Goal: Task Accomplishment & Management: Use online tool/utility

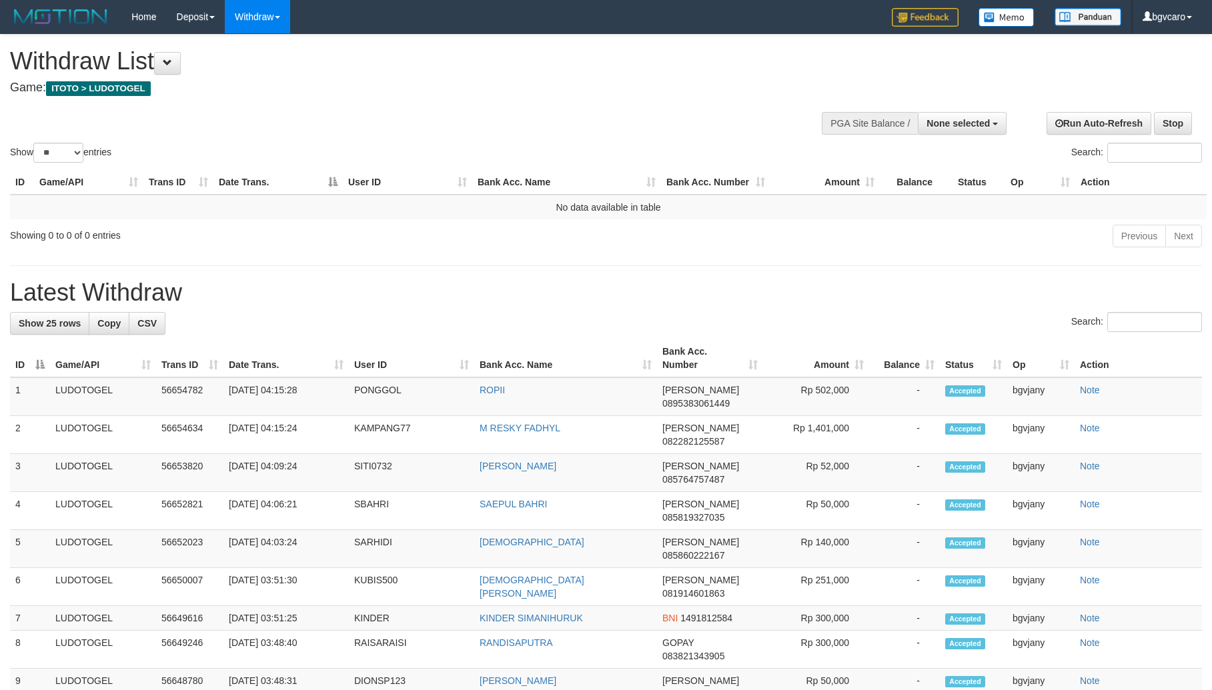
select select
select select "**"
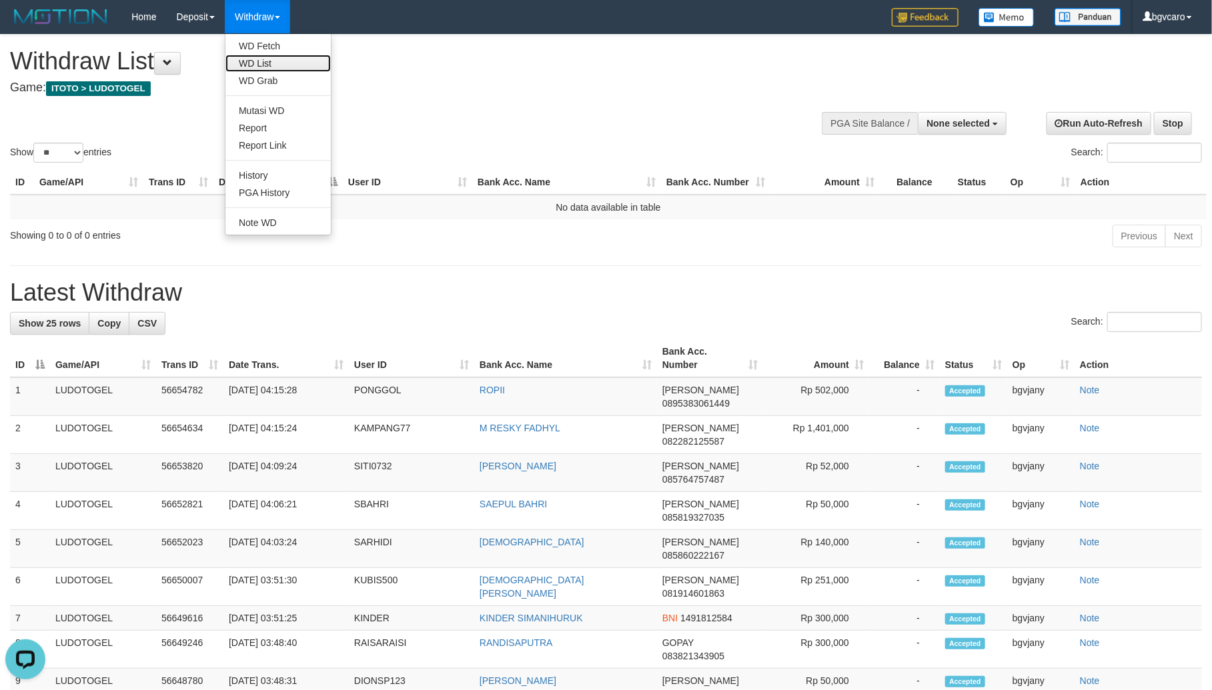
click at [274, 58] on link "WD List" at bounding box center [277, 63] width 105 height 17
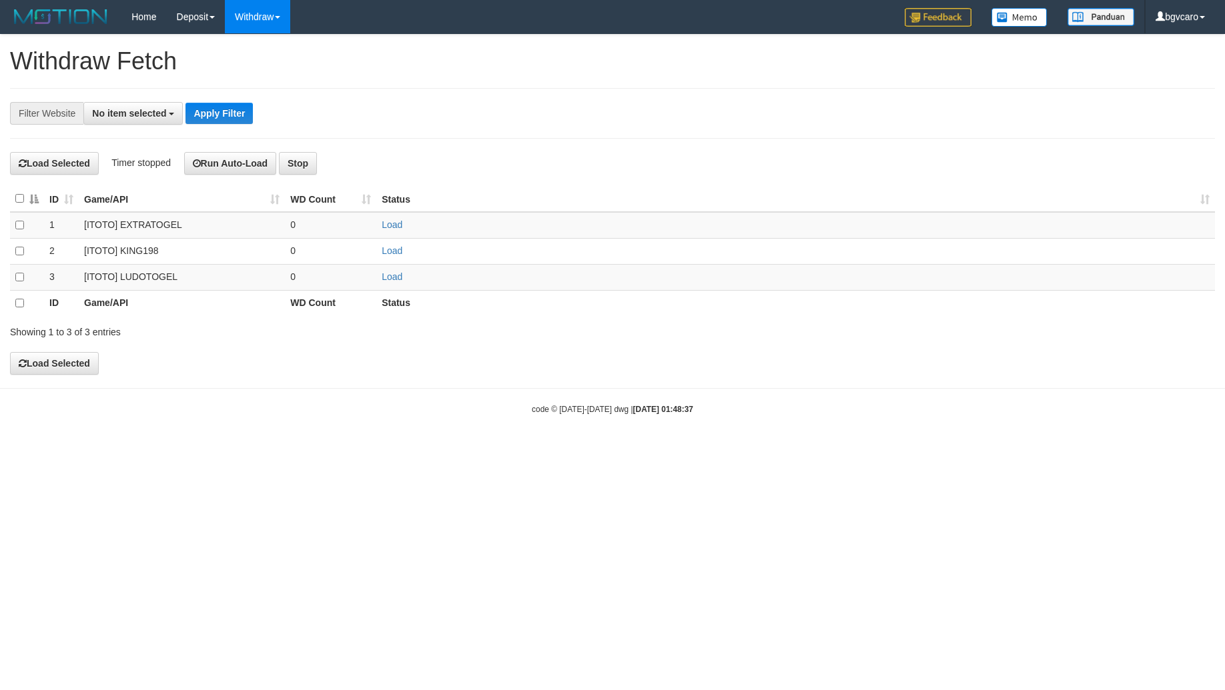
select select
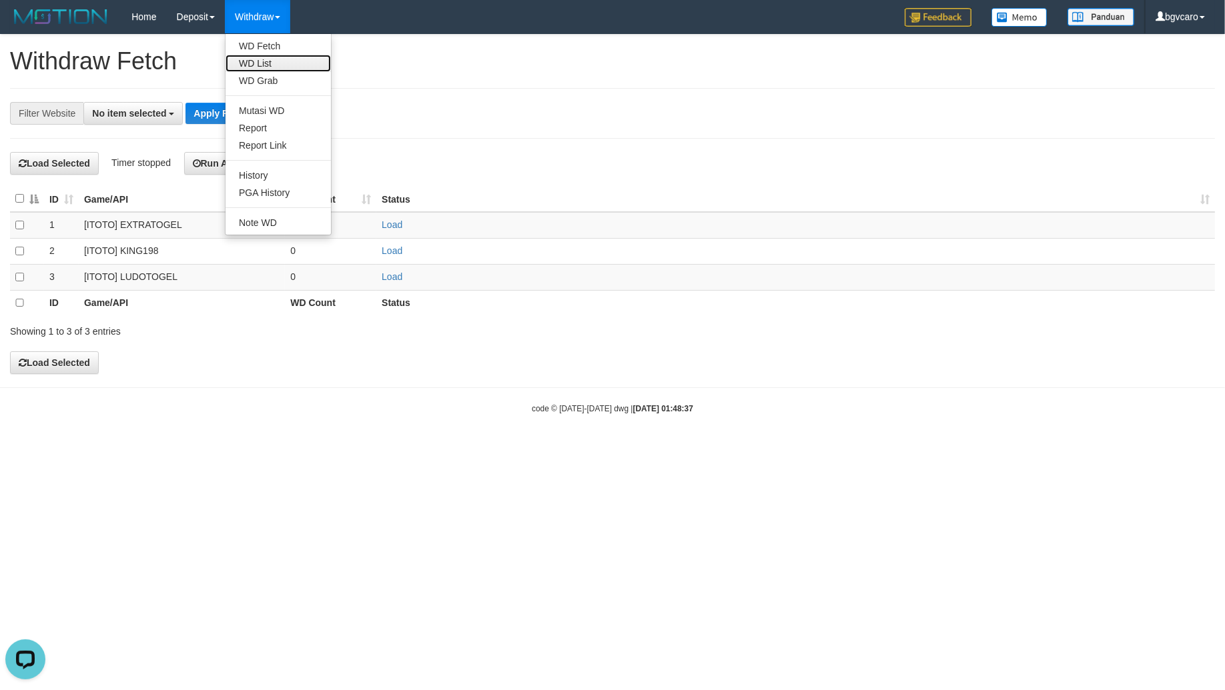
click at [258, 65] on link "WD List" at bounding box center [277, 63] width 105 height 17
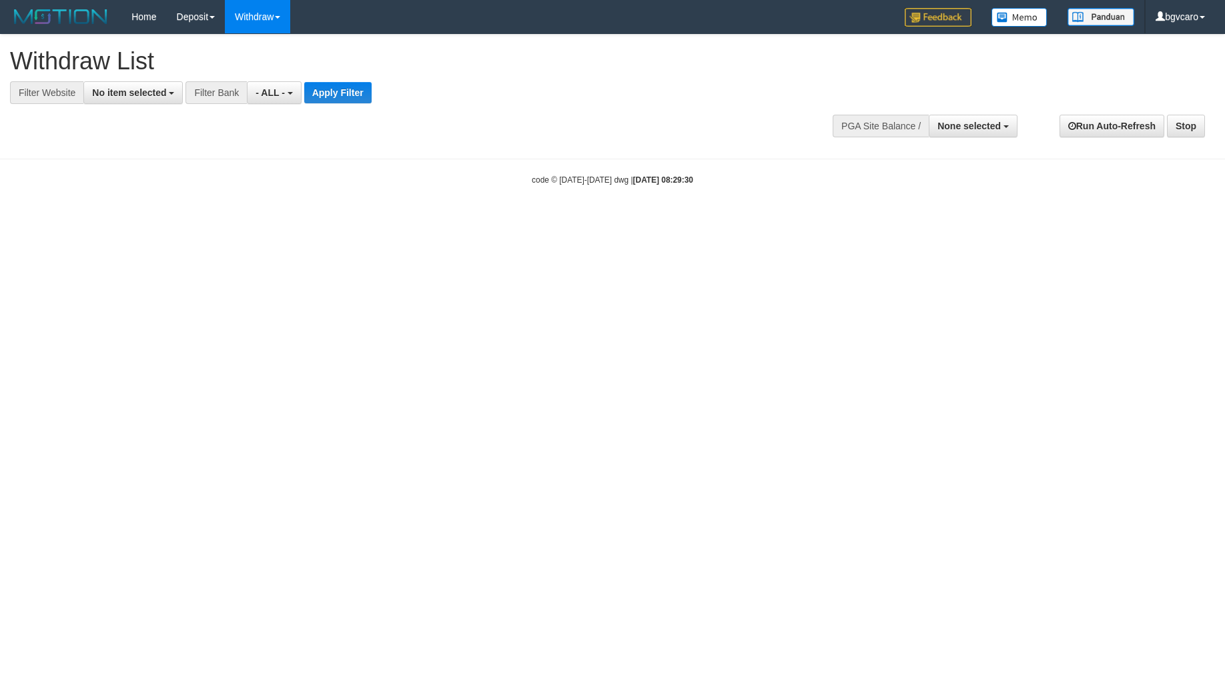
select select
click at [120, 88] on span "No item selected" at bounding box center [129, 92] width 74 height 11
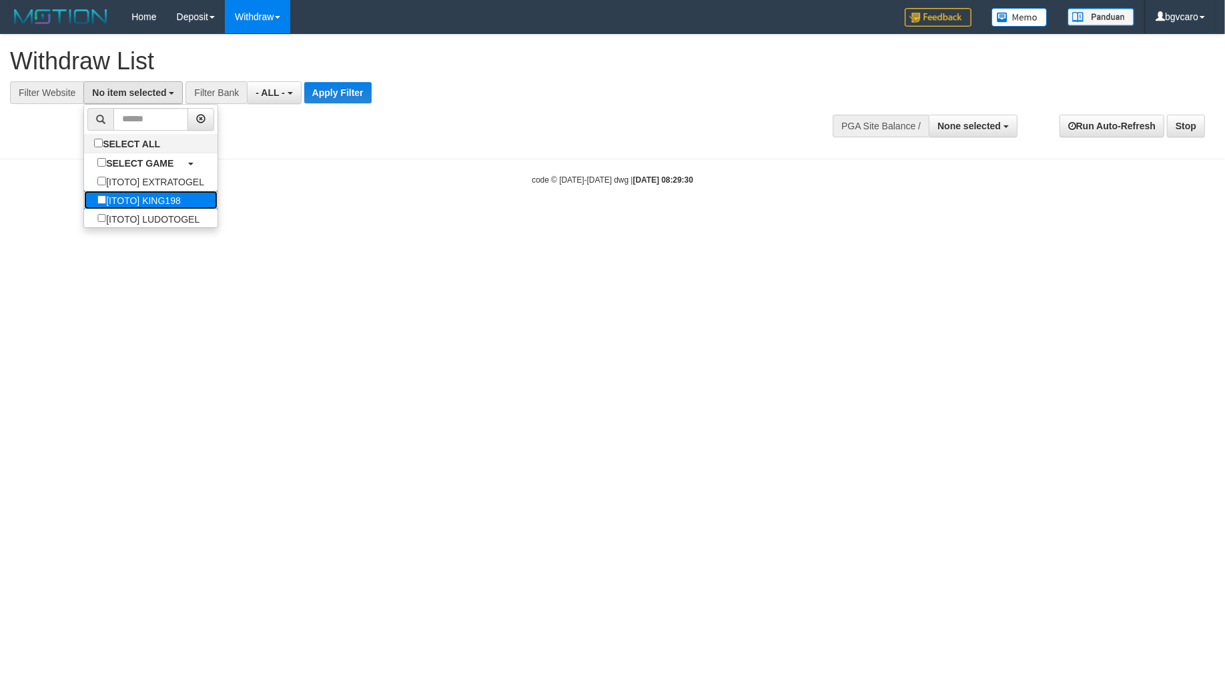
click at [145, 199] on label "[ITOTO] KING198" at bounding box center [138, 200] width 109 height 19
click at [125, 218] on label "[ITOTO] LUDOTOGEL" at bounding box center [148, 218] width 129 height 19
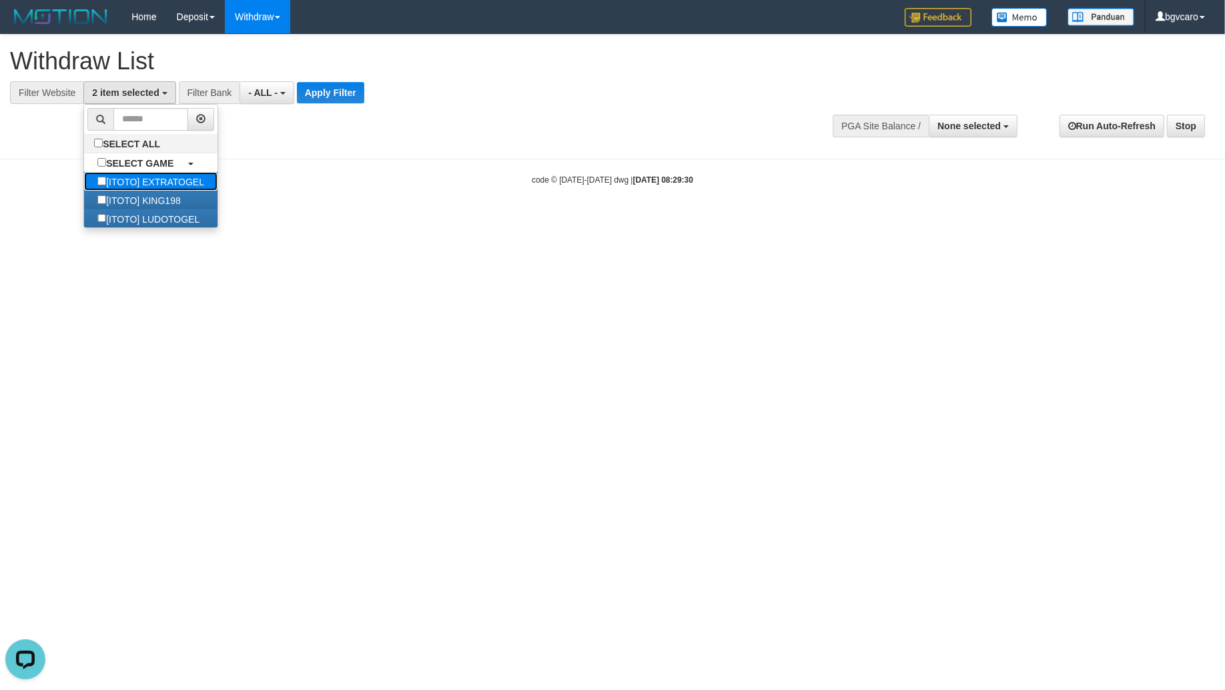
click at [143, 190] on label "[ITOTO] EXTRATOGEL" at bounding box center [150, 181] width 133 height 19
click at [131, 193] on label "[ITOTO] KING198" at bounding box center [138, 200] width 109 height 19
click at [140, 179] on label "[ITOTO] EXTRATOGEL" at bounding box center [150, 181] width 133 height 19
select select "****"
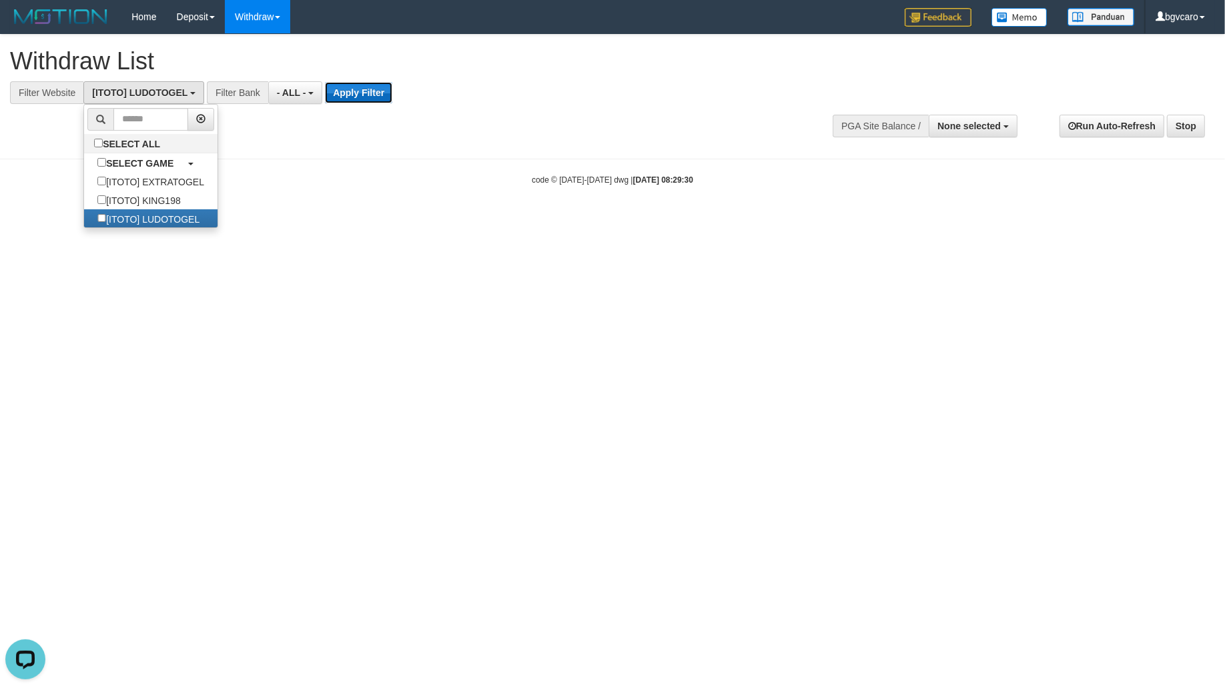
click at [348, 101] on button "Apply Filter" at bounding box center [358, 92] width 67 height 21
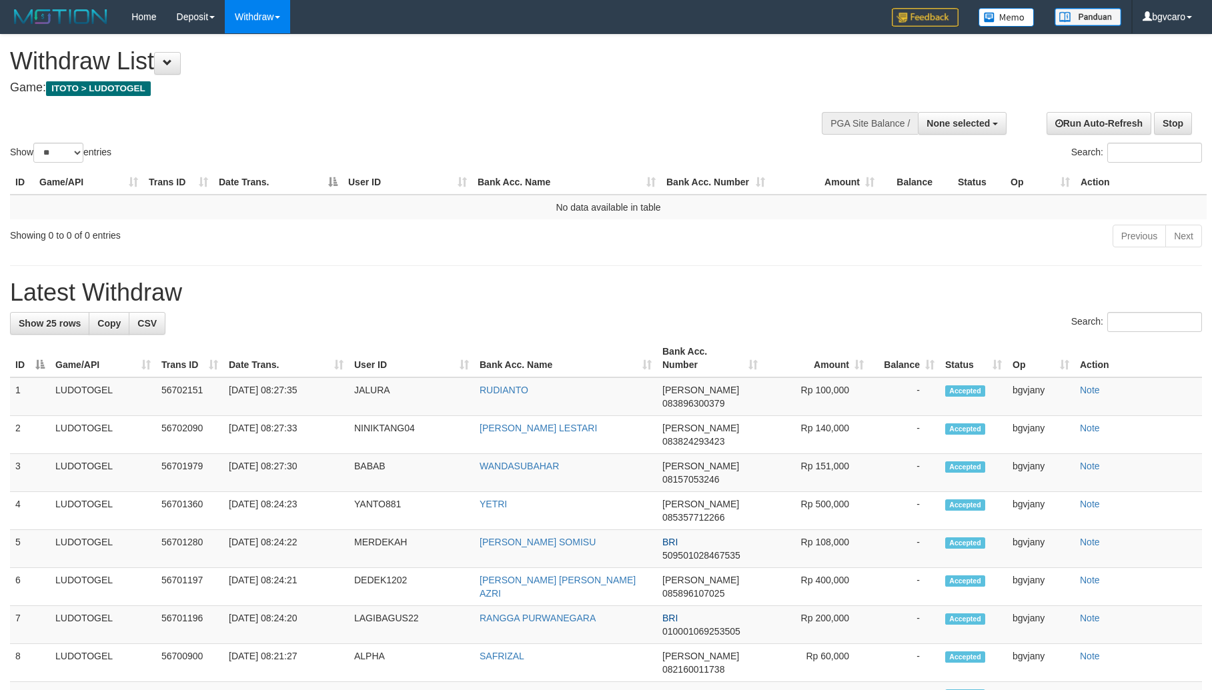
select select
select select "**"
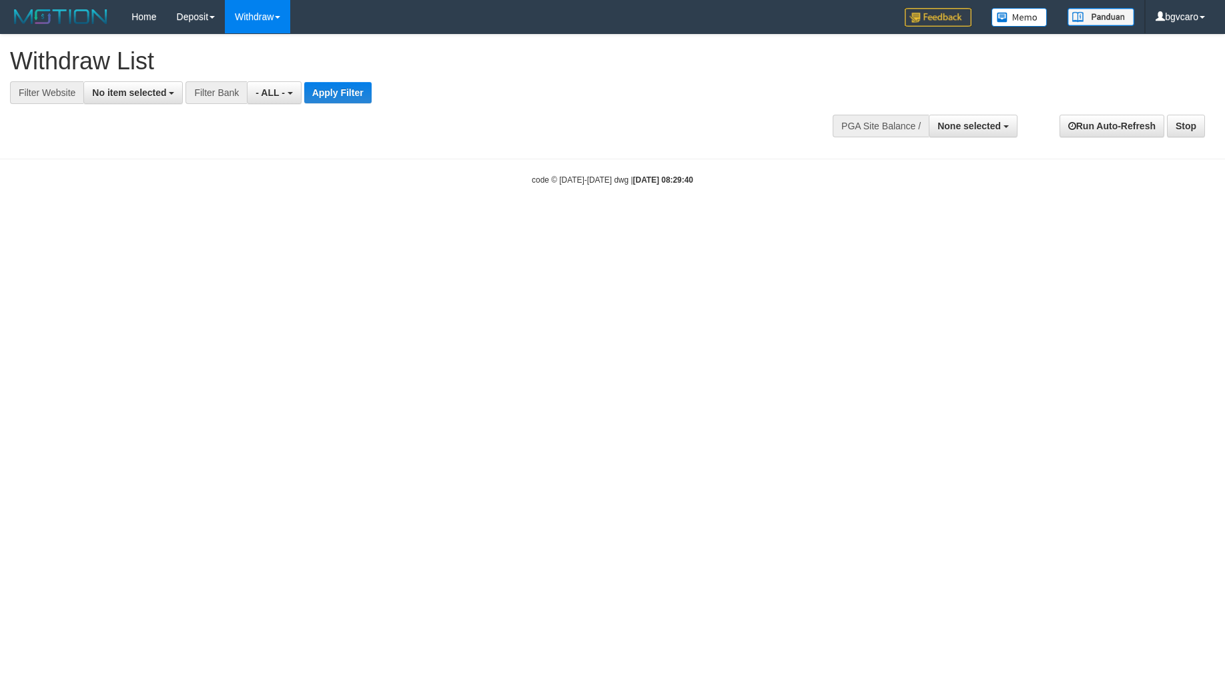
select select
click at [115, 99] on button "No item selected" at bounding box center [132, 92] width 99 height 23
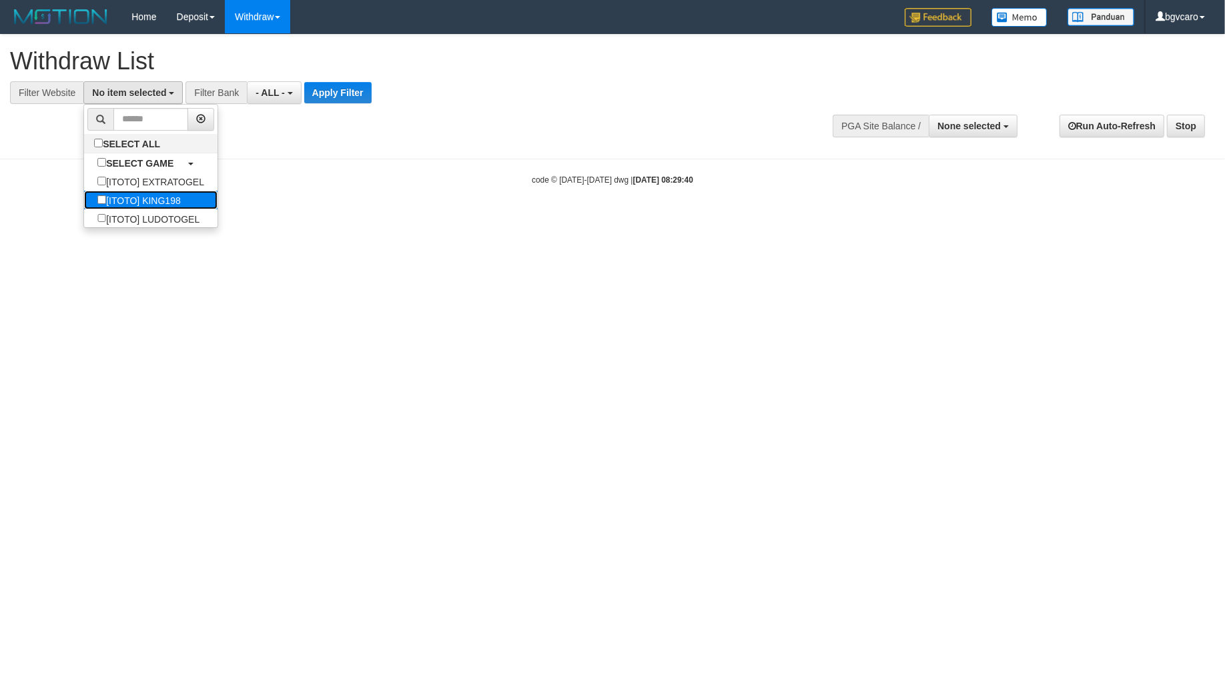
click at [107, 205] on label "[ITOTO] KING198" at bounding box center [138, 200] width 109 height 19
click at [140, 201] on label "[ITOTO] KING198" at bounding box center [138, 200] width 109 height 19
select select "****"
click at [324, 111] on div "**********" at bounding box center [612, 90] width 1225 height 111
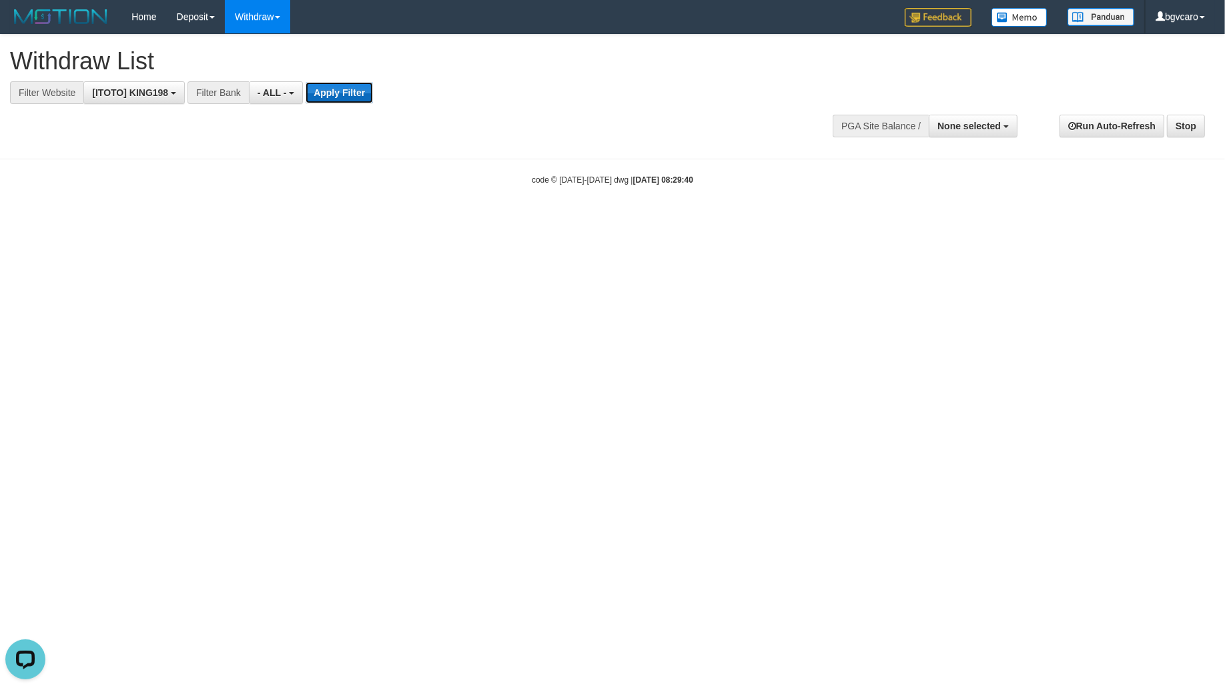
click at [334, 99] on button "Apply Filter" at bounding box center [339, 92] width 67 height 21
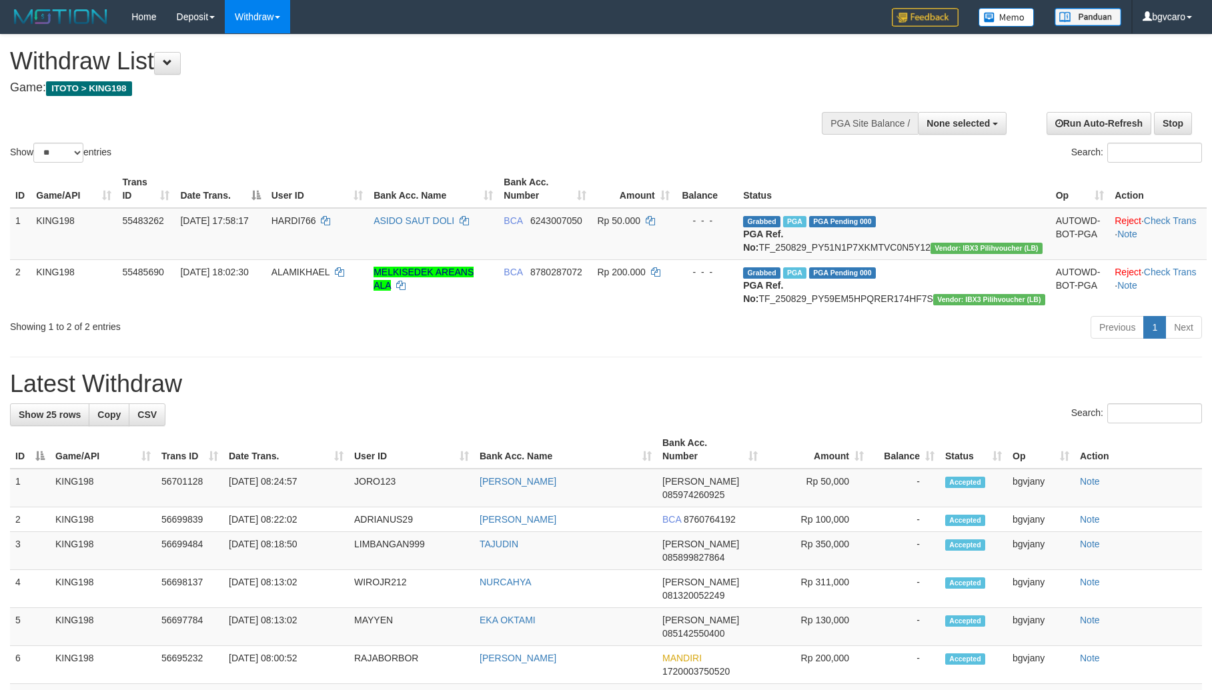
select select
select select "**"
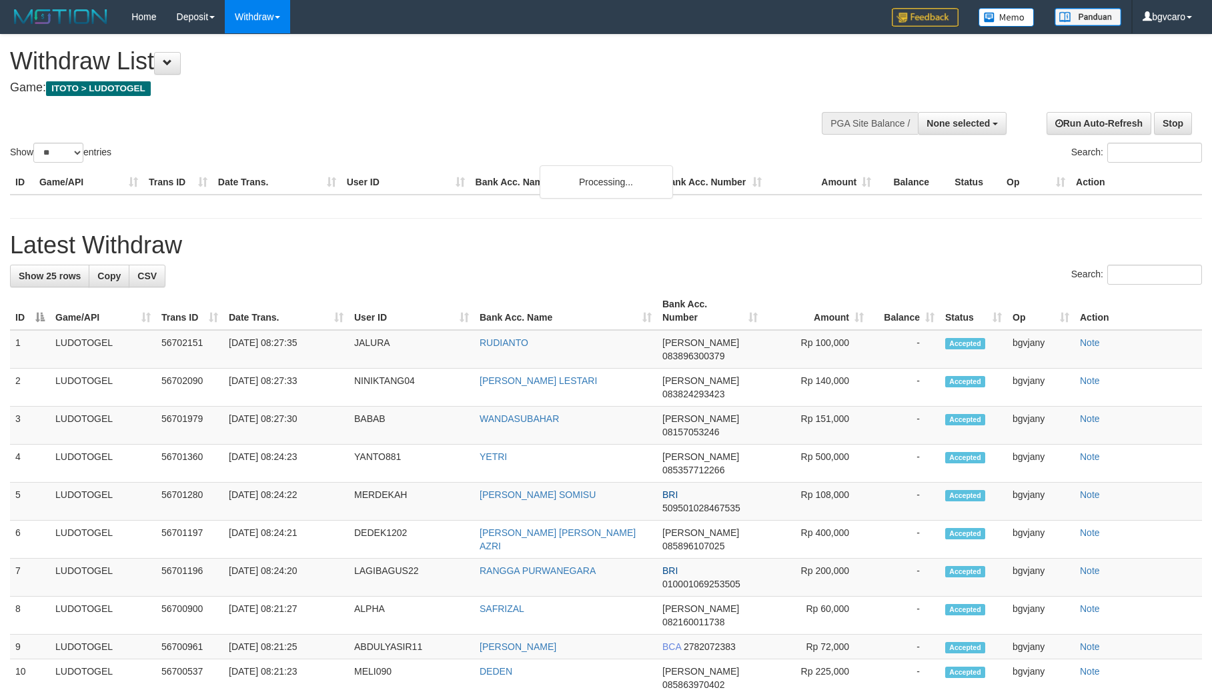
select select
select select "**"
select select
select select "**"
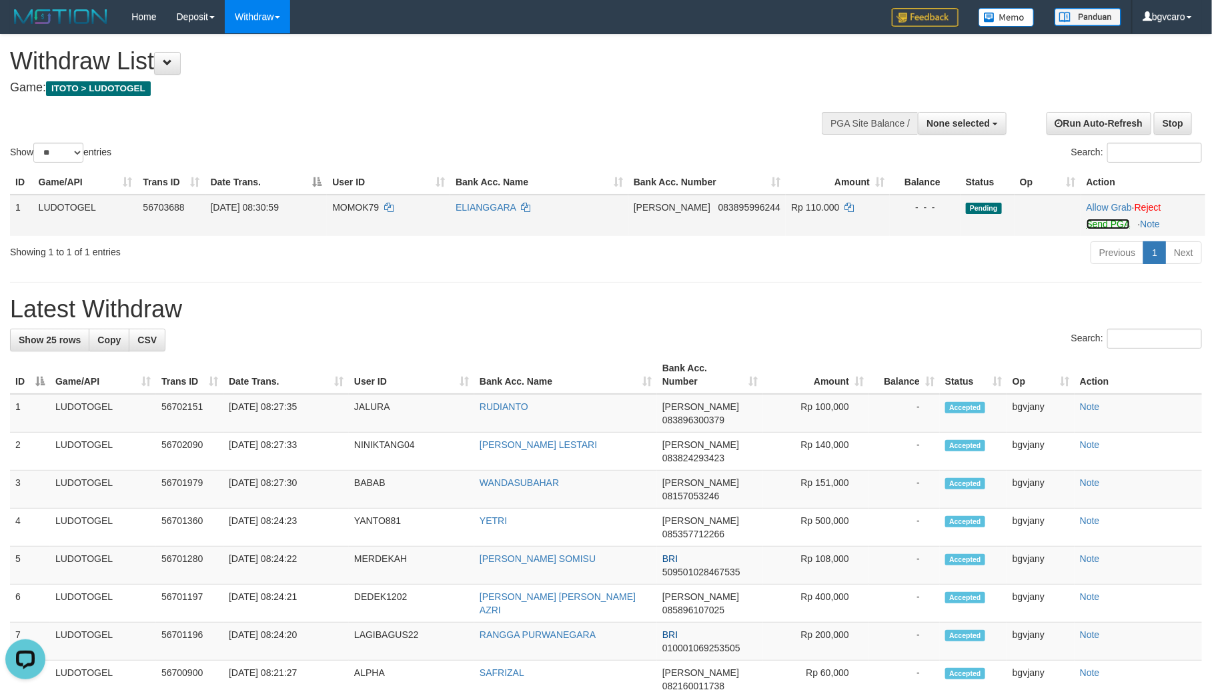
click at [1097, 227] on link "Send PGA" at bounding box center [1108, 224] width 43 height 11
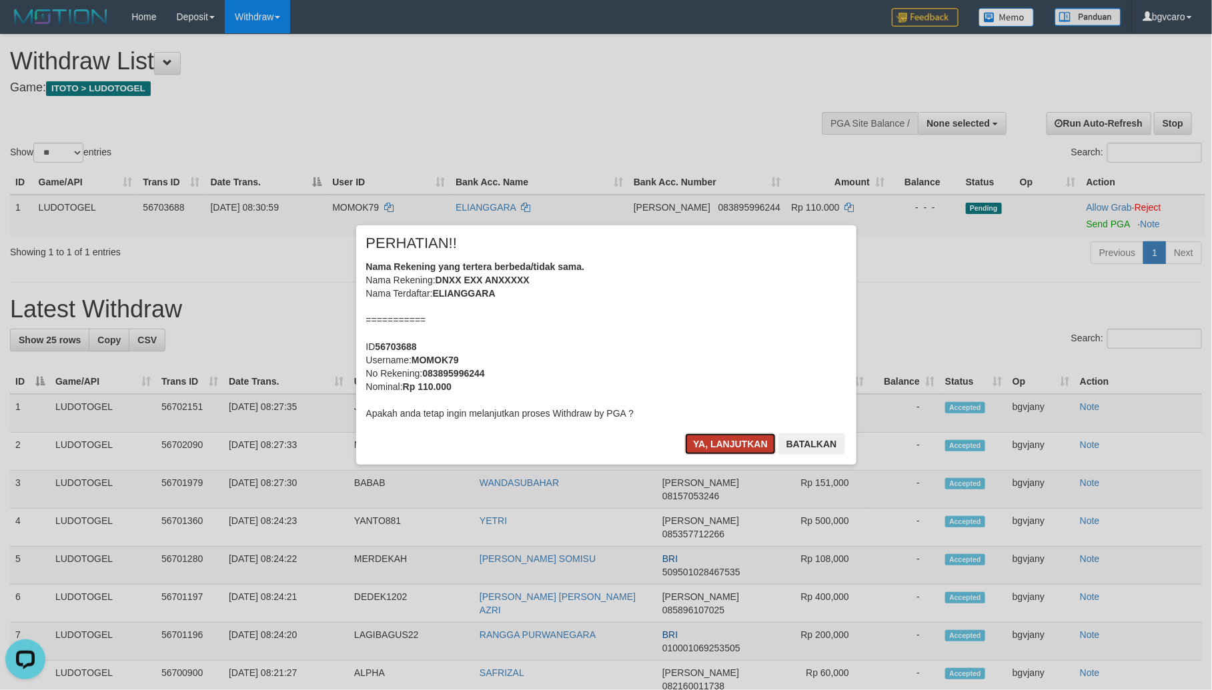
click at [708, 454] on button "Ya, lanjutkan" at bounding box center [730, 444] width 91 height 21
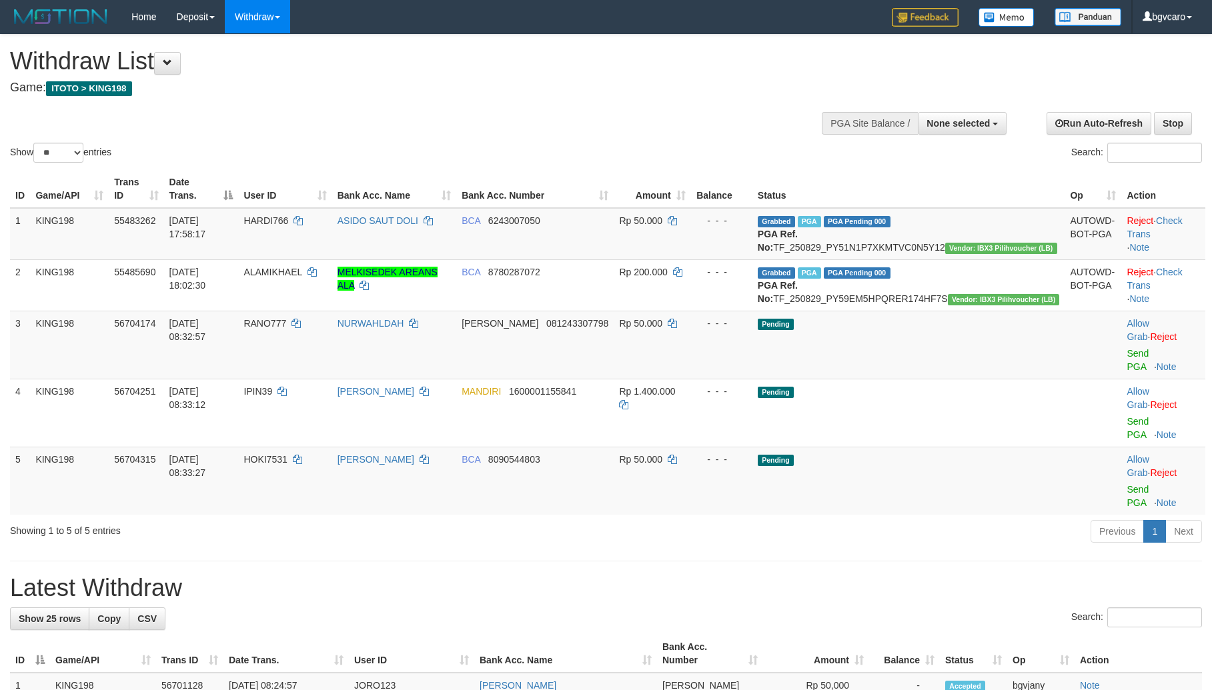
select select
select select "**"
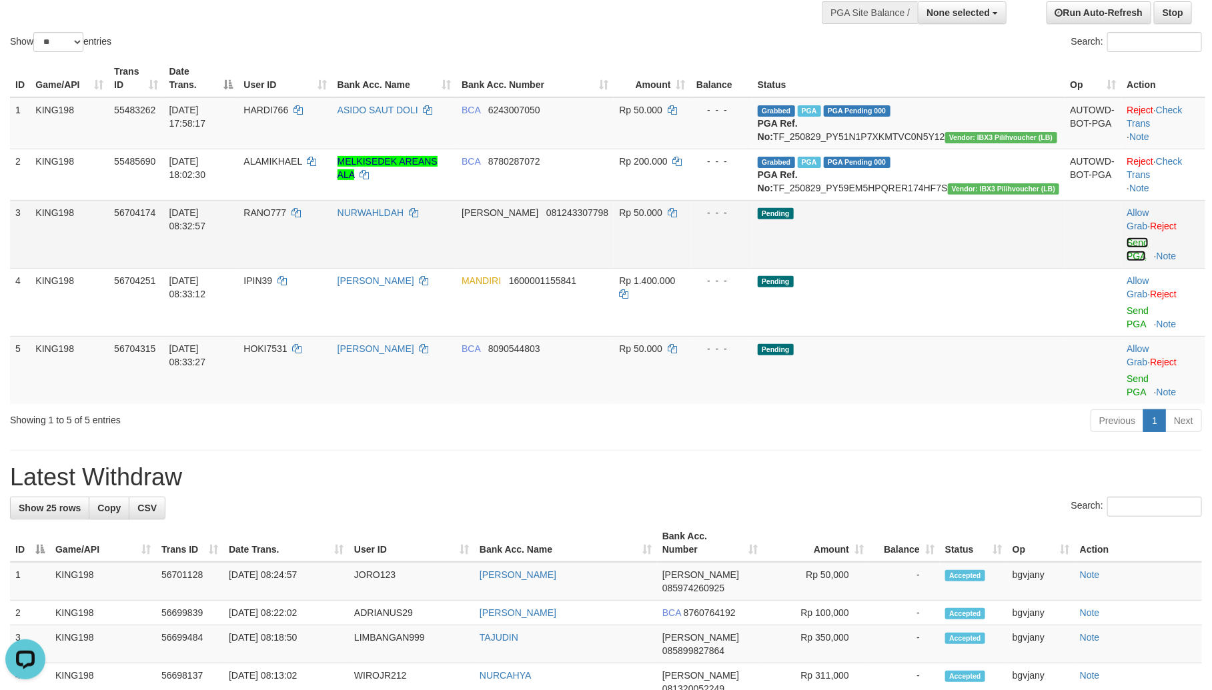
click at [1127, 257] on link "Send PGA" at bounding box center [1138, 250] width 22 height 24
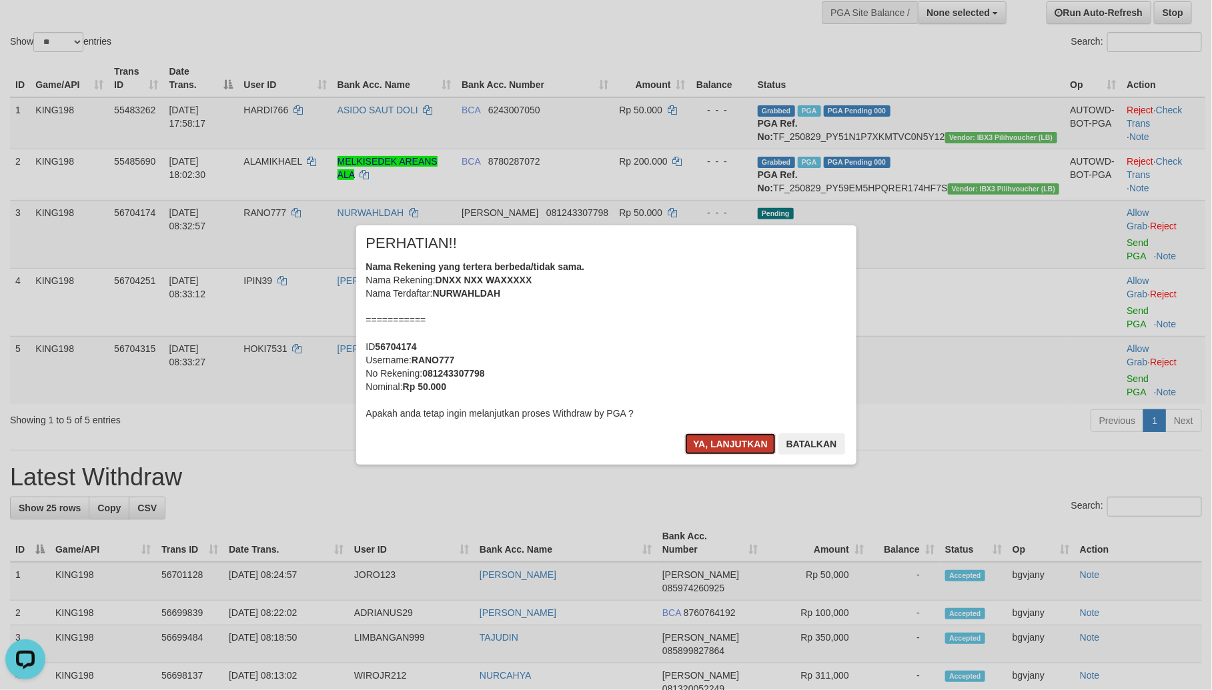
click at [697, 451] on button "Ya, lanjutkan" at bounding box center [730, 444] width 91 height 21
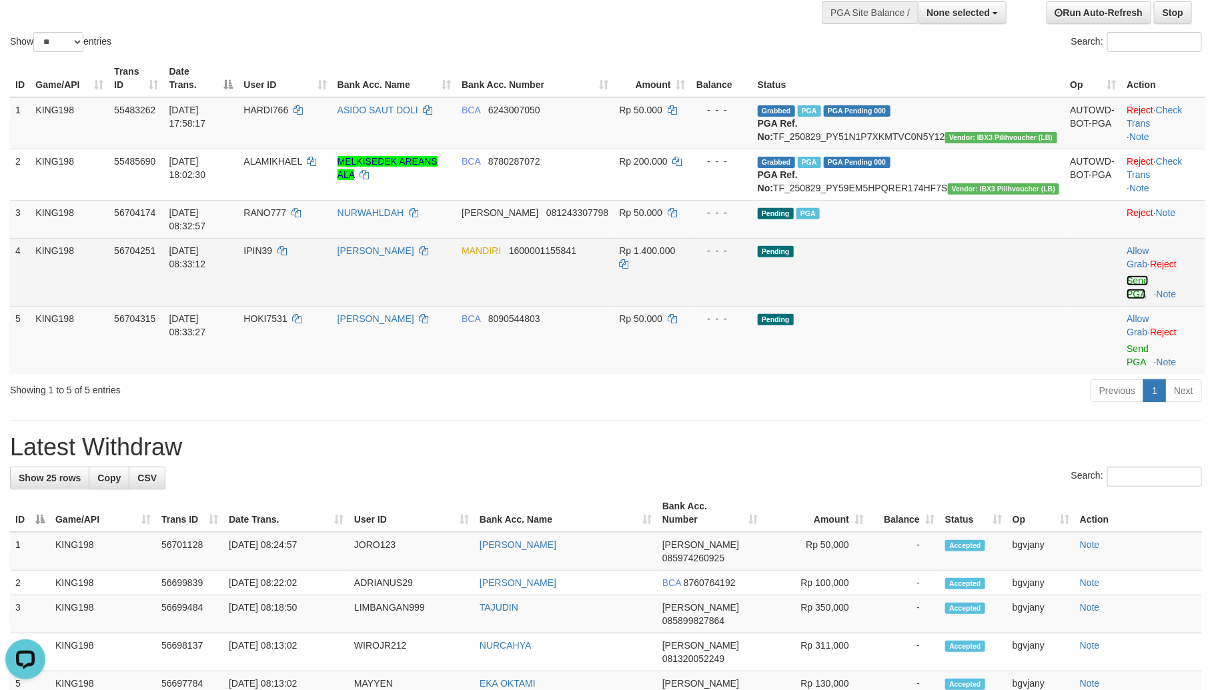
drag, startPoint x: 1099, startPoint y: 282, endPoint x: 1067, endPoint y: 288, distance: 32.5
click at [1127, 282] on link "Send PGA" at bounding box center [1138, 288] width 22 height 24
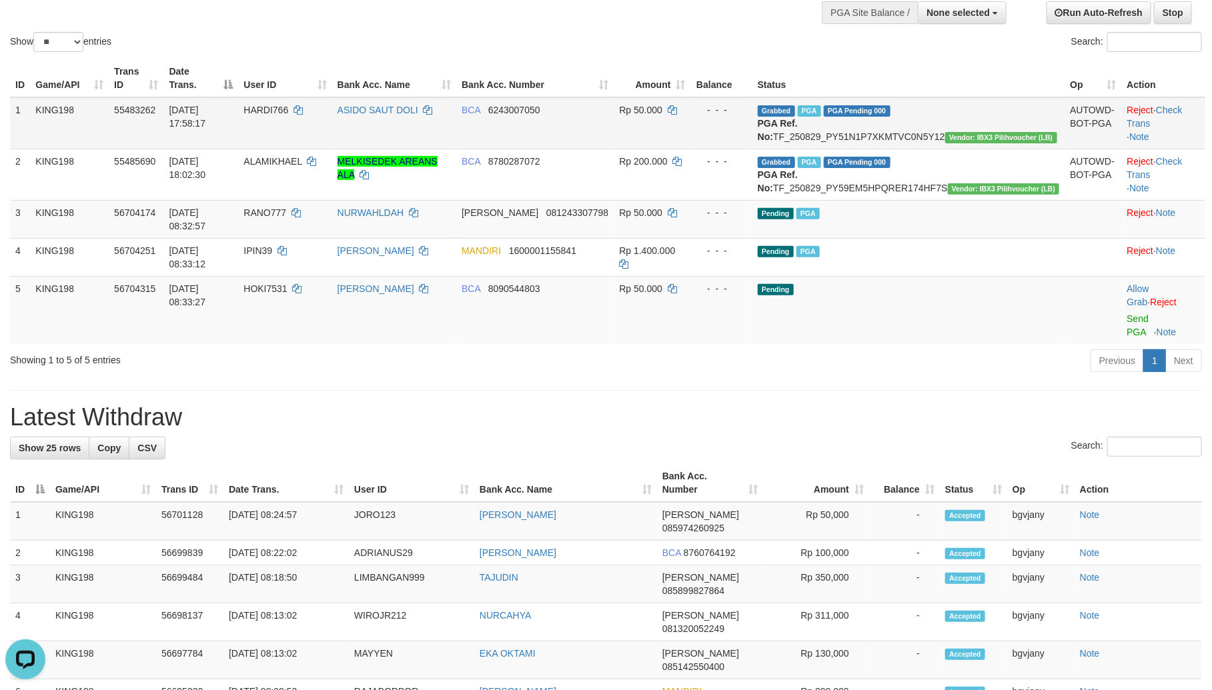
click at [80, 115] on td "KING198" at bounding box center [69, 123] width 79 height 52
click at [1127, 314] on link "Send PGA" at bounding box center [1138, 326] width 22 height 24
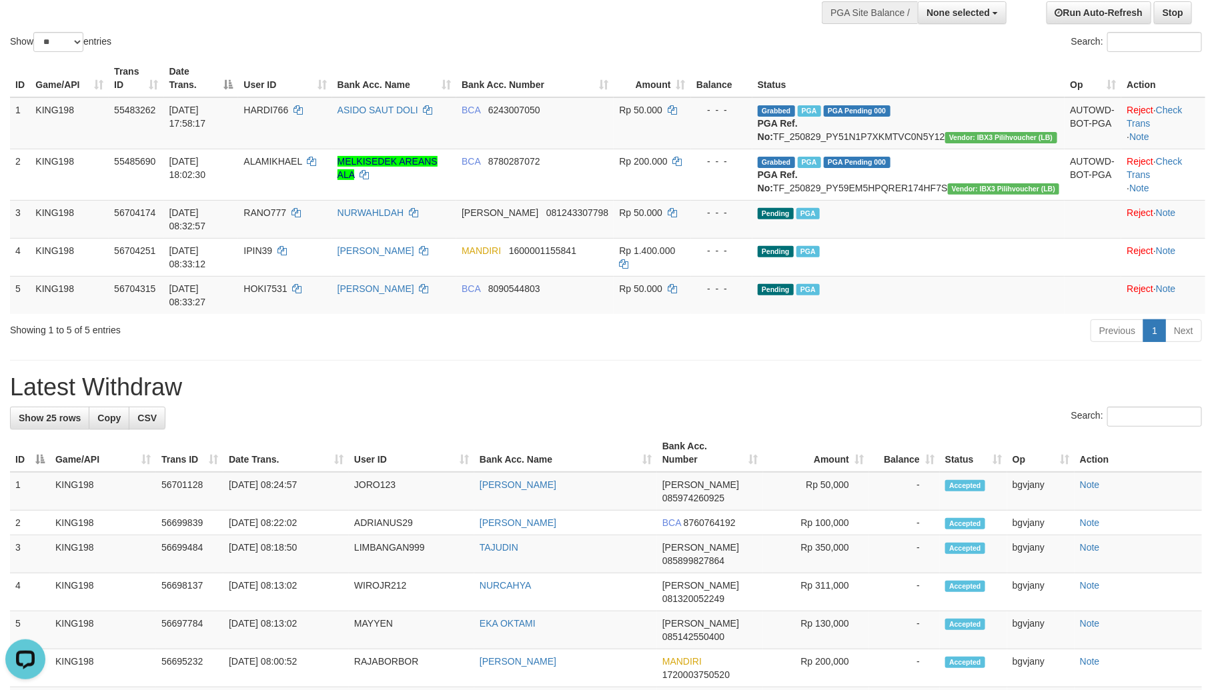
drag, startPoint x: 64, startPoint y: 5, endPoint x: 71, endPoint y: 2, distance: 8.1
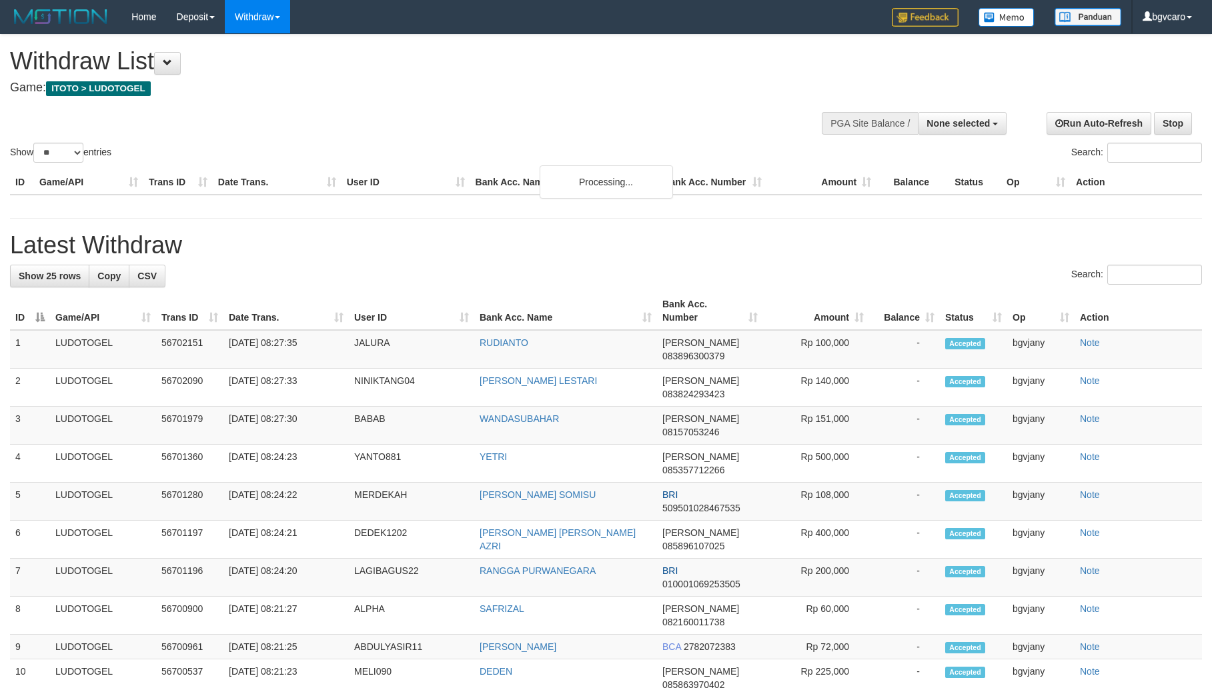
select select
select select "**"
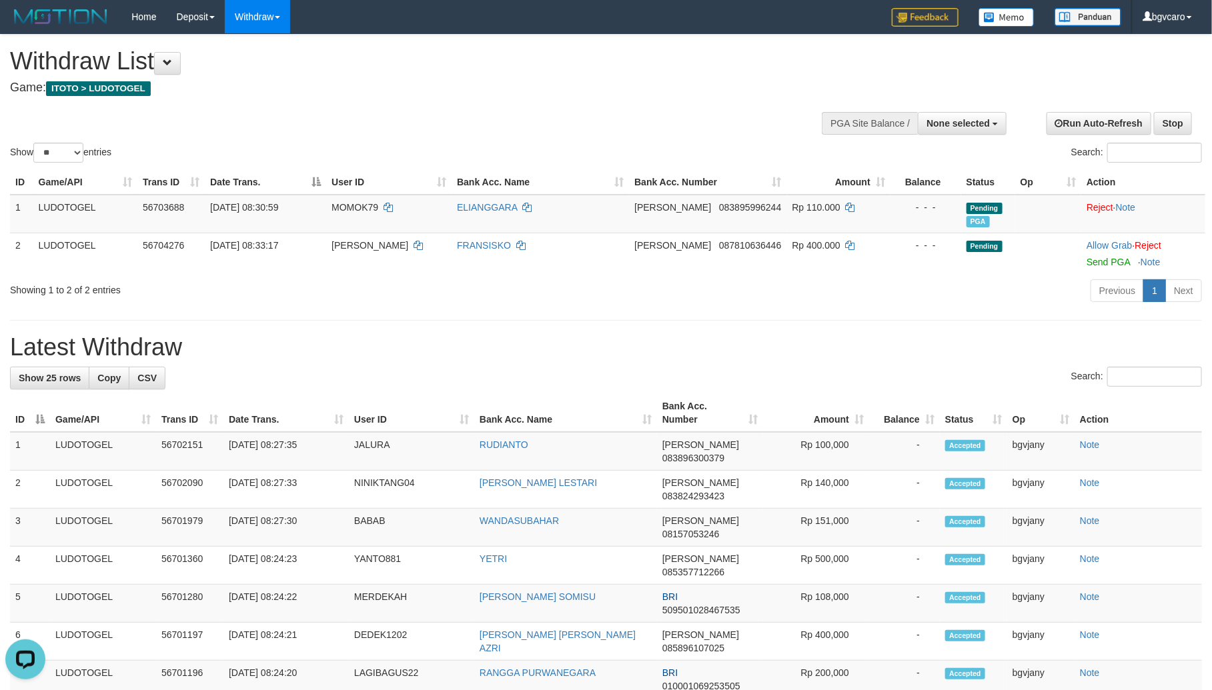
click at [569, 94] on h4 "Game: ITOTO > LUDOTOGEL" at bounding box center [402, 87] width 785 height 13
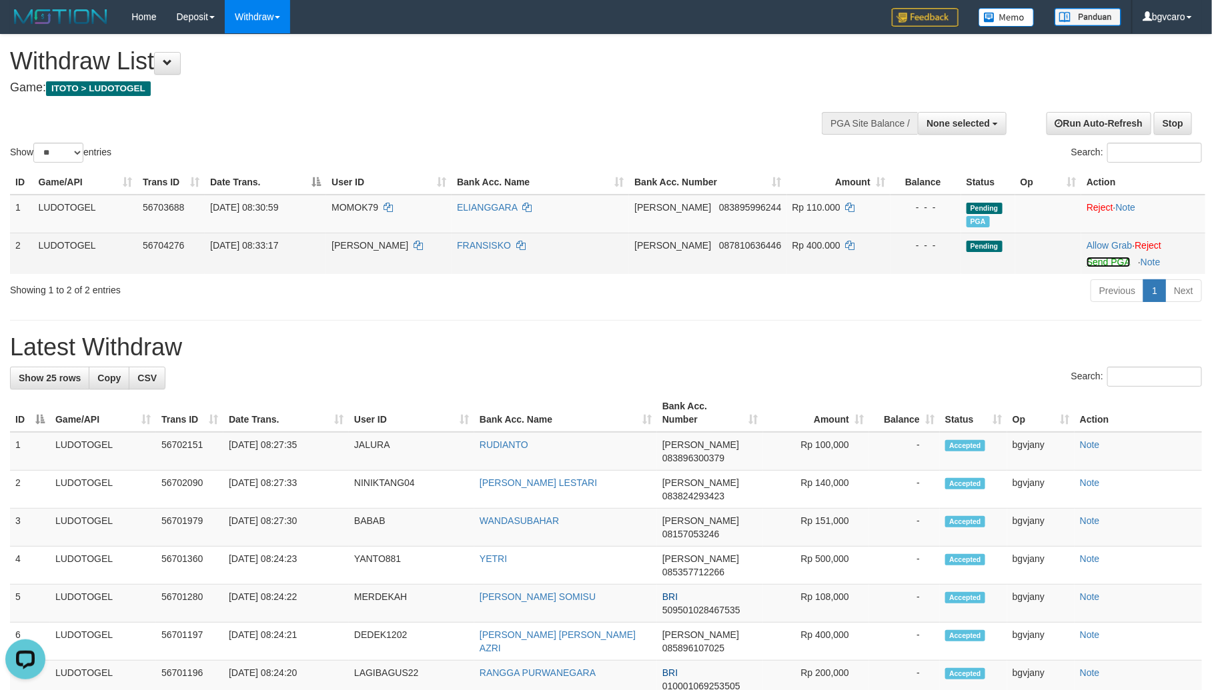
click at [1105, 262] on link "Send PGA" at bounding box center [1108, 262] width 43 height 11
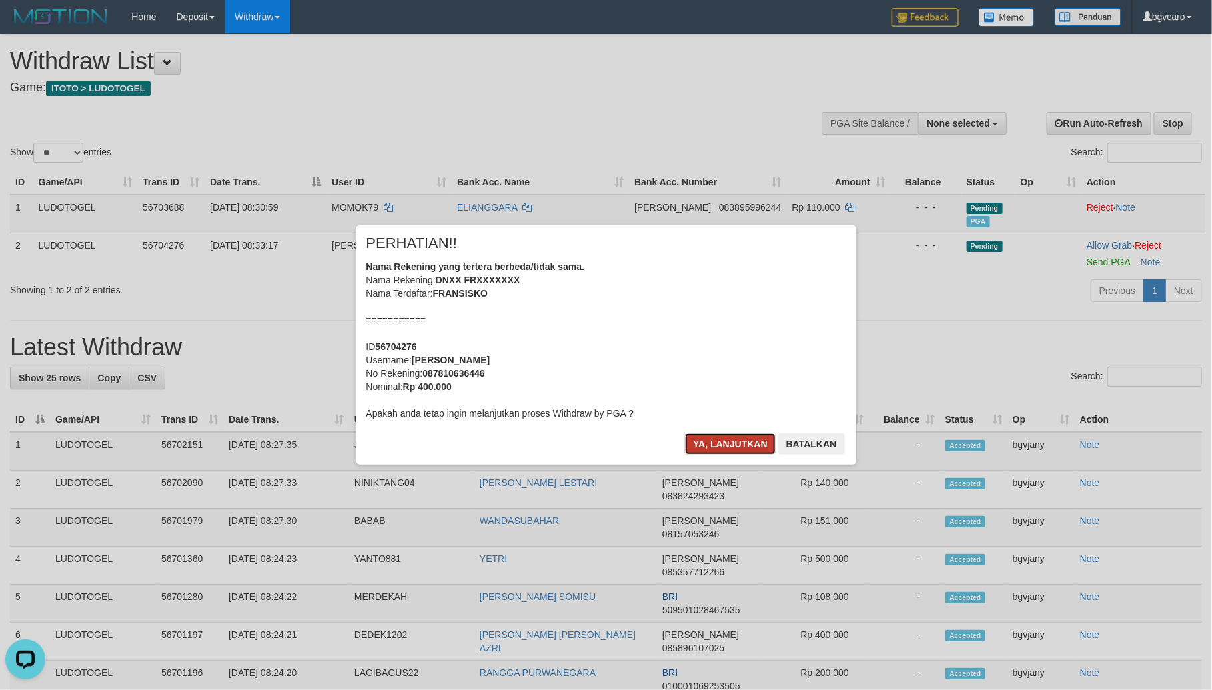
click at [714, 438] on button "Ya, lanjutkan" at bounding box center [730, 444] width 91 height 21
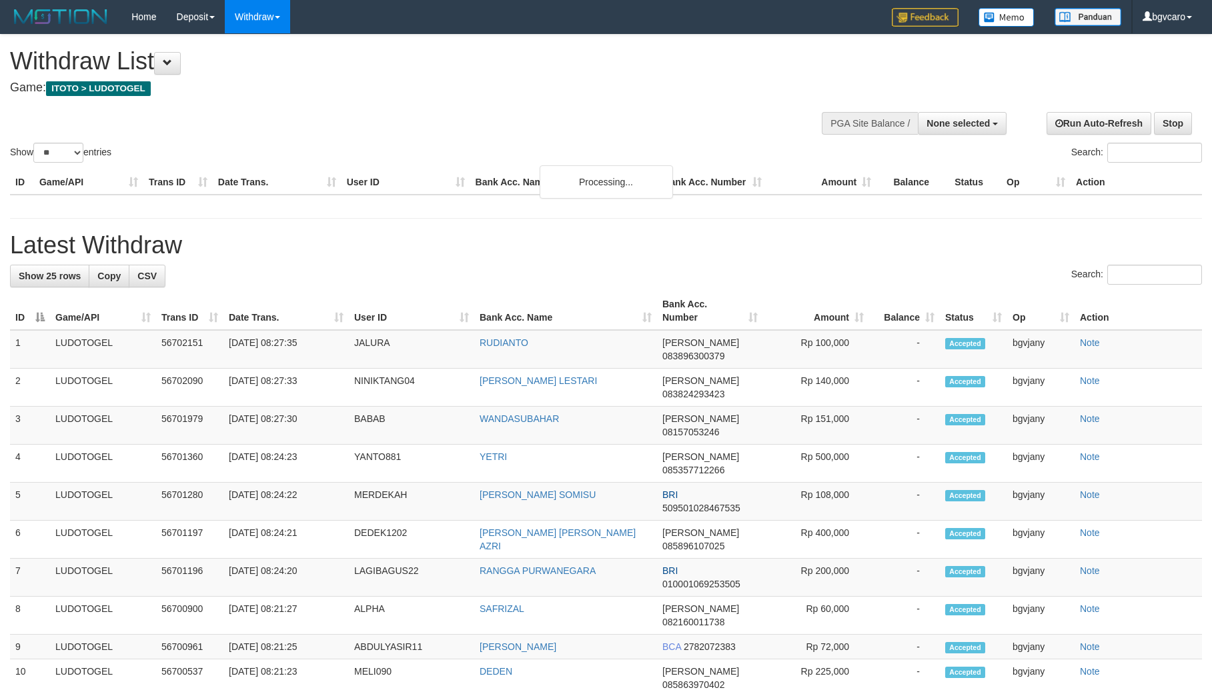
select select
select select "**"
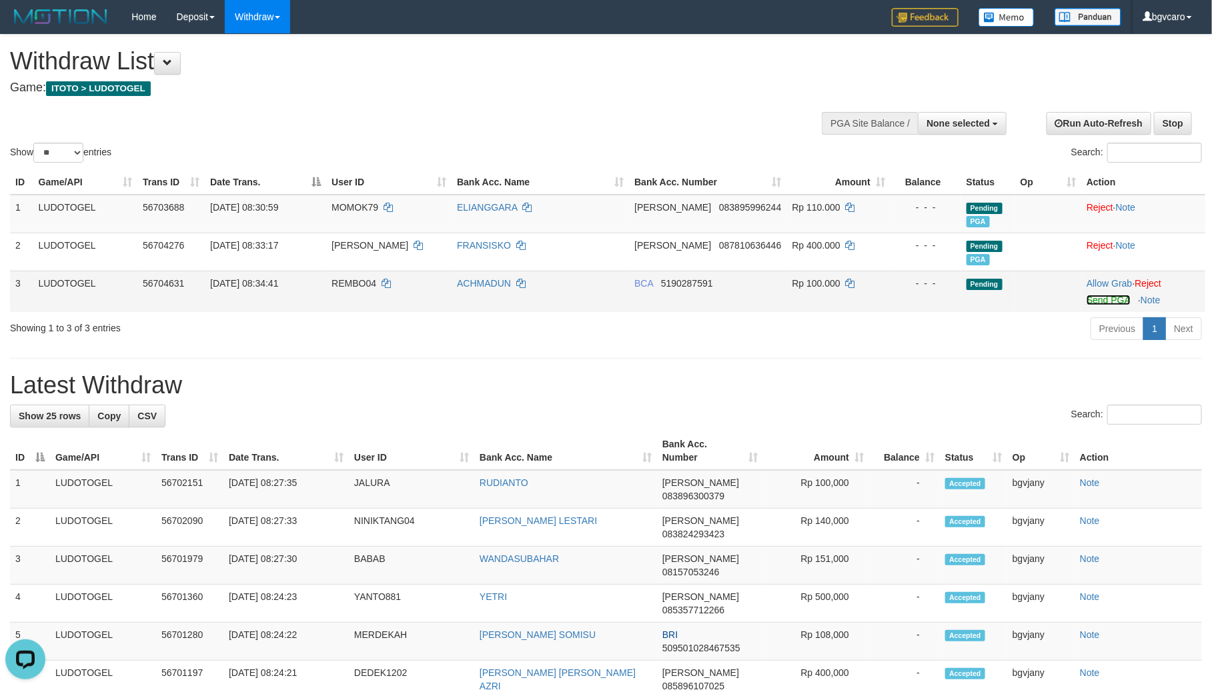
click at [1099, 304] on link "Send PGA" at bounding box center [1108, 300] width 43 height 11
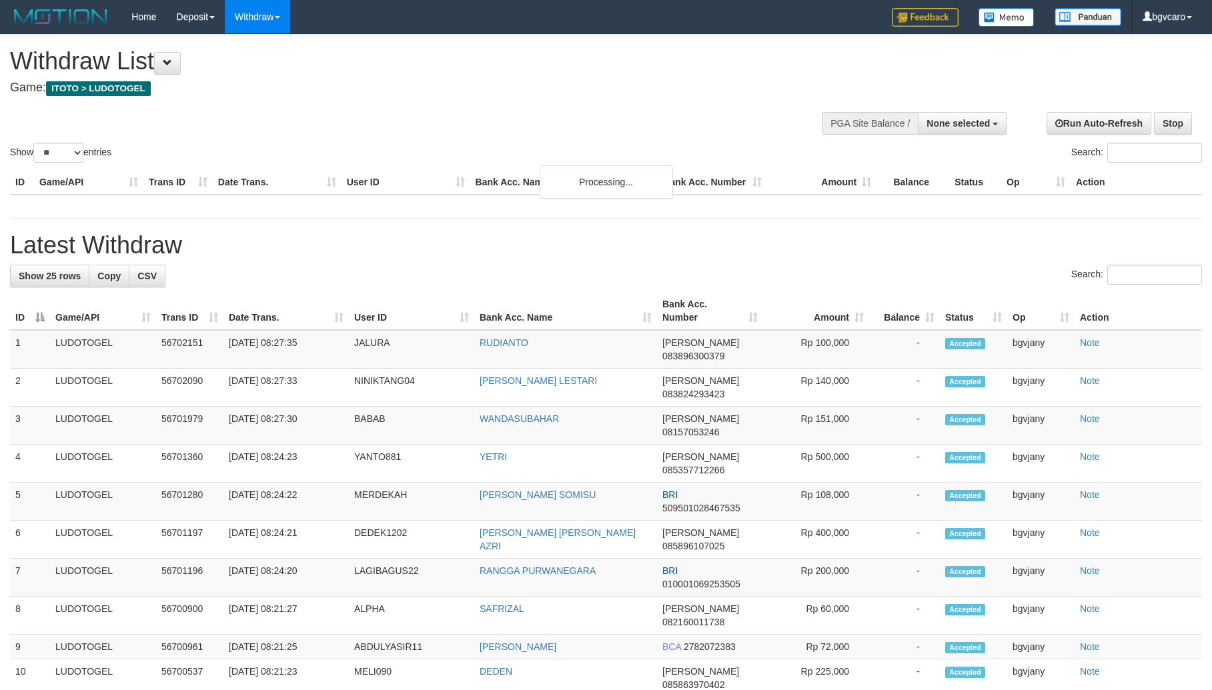
select select
select select "**"
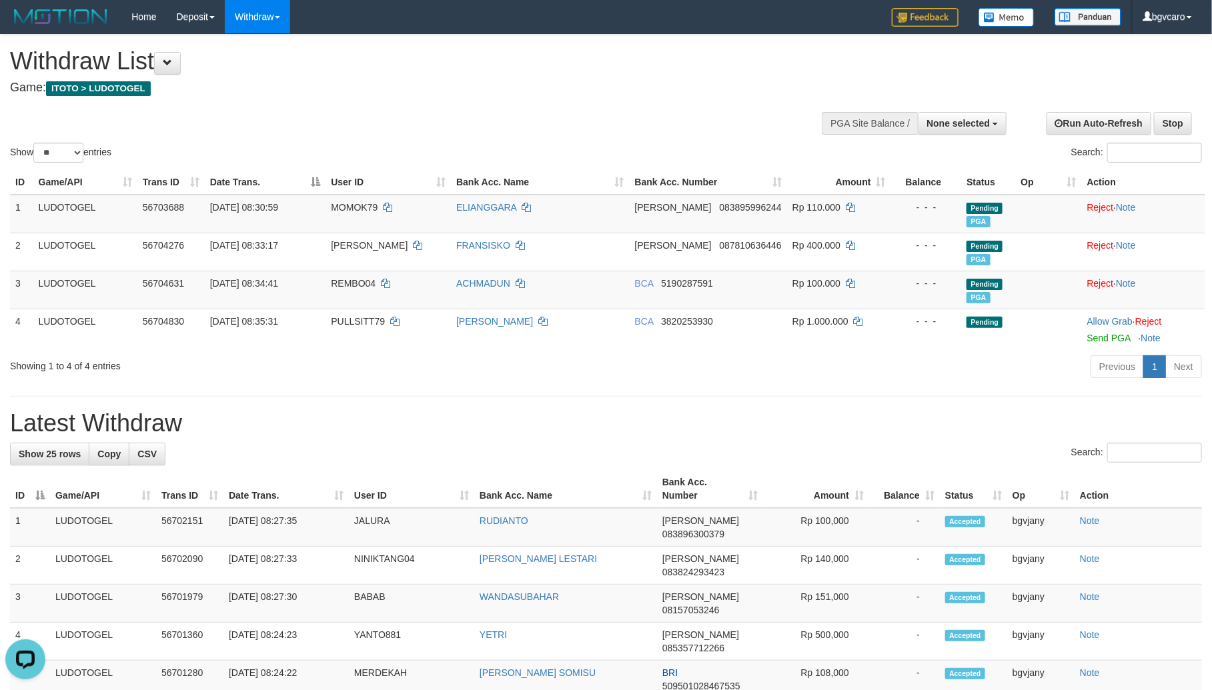
click at [395, 73] on h1 "Withdraw List" at bounding box center [402, 61] width 785 height 27
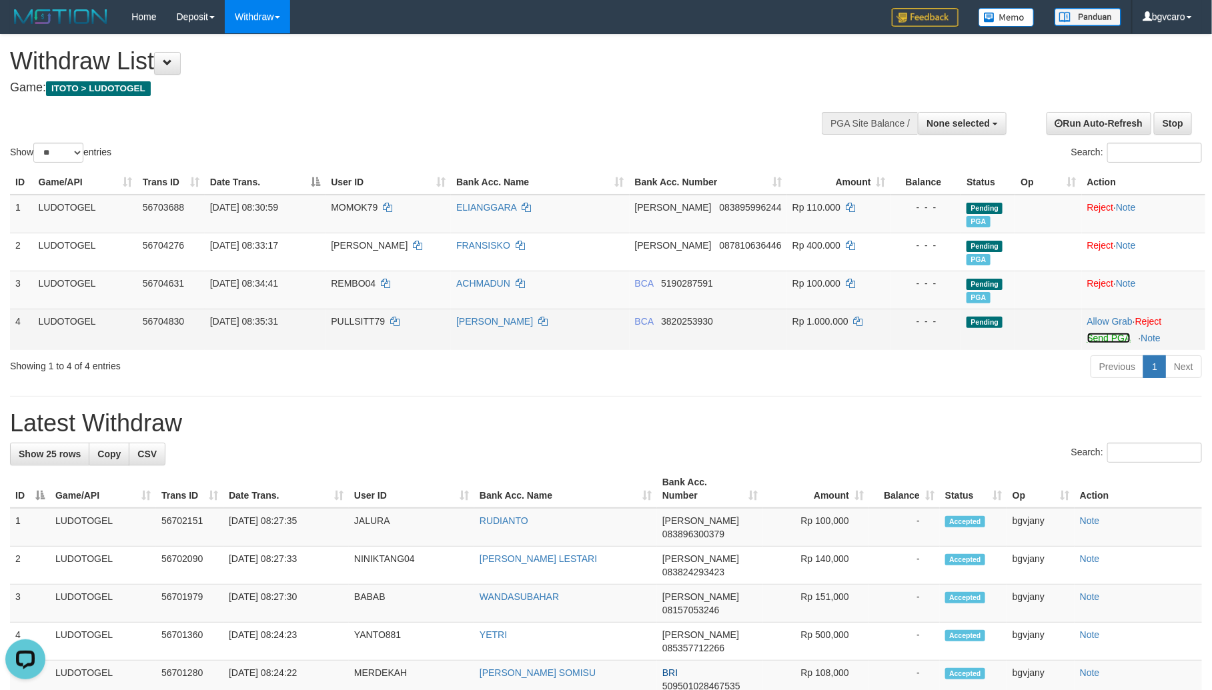
click at [1107, 338] on link "Send PGA" at bounding box center [1108, 338] width 43 height 11
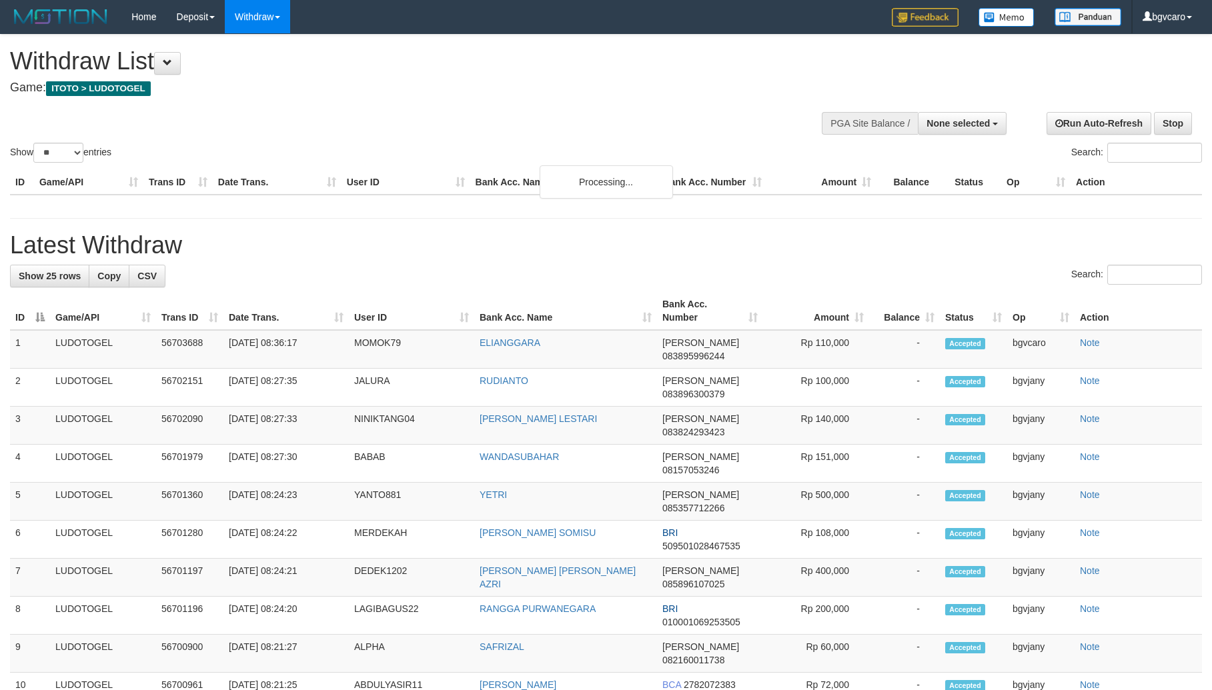
select select
select select "**"
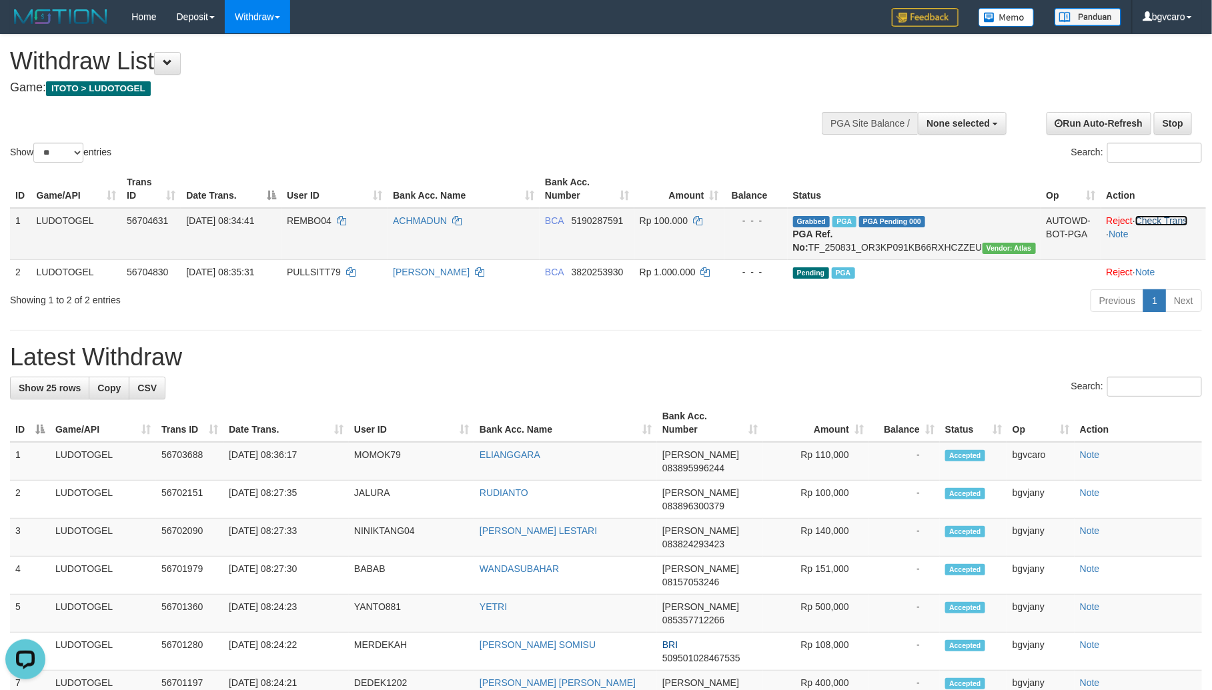
click at [1167, 221] on link "Check Trans" at bounding box center [1161, 220] width 53 height 11
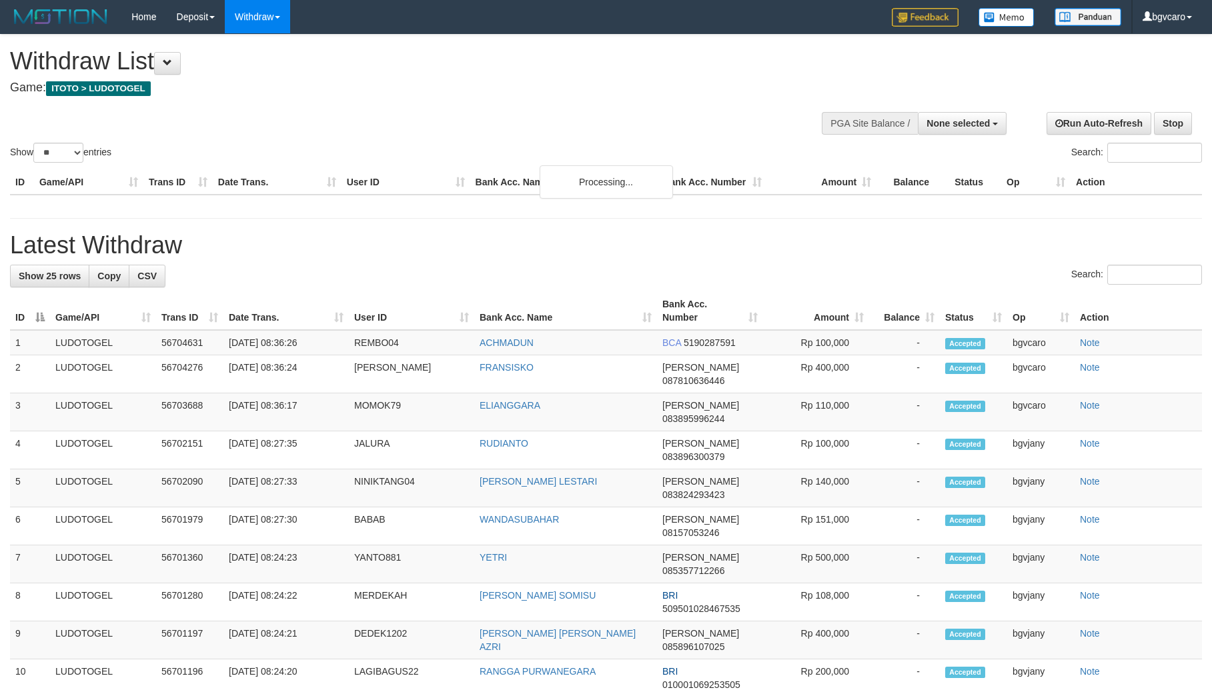
select select
select select "**"
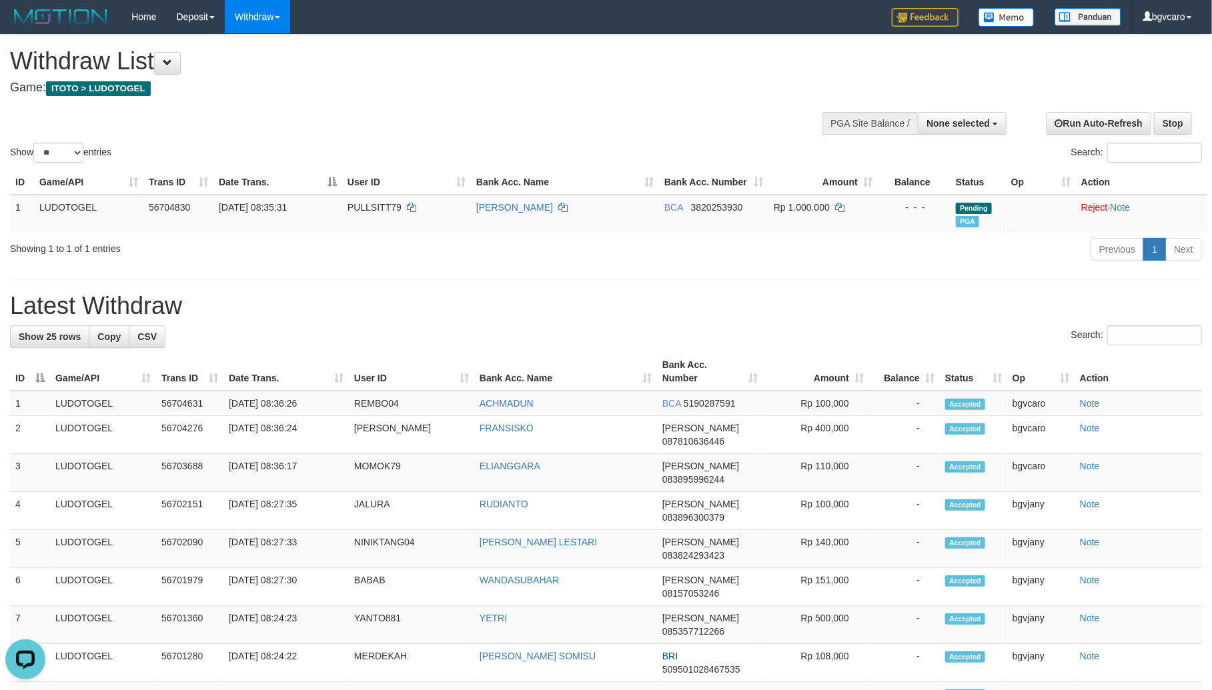
click at [472, 97] on div "**********" at bounding box center [407, 68] width 795 height 66
click at [282, 454] on td "[DATE] 08:36:17" at bounding box center [285, 473] width 125 height 38
copy tr "08:36:17 MOMOK79"
copy tr "08:36:17 MOMOK79 ELIANGGARA"
drag, startPoint x: 282, startPoint y: 452, endPoint x: 502, endPoint y: 450, distance: 219.5
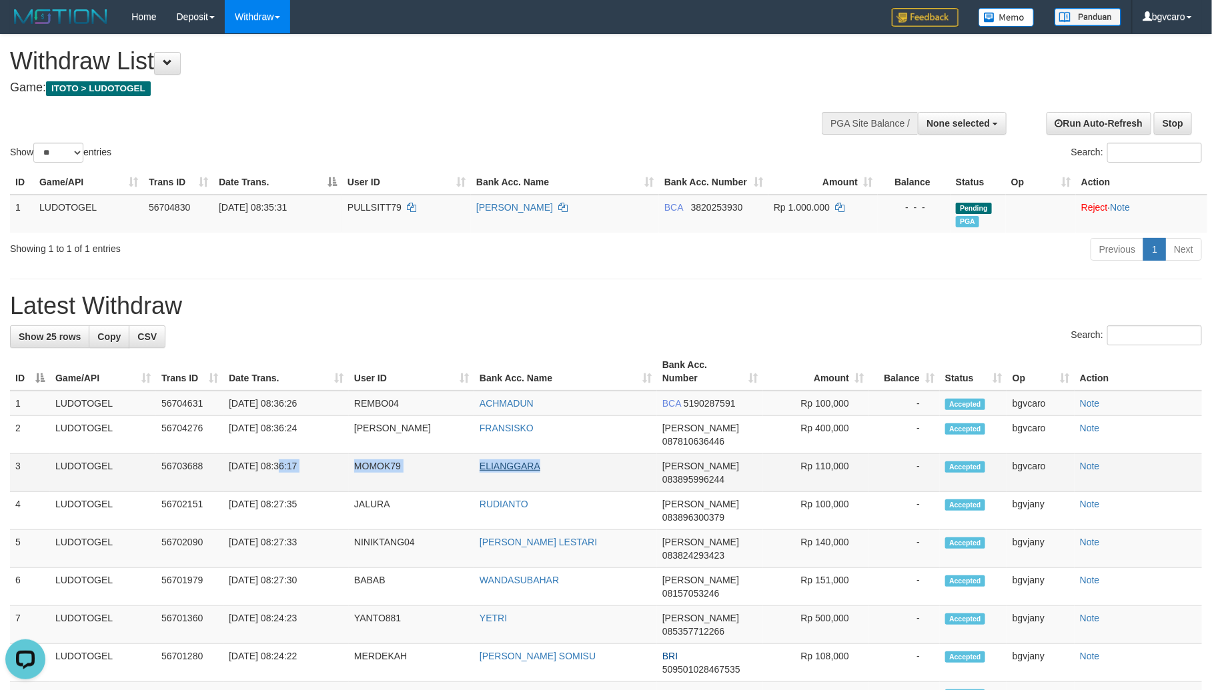
click at [502, 454] on tr "3 LUDOTOGEL 56703688 31/08/2025 08:36:17 MOMOK79 ELIANGGARA DANA 083895996244 R…" at bounding box center [606, 473] width 1192 height 38
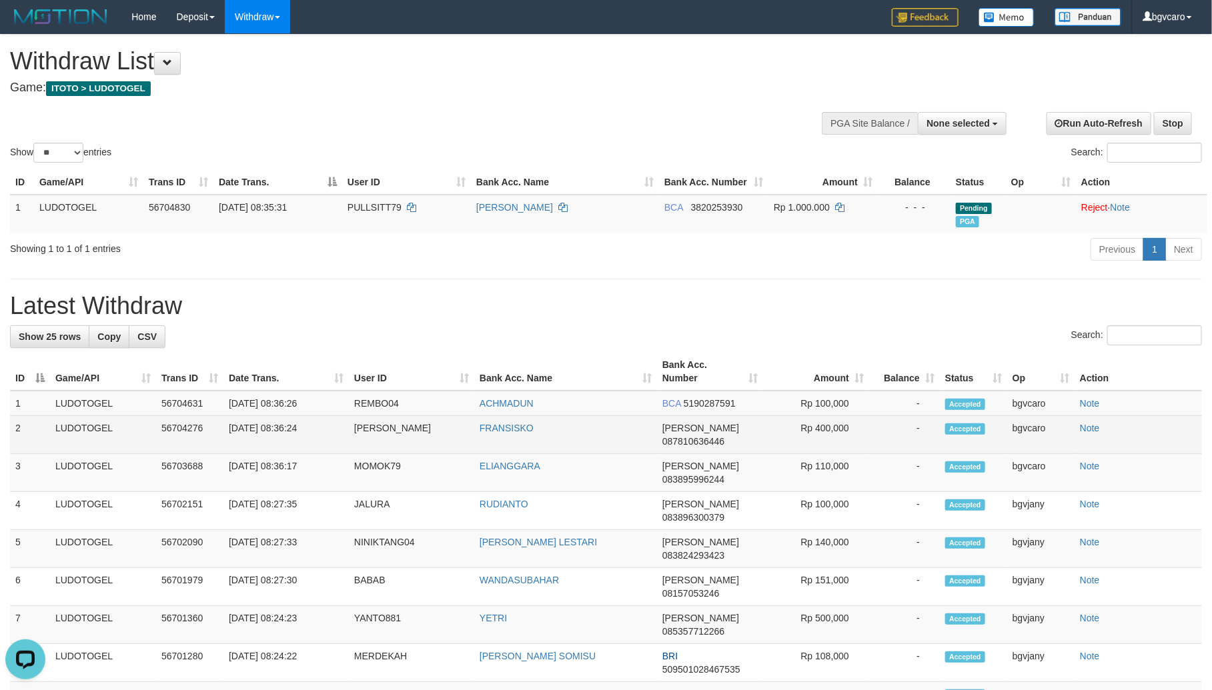
click at [280, 429] on td "31/08/2025 08:36:24" at bounding box center [285, 435] width 125 height 38
copy tr "08:36:24 PILAT"
copy tr "08:36:24 PILAT FRANSISKO"
drag, startPoint x: 280, startPoint y: 429, endPoint x: 500, endPoint y: 424, distance: 220.2
click at [500, 424] on tr "2 LUDOTOGEL 56704276 31/08/2025 08:36:24 PILAT FRANSISKO DANA 087810636446 Rp 4…" at bounding box center [606, 435] width 1192 height 38
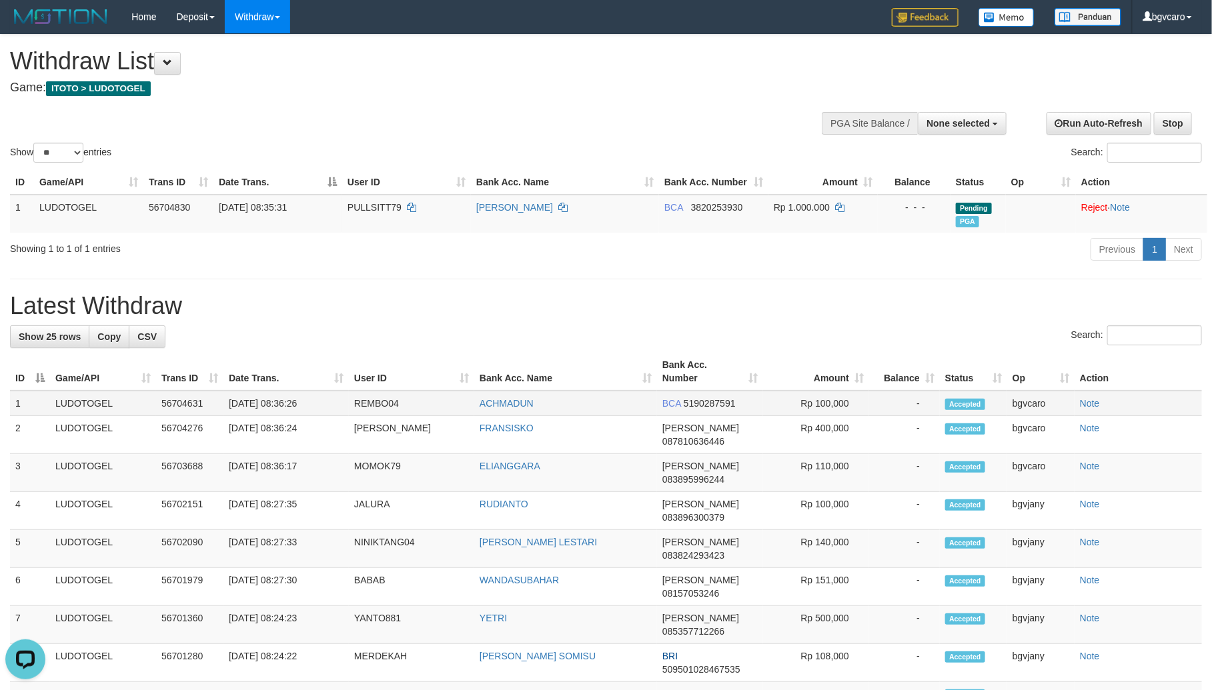
click at [282, 400] on td "31/08/2025 08:36:26" at bounding box center [285, 403] width 125 height 25
copy tr "08:36:26 REMBO04"
copy tr "08:36:26 REMBO04 ACHMADUN"
drag, startPoint x: 282, startPoint y: 400, endPoint x: 497, endPoint y: 396, distance: 215.5
click at [497, 396] on tr "1 LUDOTOGEL 56704631 31/08/2025 08:36:26 REMBO04 ACHMADUN BCA 5190287591 Rp 100…" at bounding box center [606, 403] width 1192 height 25
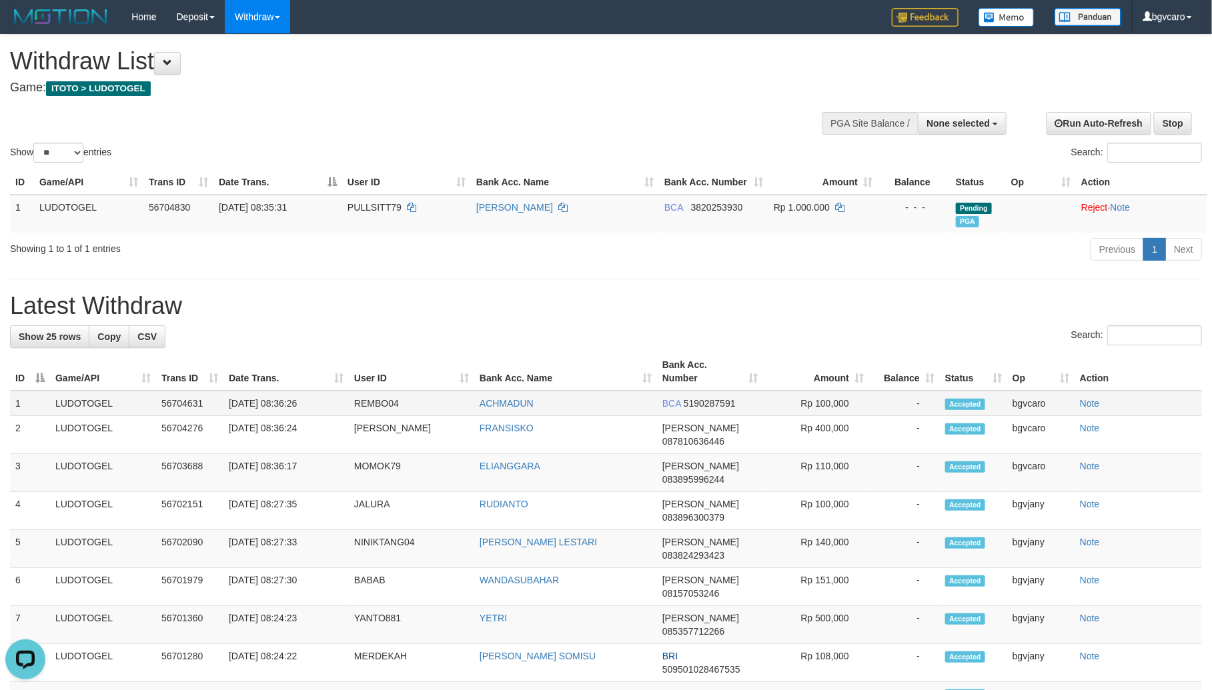
click at [839, 402] on td "Rp 100,000" at bounding box center [816, 403] width 106 height 25
copy td "100,000"
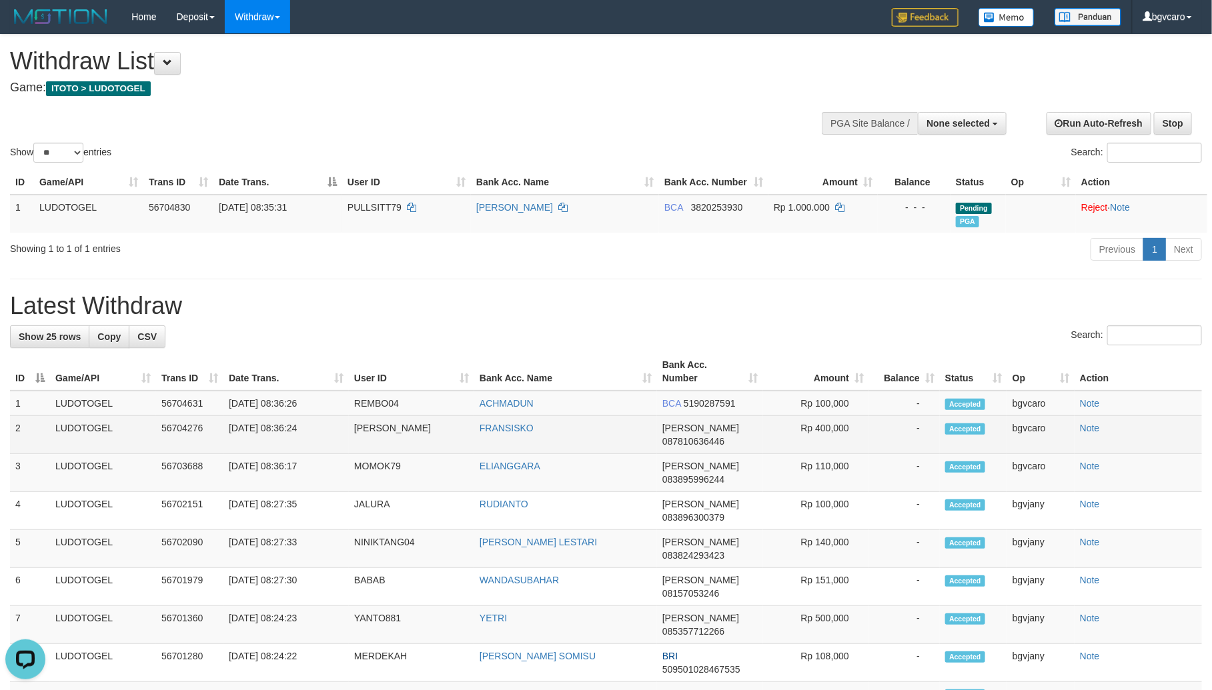
click at [809, 430] on td "Rp 400,000" at bounding box center [816, 435] width 106 height 38
click at [816, 430] on td "Rp 400,000" at bounding box center [816, 435] width 106 height 38
copy td "400,000"
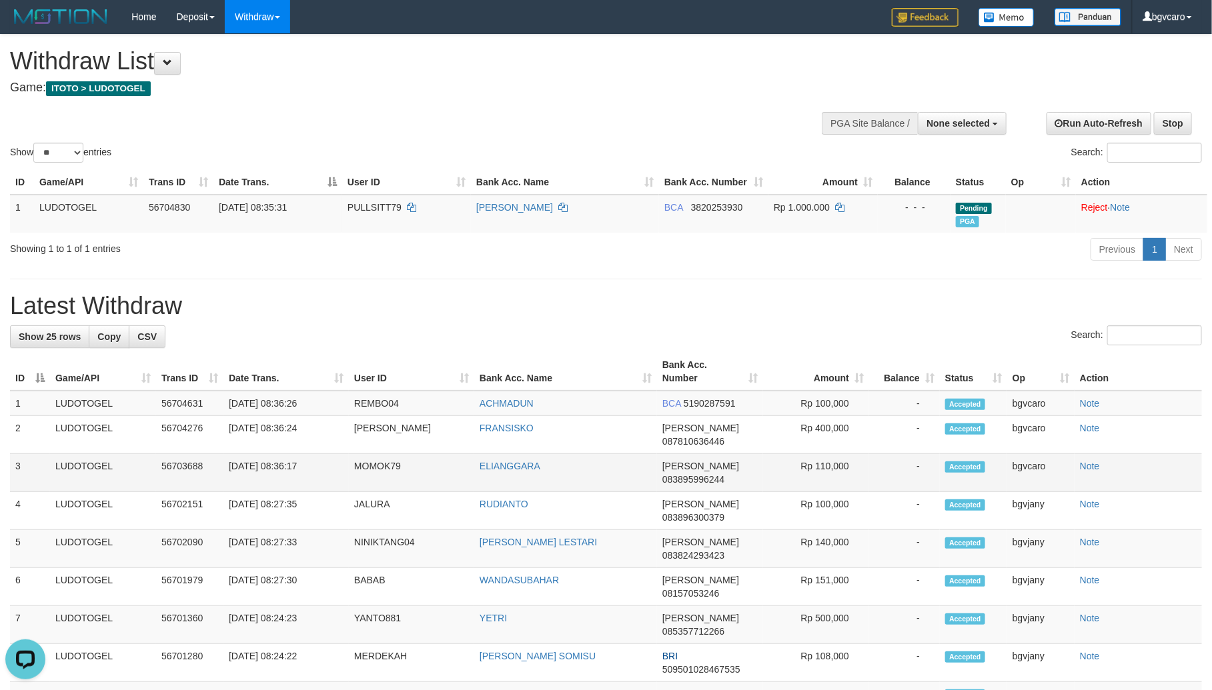
click at [836, 454] on td "Rp 110,000" at bounding box center [816, 473] width 106 height 38
copy td "110,000"
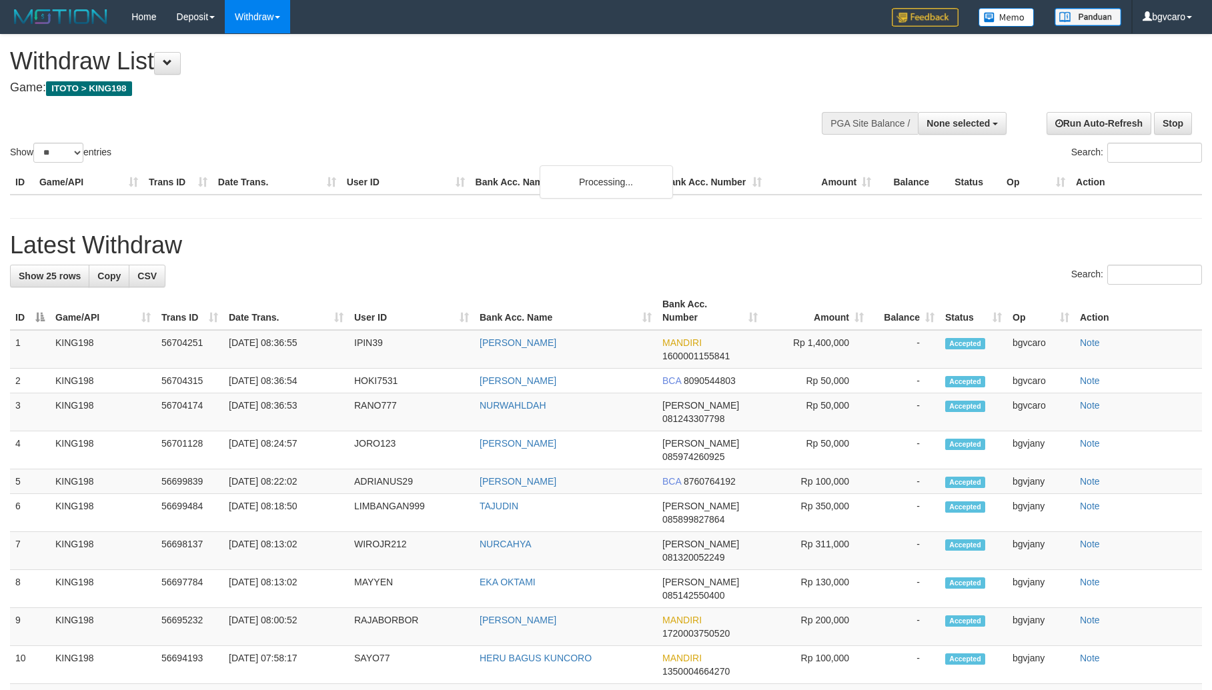
select select
select select "**"
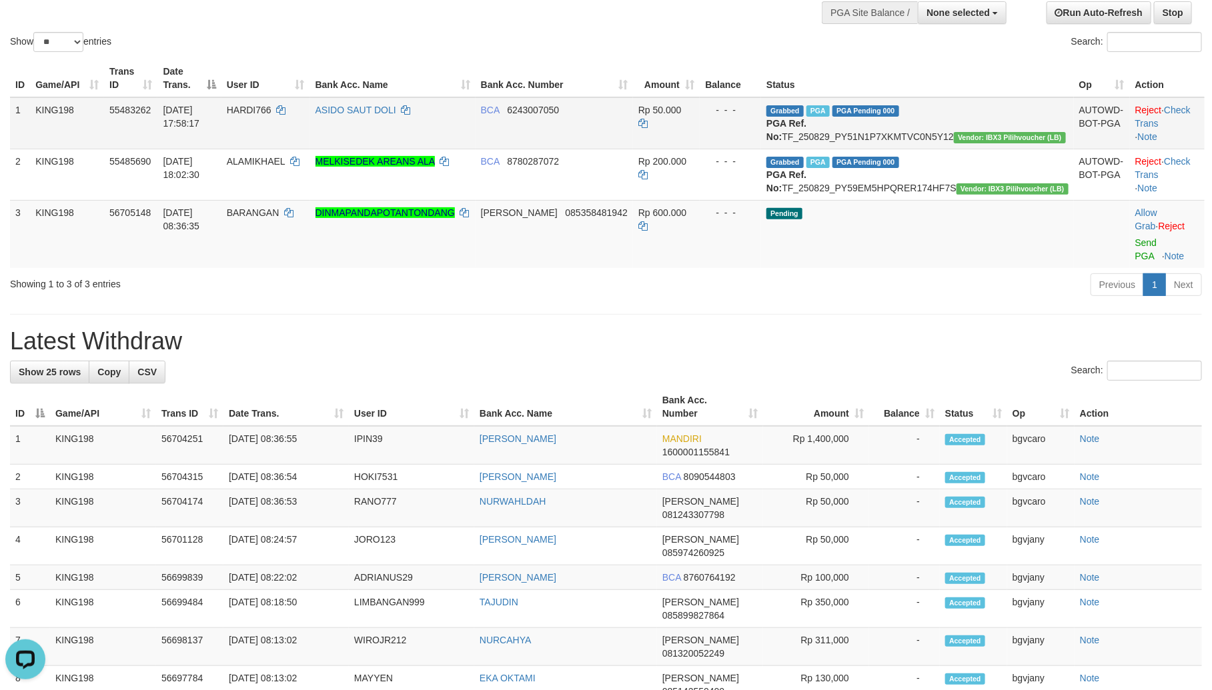
click at [74, 132] on td "KING198" at bounding box center [67, 123] width 74 height 52
drag, startPoint x: 1101, startPoint y: 257, endPoint x: 1089, endPoint y: 256, distance: 12.1
click at [1135, 257] on link "Send PGA" at bounding box center [1146, 250] width 22 height 24
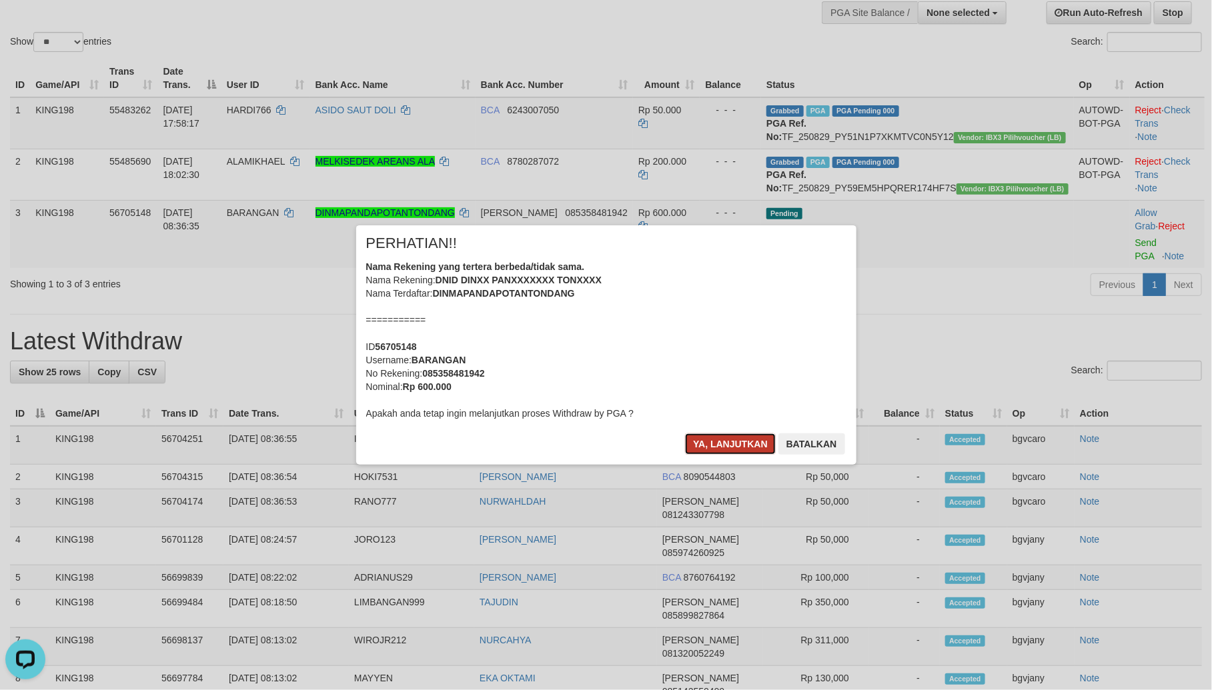
click at [704, 438] on button "Ya, lanjutkan" at bounding box center [730, 444] width 91 height 21
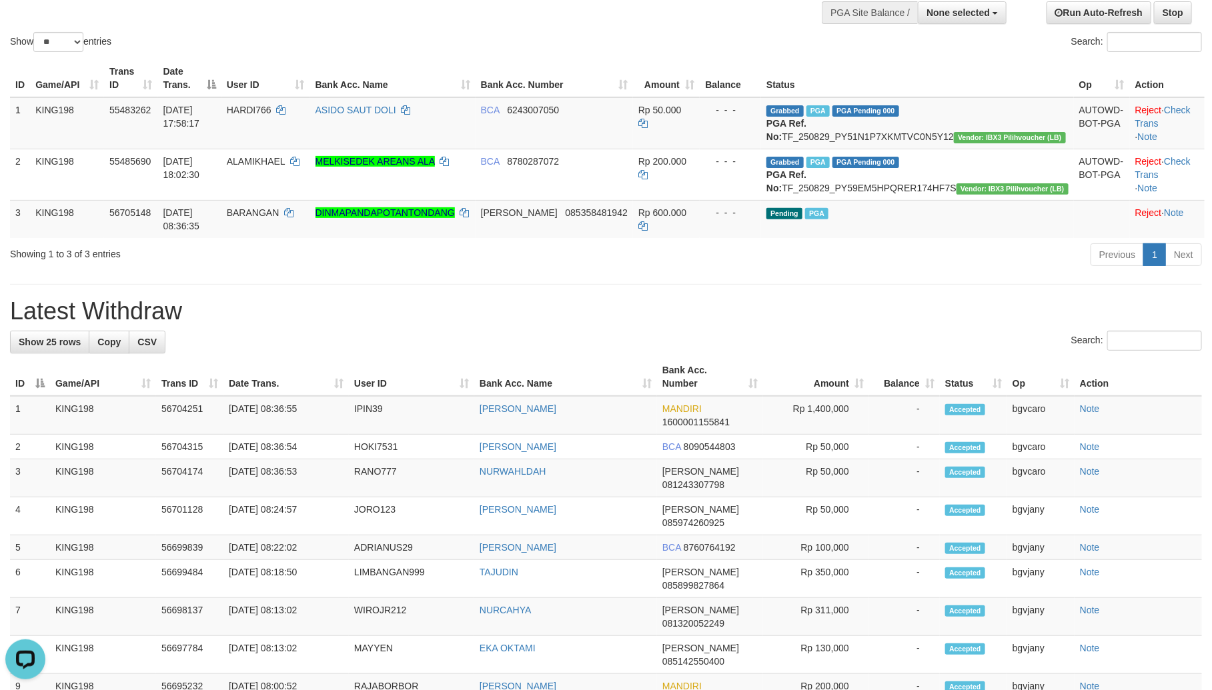
click at [592, 325] on h1 "Latest Withdraw" at bounding box center [606, 311] width 1192 height 27
click at [282, 485] on td "[DATE] 08:36:53" at bounding box center [285, 479] width 125 height 38
copy tr "08:36:53 RANO777"
copy tr "08:36:53 RANO777 NURWAHLDAH"
drag, startPoint x: 282, startPoint y: 485, endPoint x: 518, endPoint y: 481, distance: 236.2
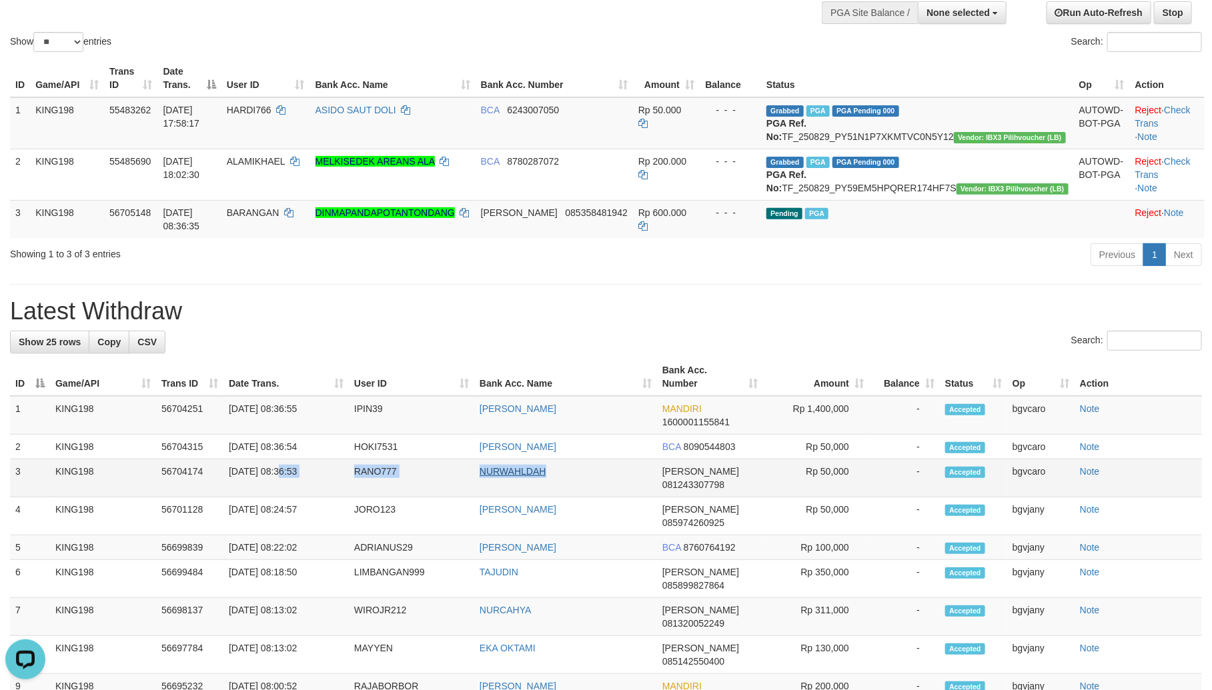
click at [518, 481] on tr "3 KING198 56704174 31/08/2025 08:36:53 RANO777 NURWAHLDAH DANA 081243307798 Rp …" at bounding box center [606, 479] width 1192 height 38
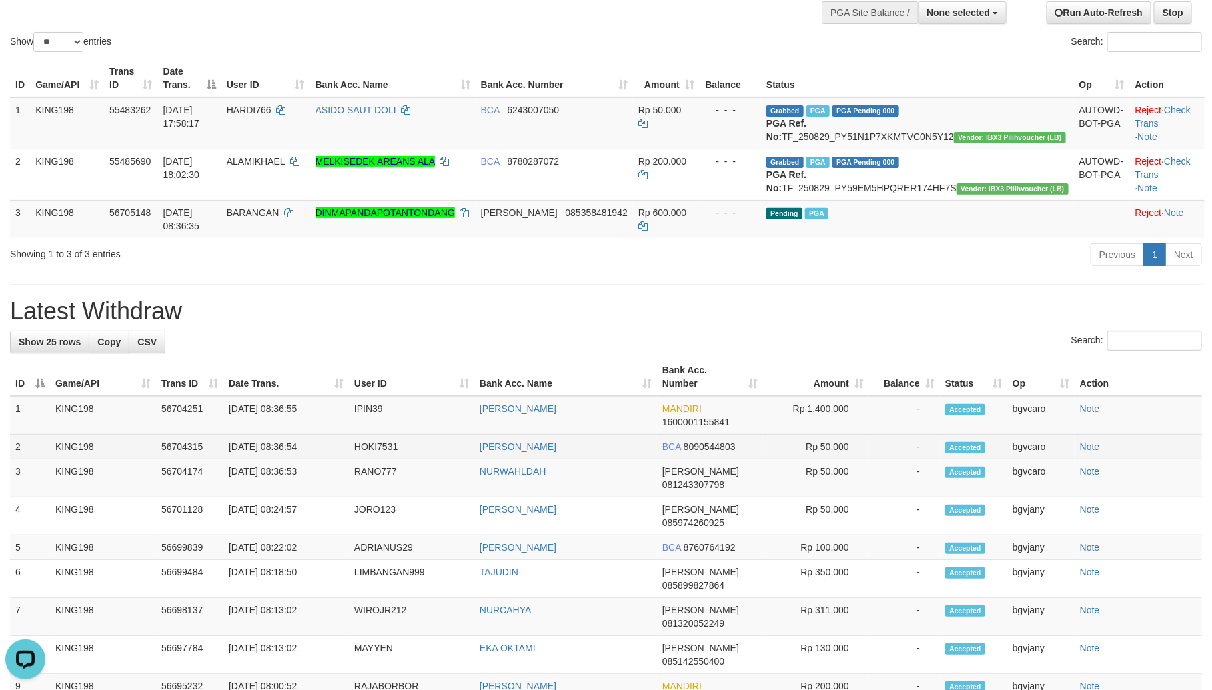
click at [274, 460] on td "31/08/2025 08:36:54" at bounding box center [285, 447] width 125 height 25
click at [284, 460] on td "31/08/2025 08:36:54" at bounding box center [285, 447] width 125 height 25
copy tr "08:36:54 HOKI7531"
copy tr "08:36:54 HOKI7531 ARMAN MAULANA"
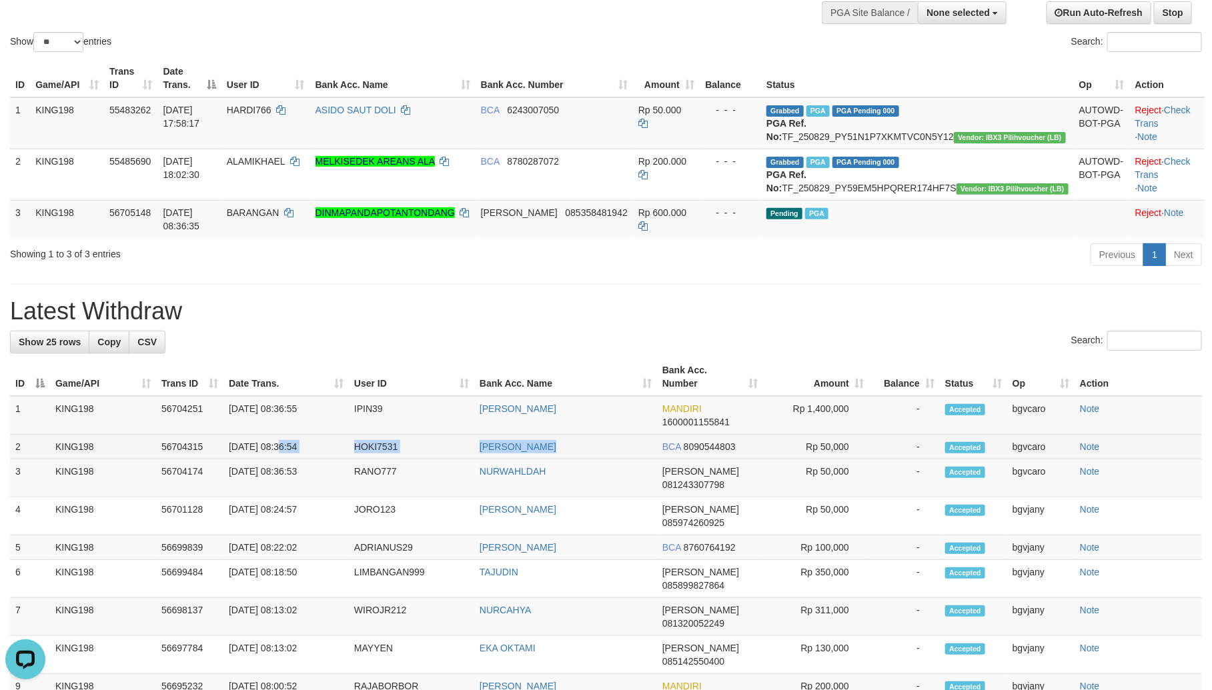
drag, startPoint x: 284, startPoint y: 462, endPoint x: 526, endPoint y: 468, distance: 242.2
click at [526, 460] on tr "2 KING198 56704315 31/08/2025 08:36:54 HOKI7531 ARMAN MAULANA BCA 8090544803 Rp…" at bounding box center [606, 447] width 1192 height 25
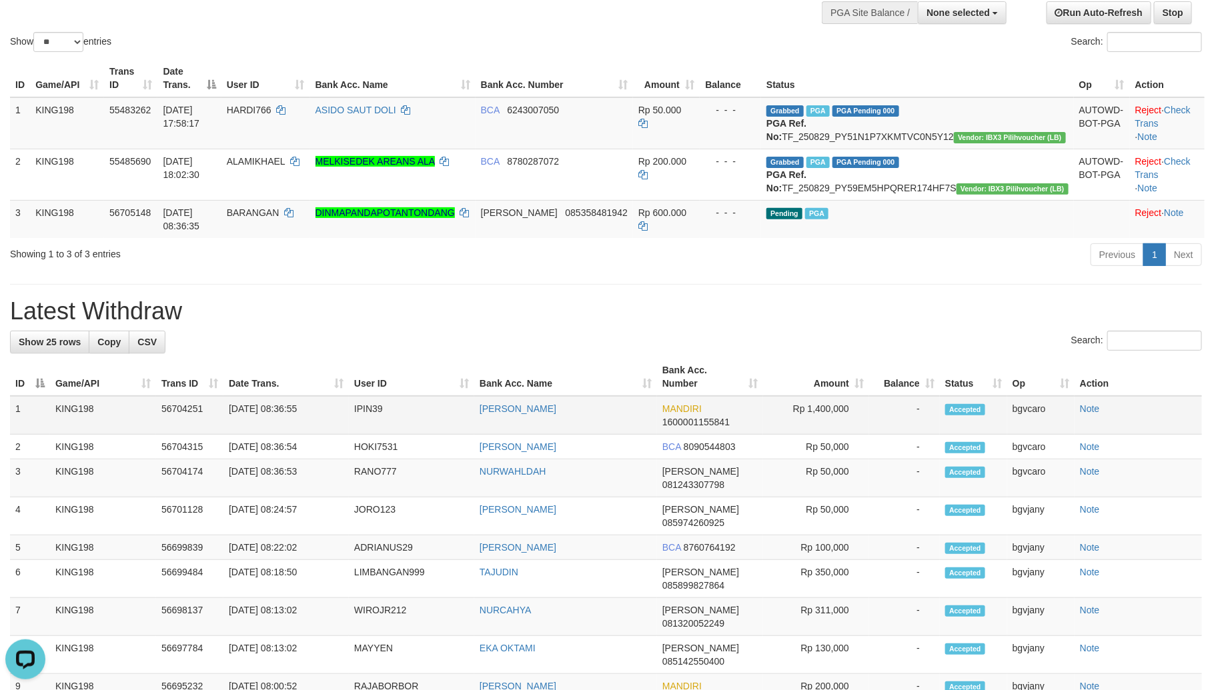
click at [277, 425] on td "31/08/2025 08:36:55" at bounding box center [285, 415] width 125 height 39
copy tr "08:36:55 IPIN39"
copy tr "08:36:55 IPIN39 MOH ARIFIN"
drag, startPoint x: 277, startPoint y: 425, endPoint x: 356, endPoint y: 431, distance: 79.0
click at [516, 425] on tr "1 KING198 56704251 31/08/2025 08:36:55 IPIN39 MOH ARIFIN MANDIRI 1600001155841 …" at bounding box center [606, 415] width 1192 height 39
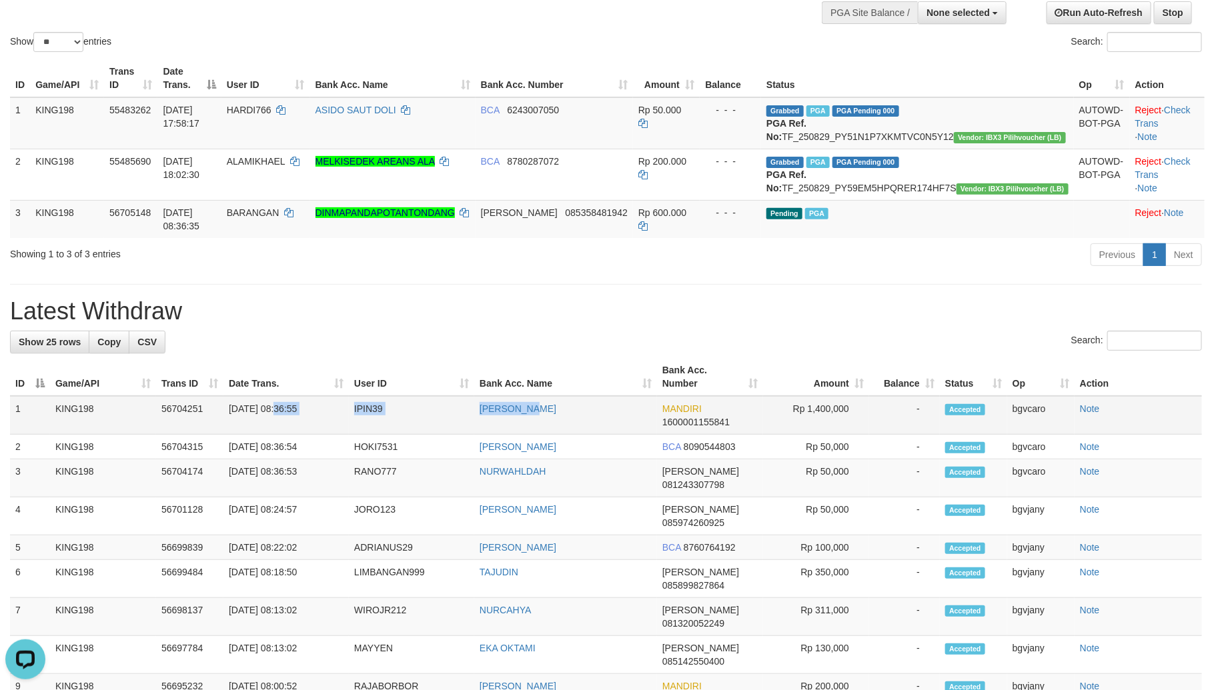
click at [281, 419] on td "31/08/2025 08:36:55" at bounding box center [285, 415] width 125 height 39
drag, startPoint x: 281, startPoint y: 419, endPoint x: 522, endPoint y: 429, distance: 241.0
click at [522, 429] on tr "1 KING198 56704251 31/08/2025 08:36:55 IPIN39 MOH ARIFIN MANDIRI 1600001155841 …" at bounding box center [606, 415] width 1192 height 39
click at [805, 421] on td "Rp 1,400,000" at bounding box center [816, 415] width 106 height 39
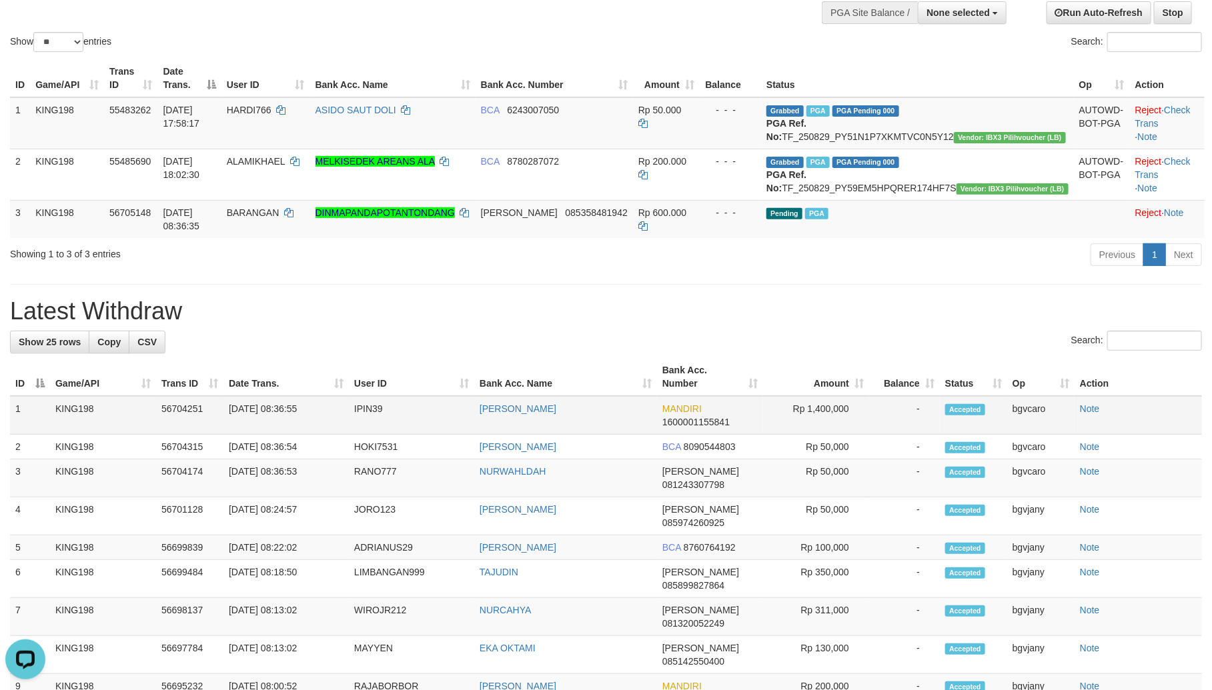
click at [813, 421] on td "Rp 1,400,000" at bounding box center [816, 415] width 106 height 39
copy td "1,400,000"
click at [813, 421] on td "Rp 1,400,000" at bounding box center [816, 415] width 106 height 39
click at [837, 459] on td "Rp 50,000" at bounding box center [816, 447] width 106 height 25
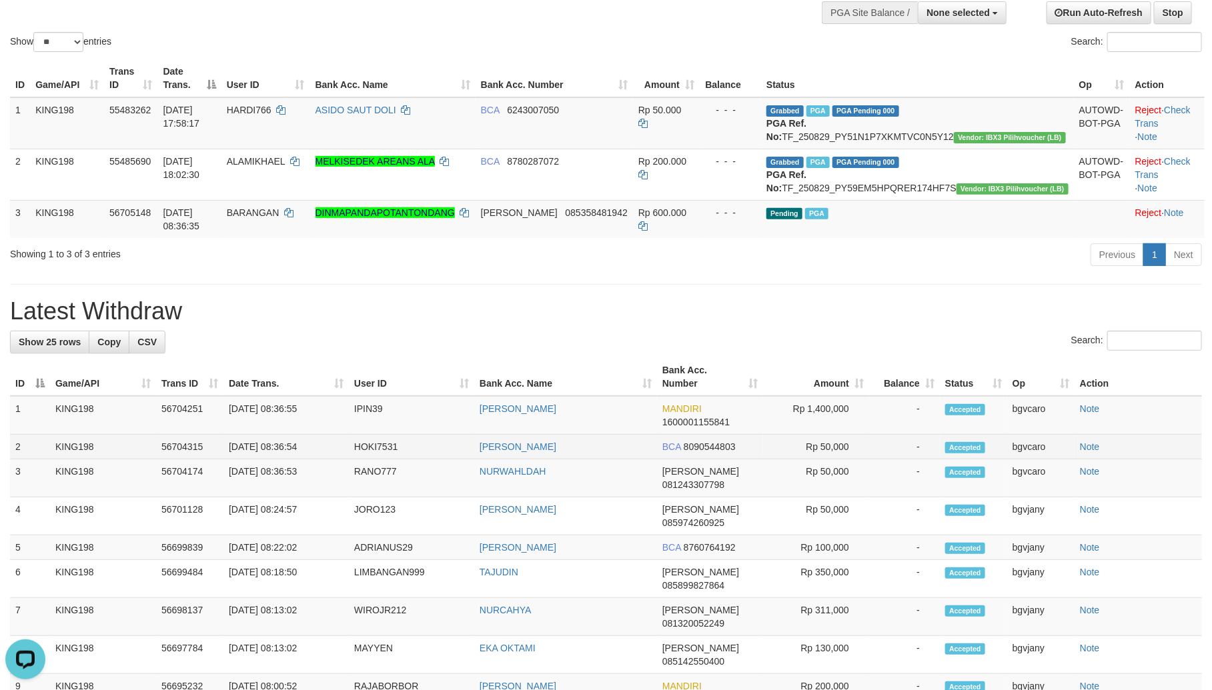
copy td "50,000"
click at [813, 482] on td "Rp 50,000" at bounding box center [816, 479] width 106 height 38
drag, startPoint x: 813, startPoint y: 482, endPoint x: 824, endPoint y: 486, distance: 12.0
click at [813, 482] on td "Rp 50,000" at bounding box center [816, 479] width 106 height 38
click at [829, 486] on td "Rp 50,000" at bounding box center [816, 479] width 106 height 38
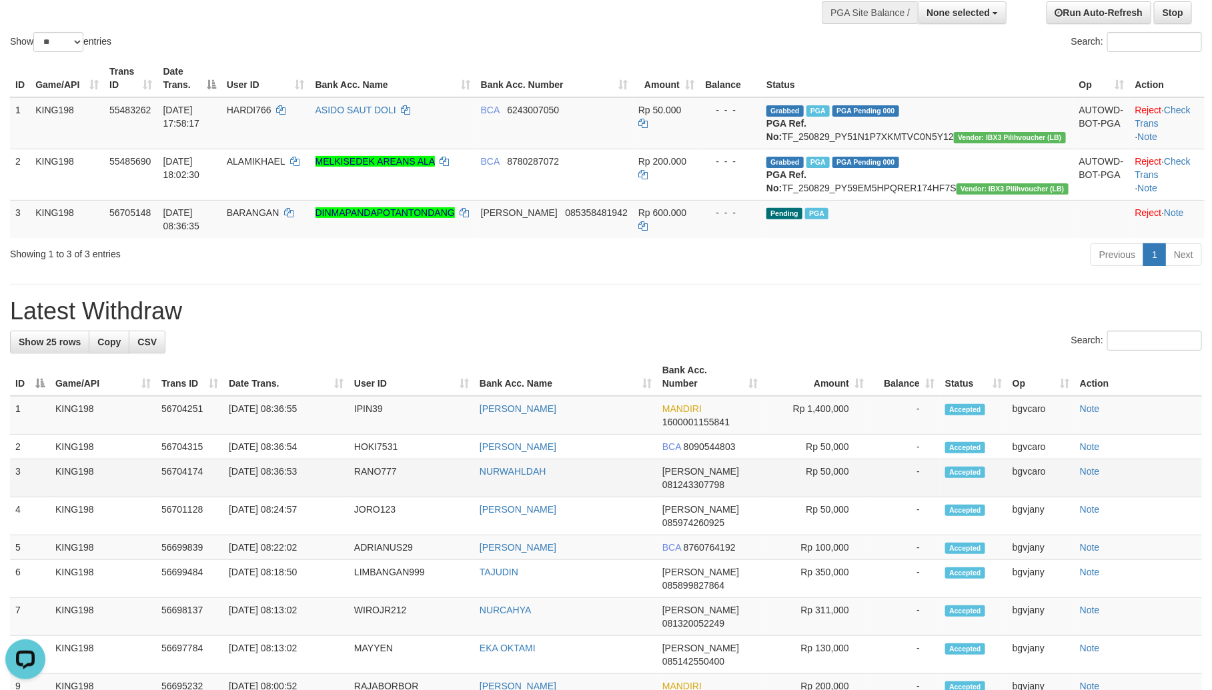
copy td "0"
click at [829, 486] on td "Rp 50,000" at bounding box center [816, 479] width 106 height 38
click at [839, 478] on td "Rp 50,000" at bounding box center [816, 479] width 106 height 38
copy td "50,000"
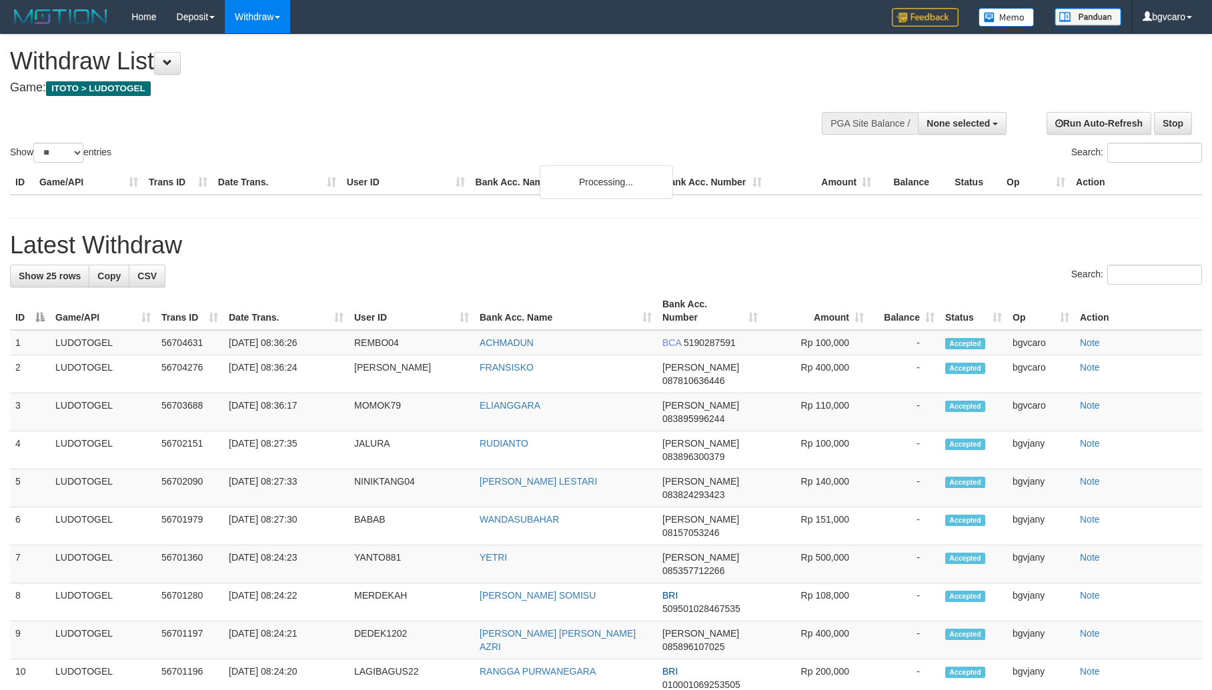
select select
select select "**"
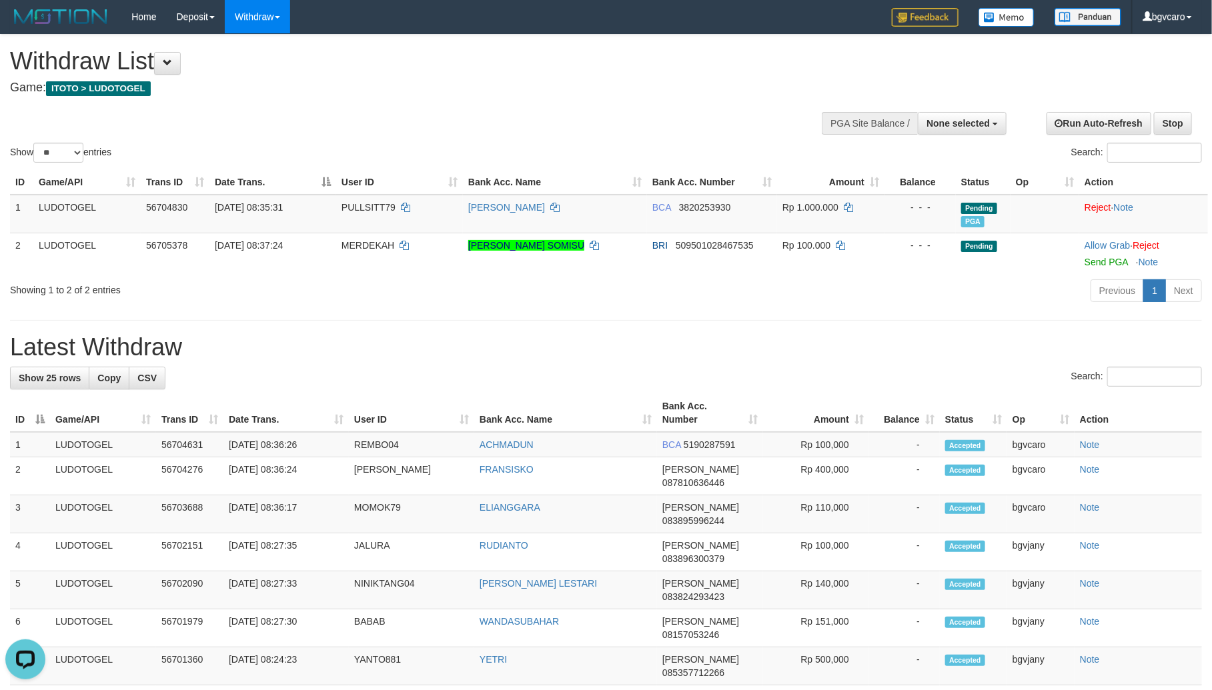
click at [540, 55] on h1 "Withdraw List" at bounding box center [402, 61] width 785 height 27
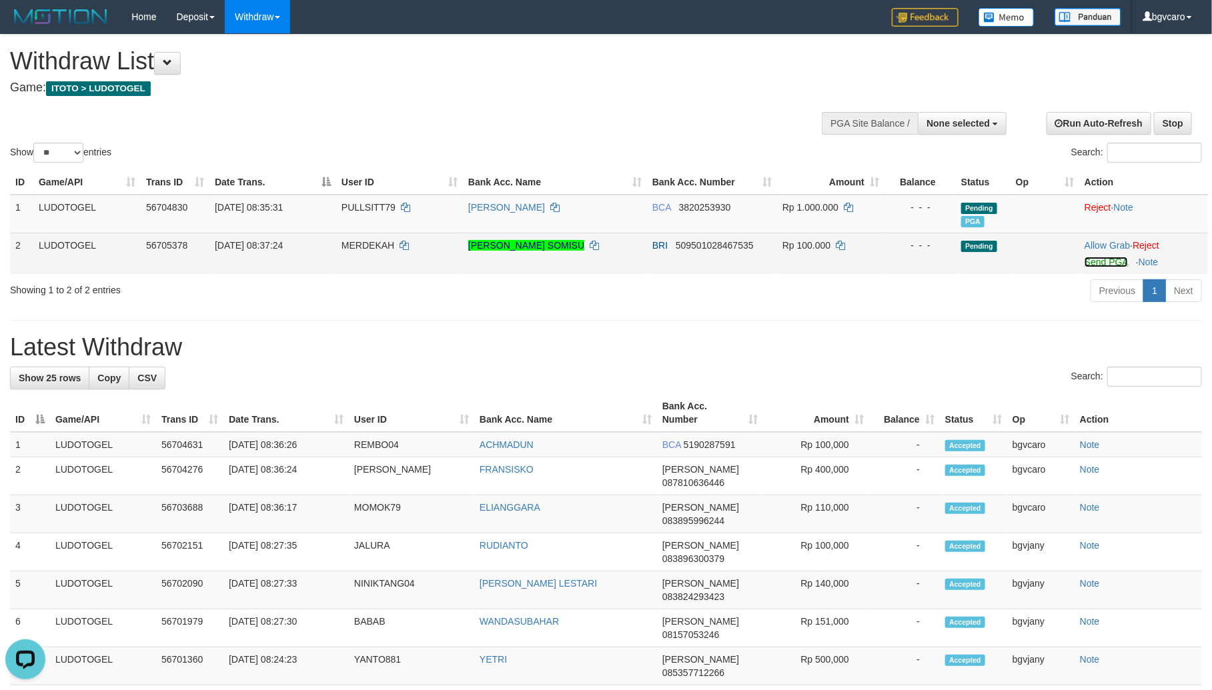
click at [1096, 266] on link "Send PGA" at bounding box center [1106, 262] width 43 height 11
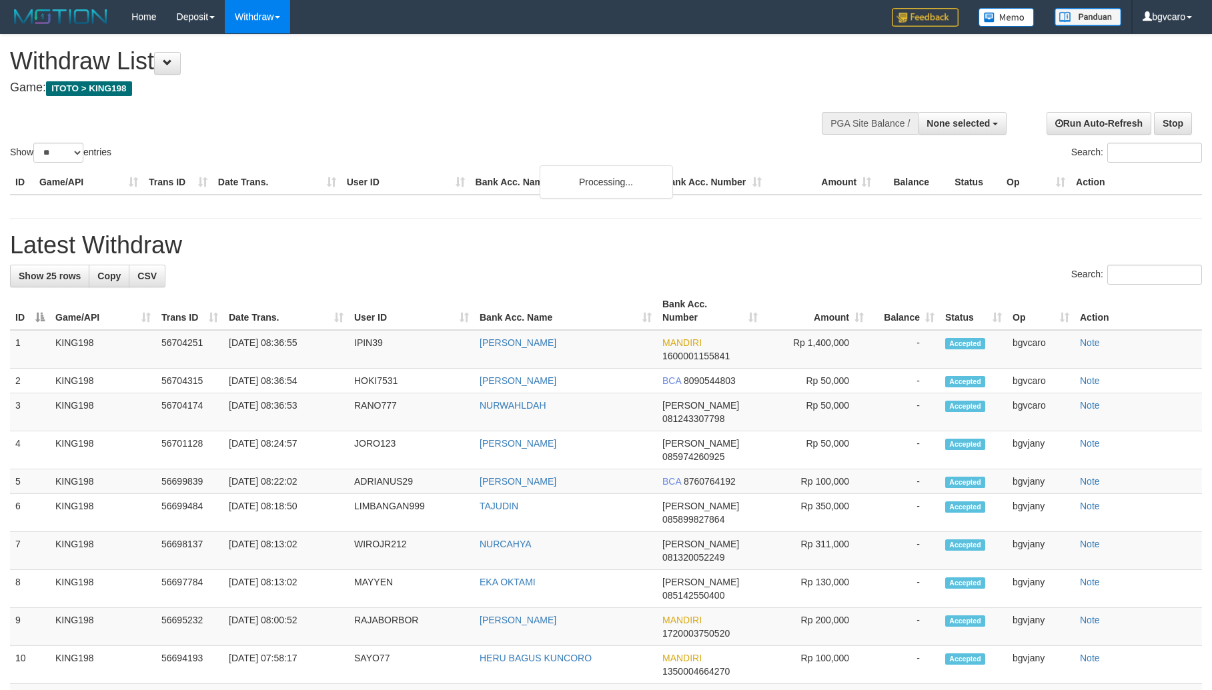
select select
select select "**"
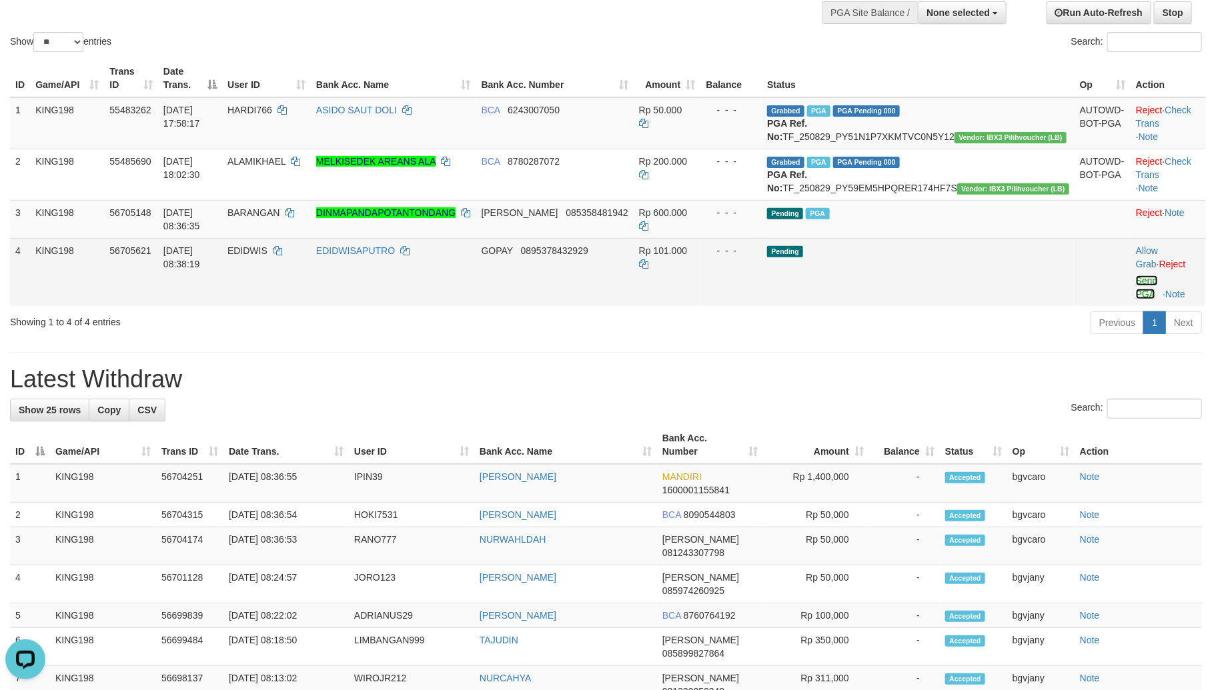
click at [1136, 279] on link "Send PGA" at bounding box center [1147, 288] width 22 height 24
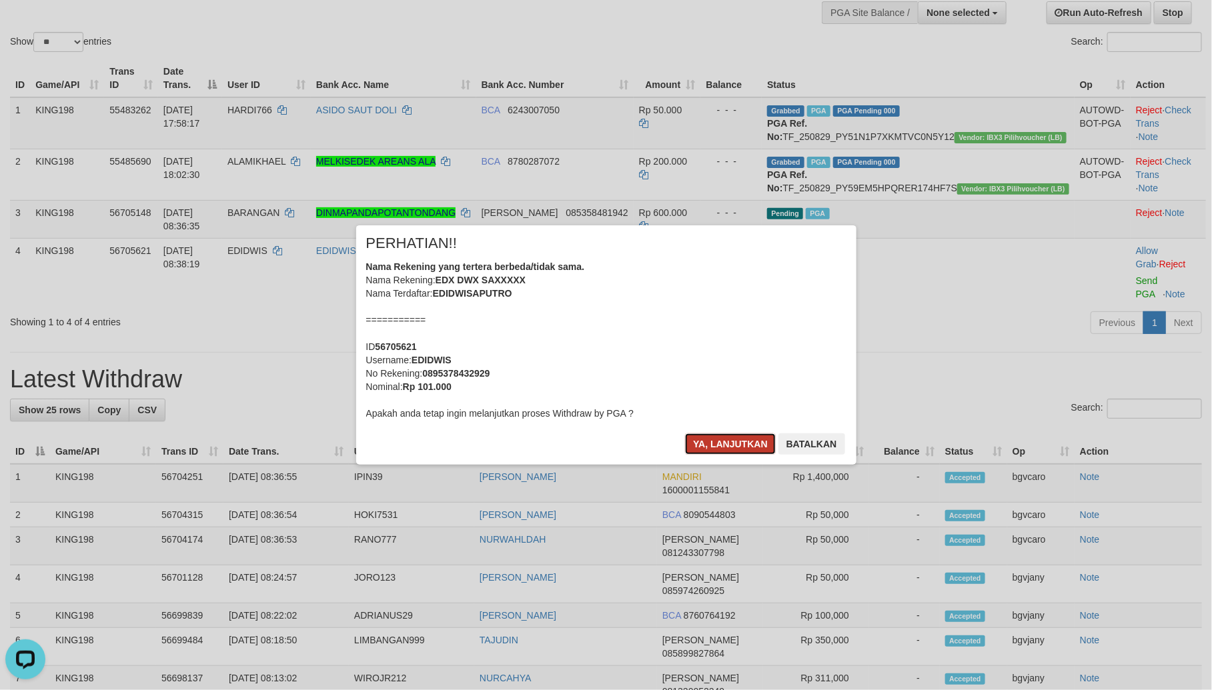
click at [712, 436] on button "Ya, lanjutkan" at bounding box center [730, 444] width 91 height 21
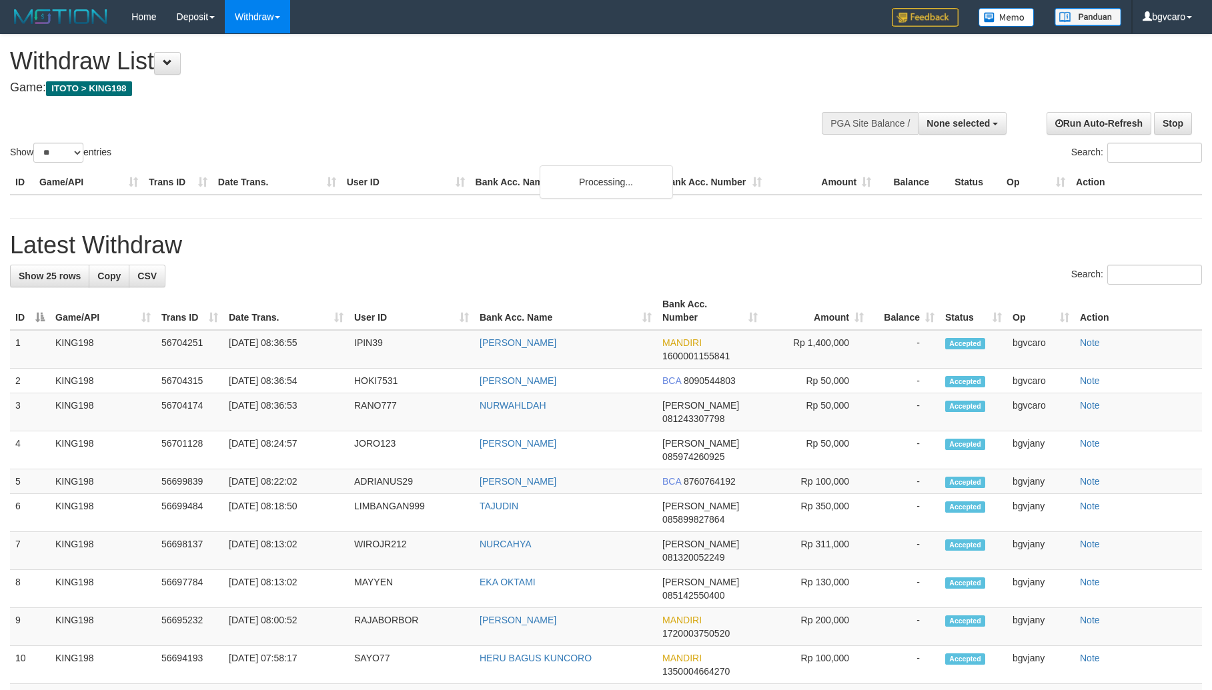
select select
select select "**"
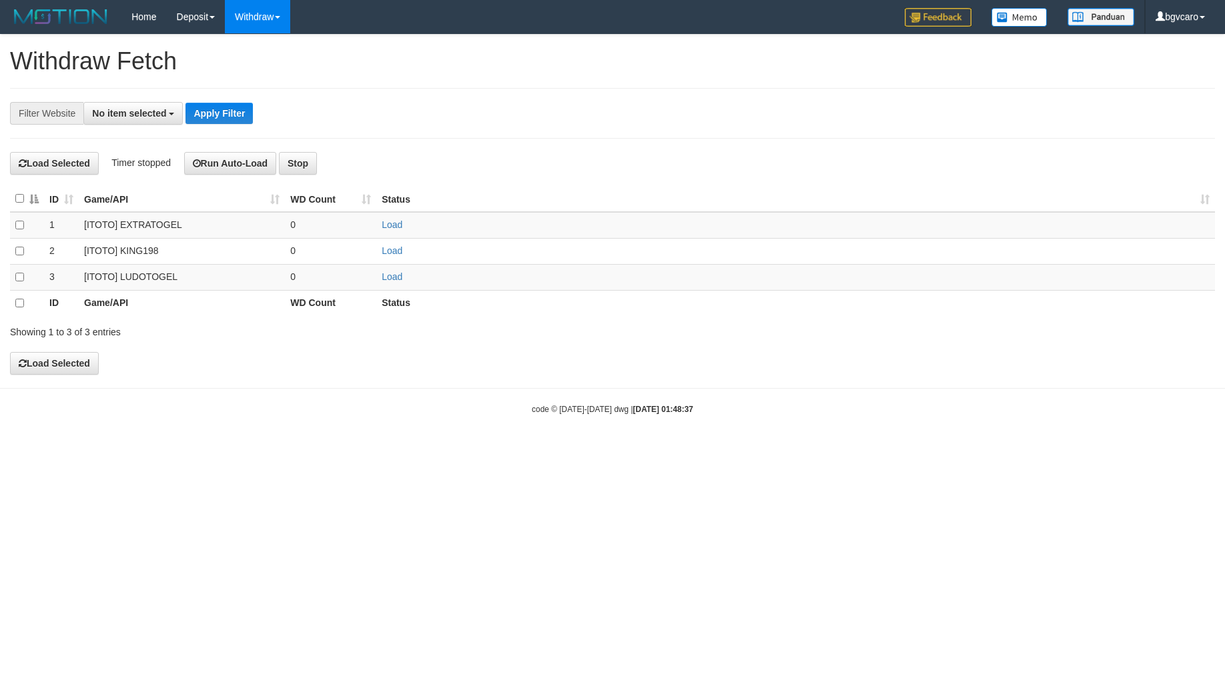
select select
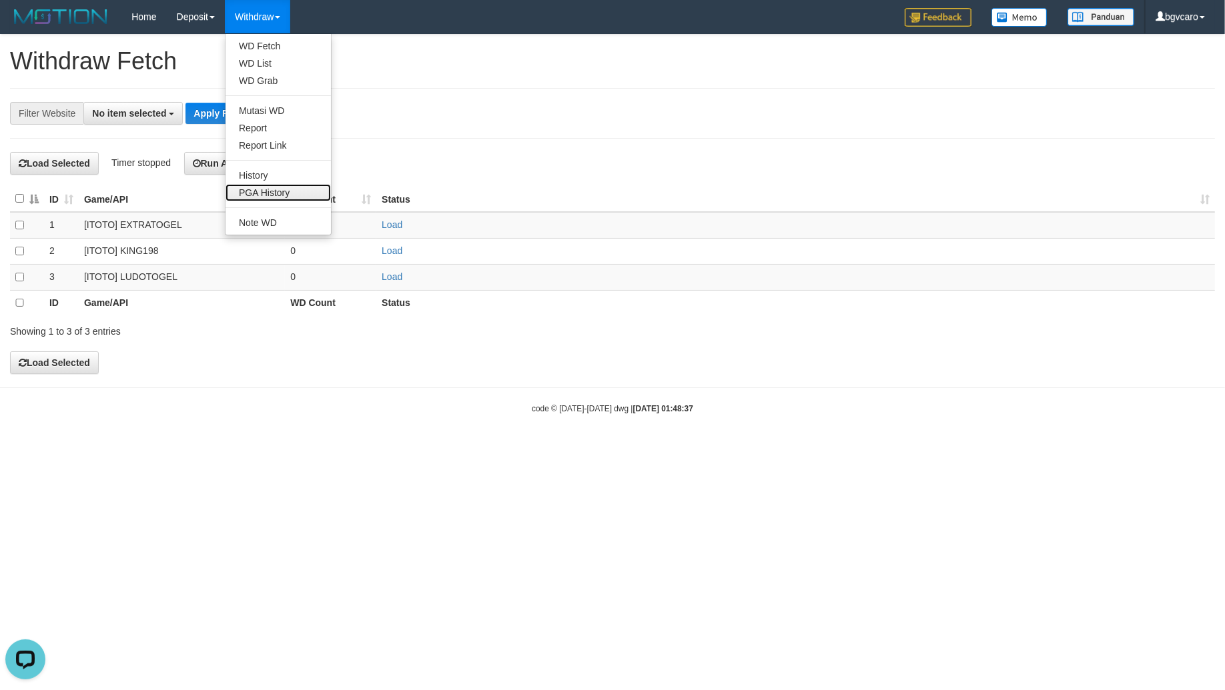
click at [259, 187] on link "PGA History" at bounding box center [277, 192] width 105 height 17
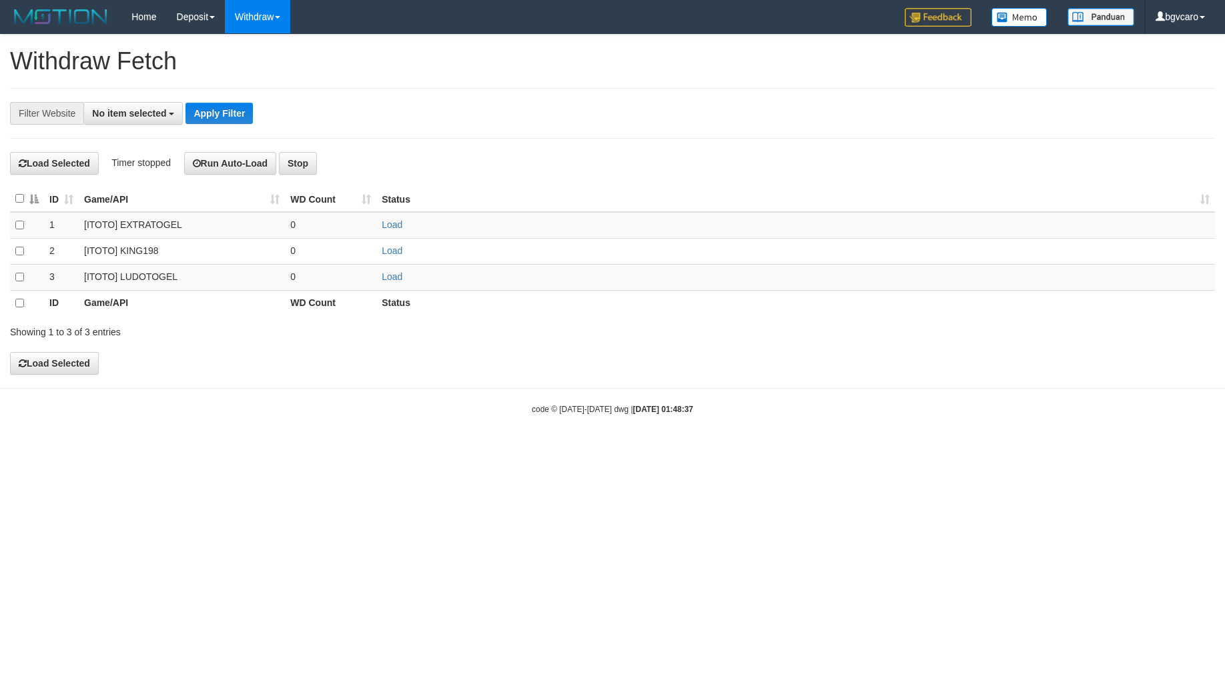
select select
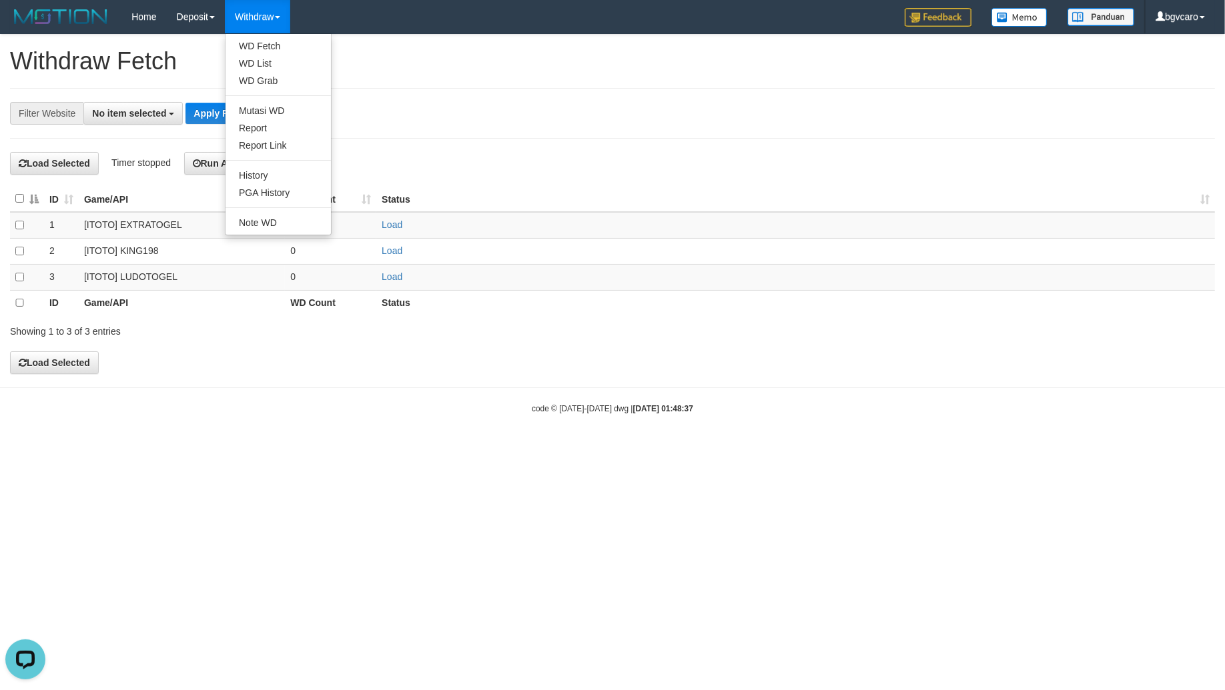
click at [258, 202] on ul "WD Fetch WD List WD Grab Mutasi WD Report Report Link History PGA History Note …" at bounding box center [278, 134] width 107 height 202
click at [281, 21] on link "Withdraw" at bounding box center [257, 16] width 65 height 33
click at [252, 187] on link "PGA History" at bounding box center [277, 192] width 105 height 17
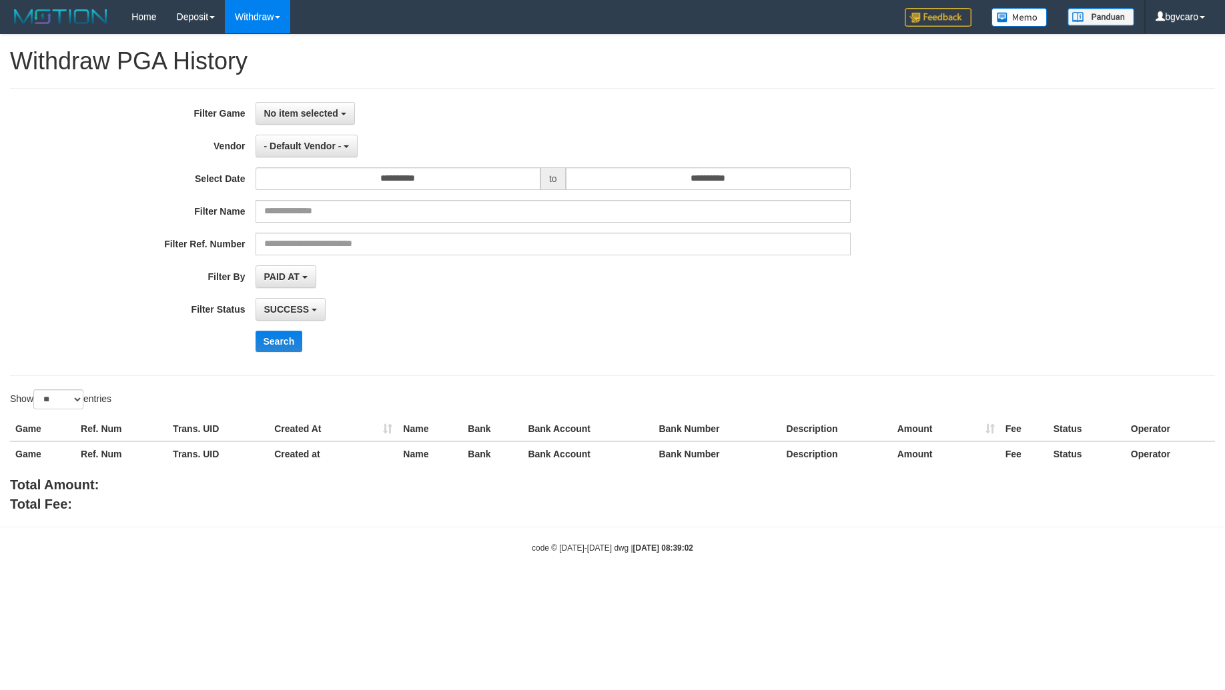
select select
select select "**"
click at [271, 110] on span "No item selected" at bounding box center [301, 113] width 74 height 11
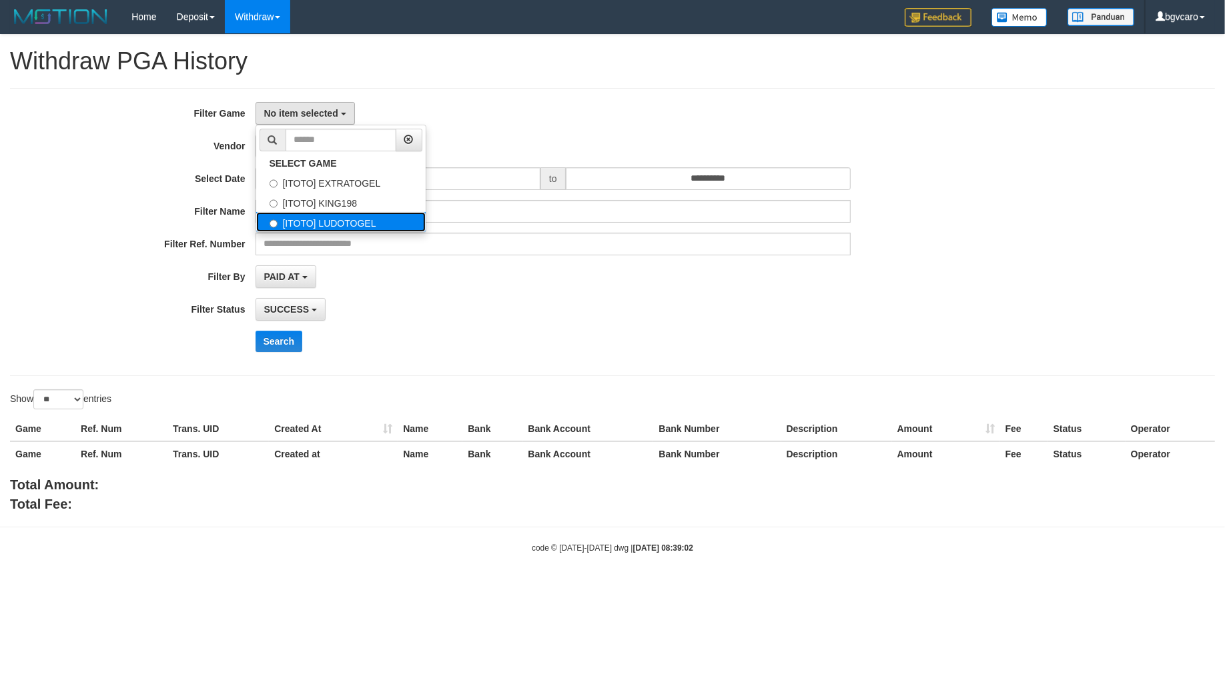
click at [316, 217] on label "[ITOTO] LUDOTOGEL" at bounding box center [340, 222] width 169 height 20
select select "****"
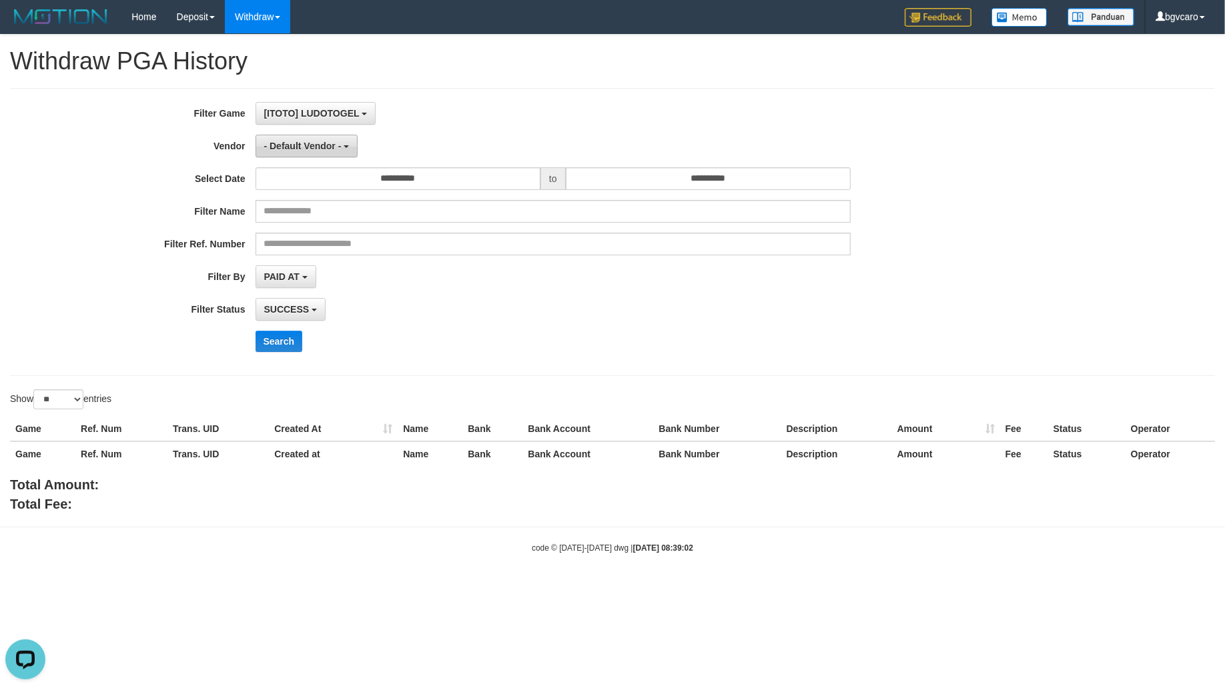
click at [288, 147] on span "- Default Vendor -" at bounding box center [302, 146] width 77 height 11
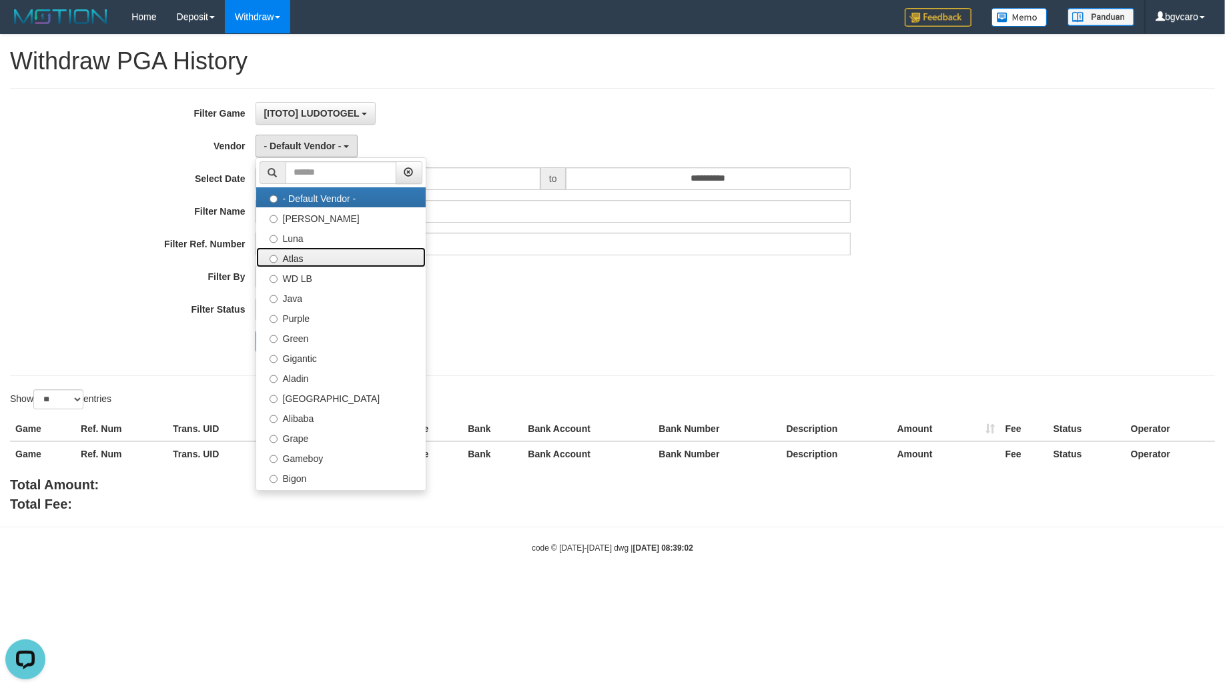
drag, startPoint x: 326, startPoint y: 258, endPoint x: 352, endPoint y: 241, distance: 31.5
click at [326, 258] on label "Atlas" at bounding box center [340, 258] width 169 height 20
select select "**********"
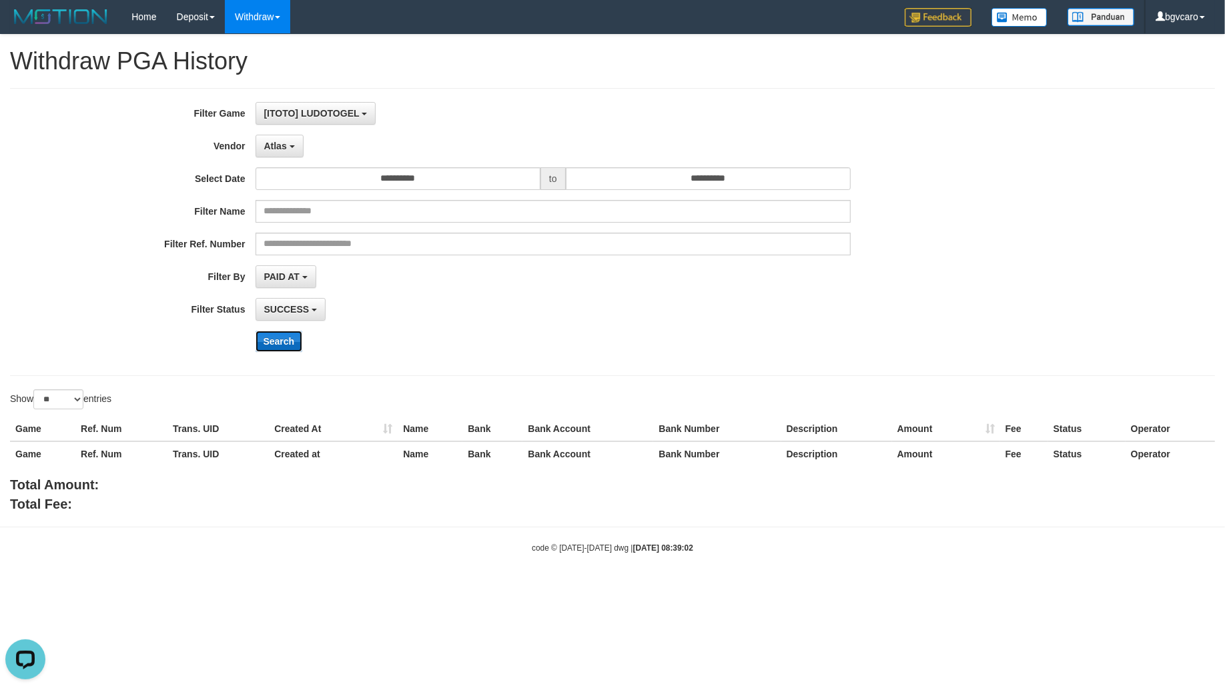
click at [264, 341] on button "Search" at bounding box center [279, 341] width 47 height 21
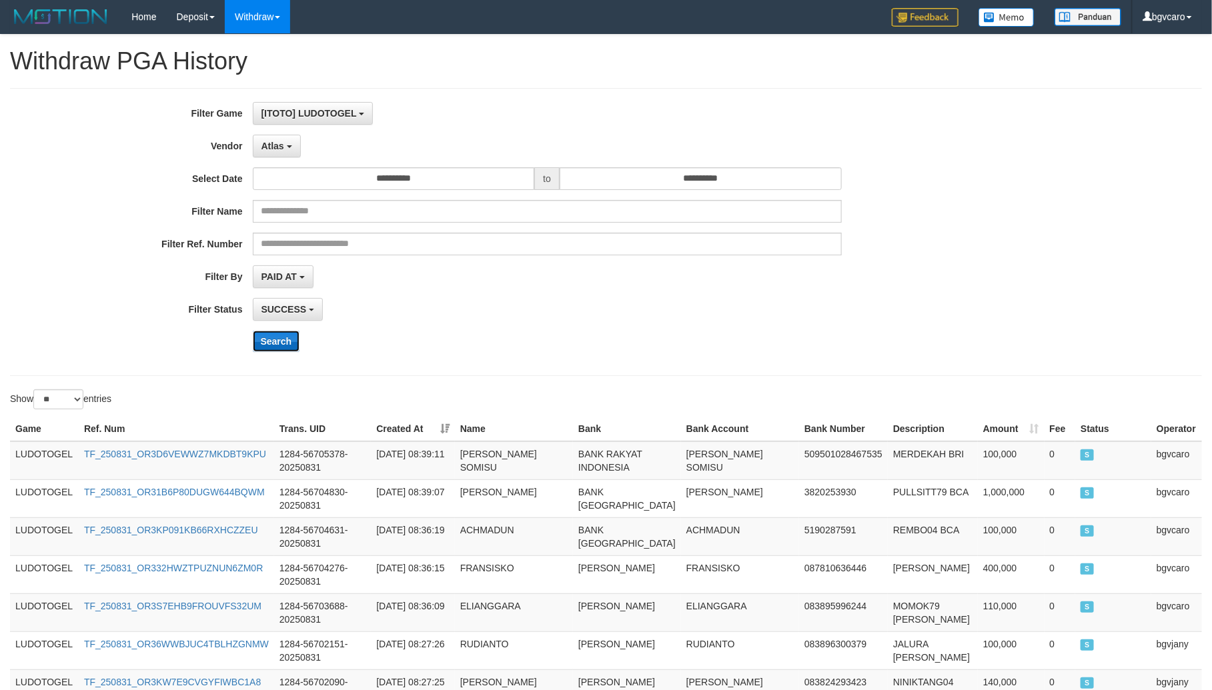
click at [275, 340] on button "Search" at bounding box center [276, 341] width 47 height 21
drag, startPoint x: 271, startPoint y: 344, endPoint x: 280, endPoint y: 332, distance: 15.7
click at [271, 344] on button "Search" at bounding box center [276, 341] width 47 height 21
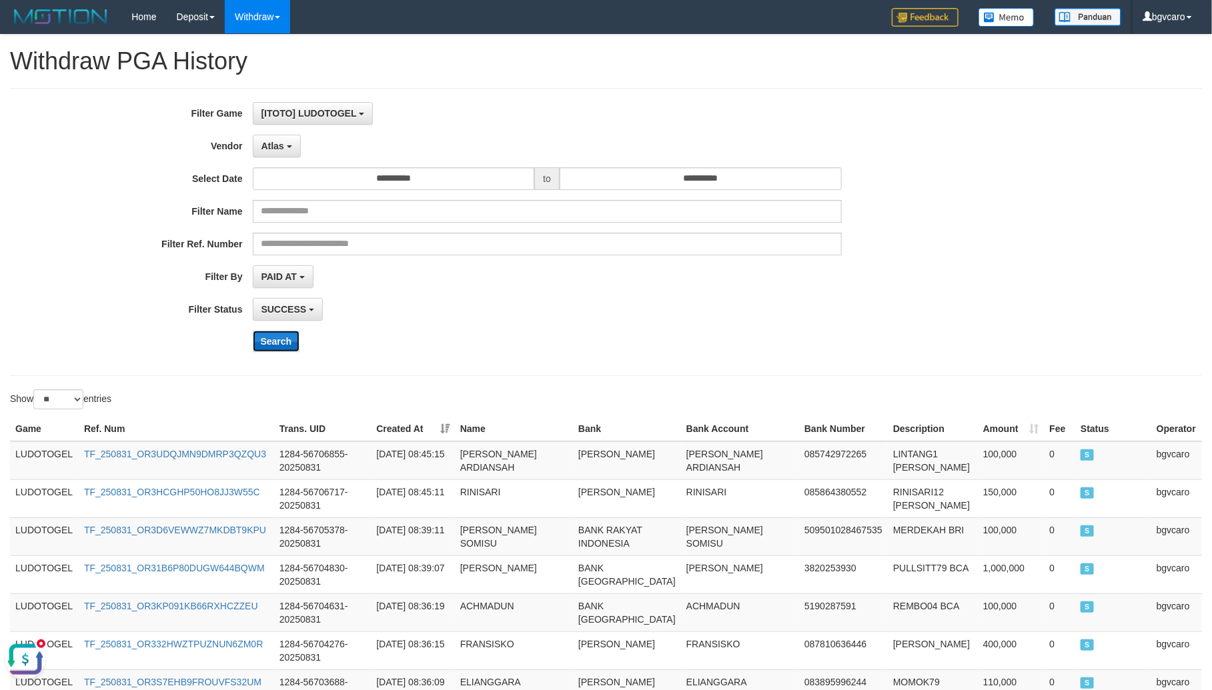
click at [268, 340] on button "Search" at bounding box center [276, 341] width 47 height 21
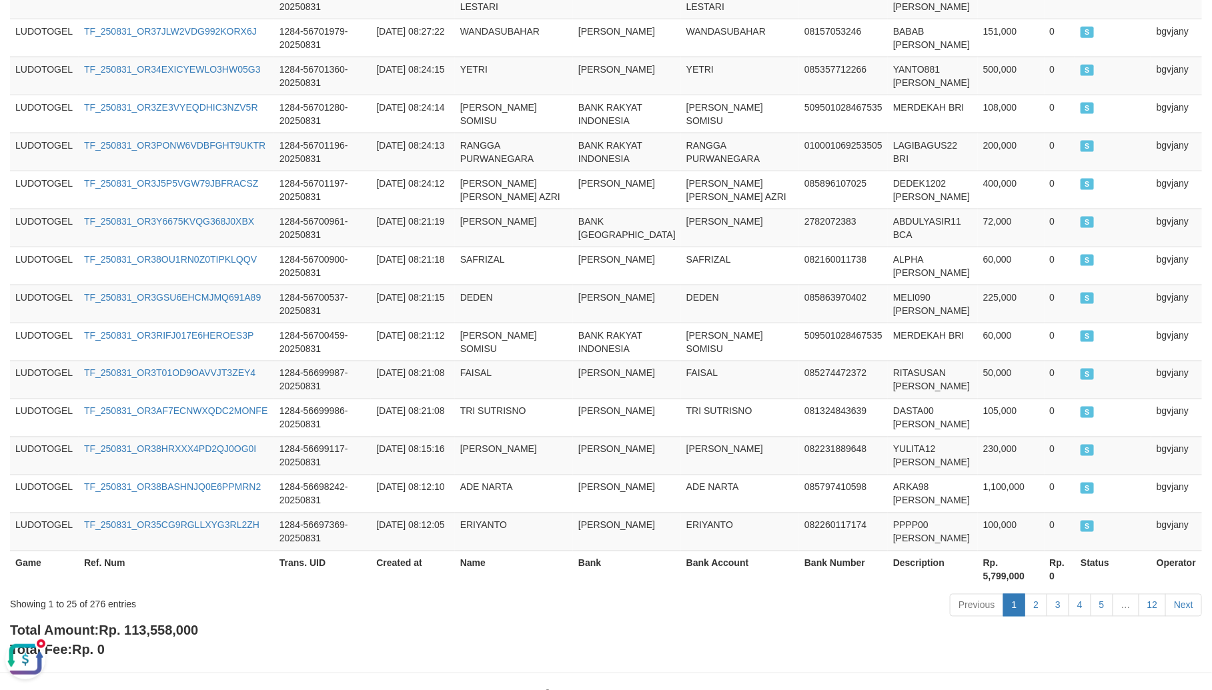
scroll to position [889, 0]
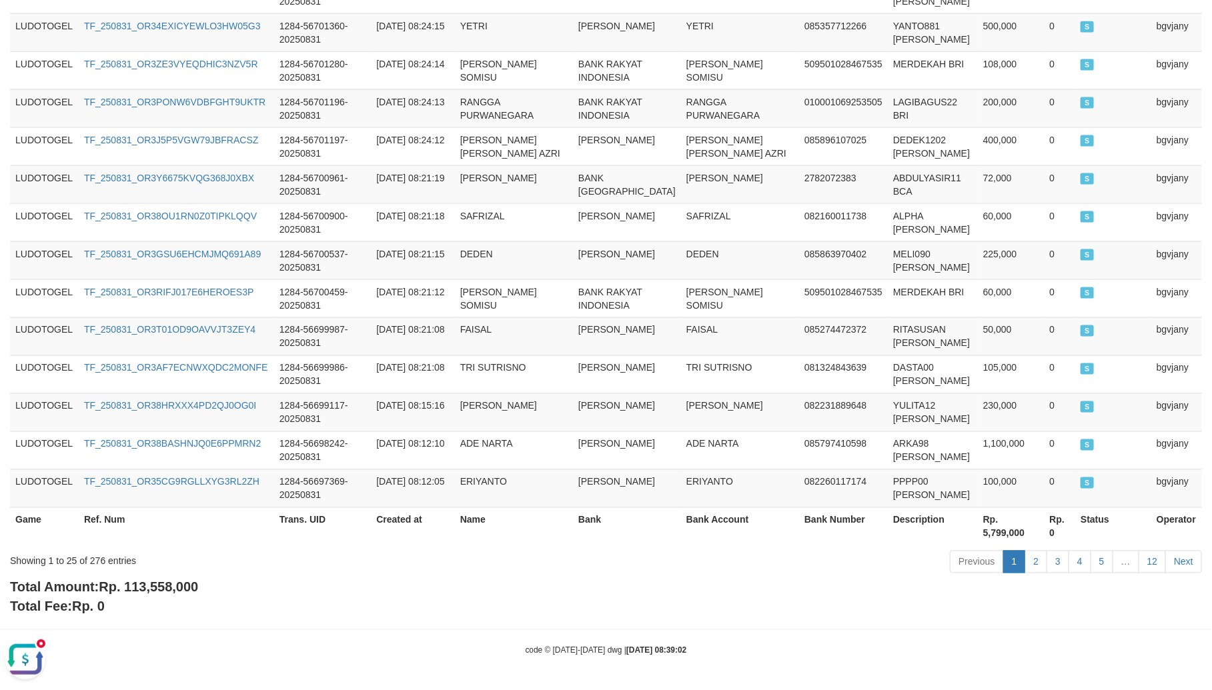
click at [27, 651] on button "Open LiveChat chat widget" at bounding box center [25, 659] width 40 height 40
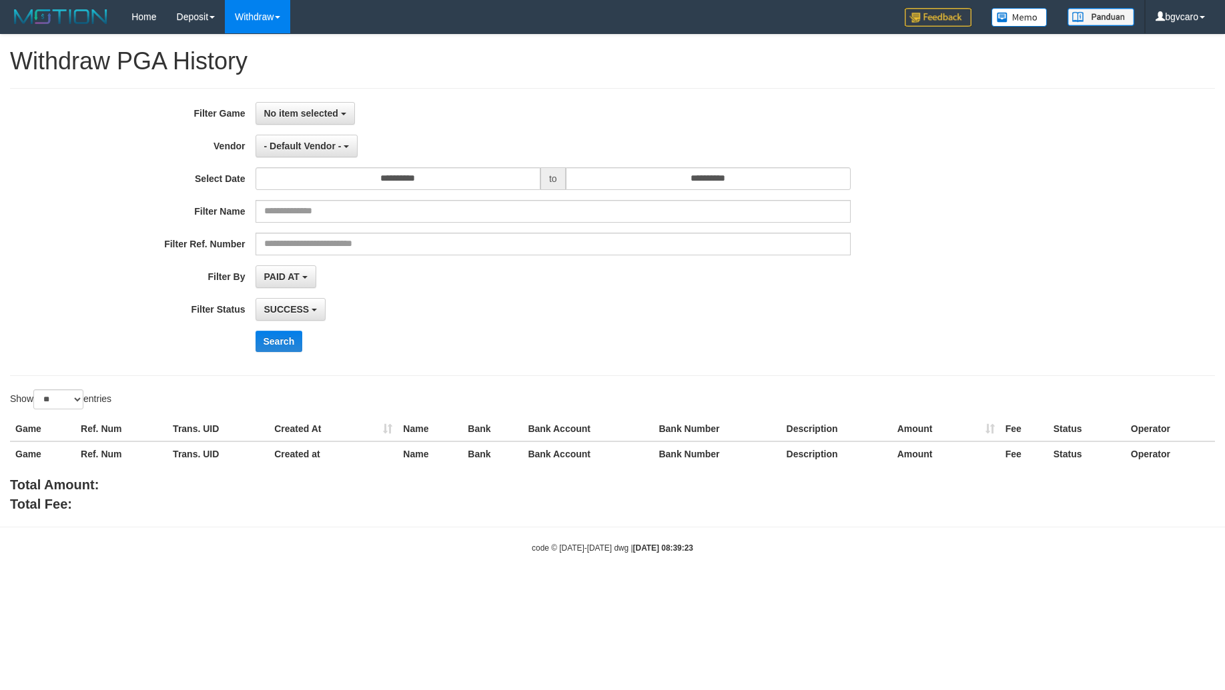
select select
select select "**"
drag, startPoint x: 308, startPoint y: 118, endPoint x: 316, endPoint y: 145, distance: 27.7
click at [309, 119] on button "No item selected" at bounding box center [305, 113] width 99 height 23
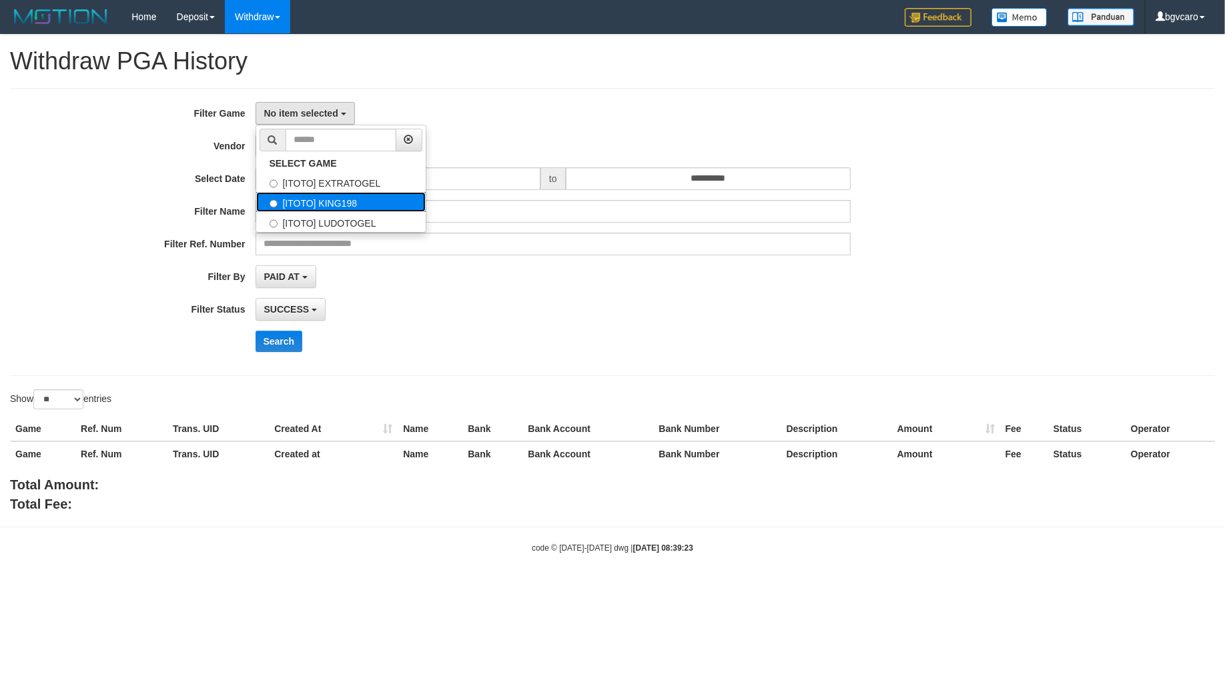
drag, startPoint x: 324, startPoint y: 200, endPoint x: 315, endPoint y: 163, distance: 37.9
click at [324, 199] on label "[ITOTO] KING198" at bounding box center [340, 202] width 169 height 20
select select "****"
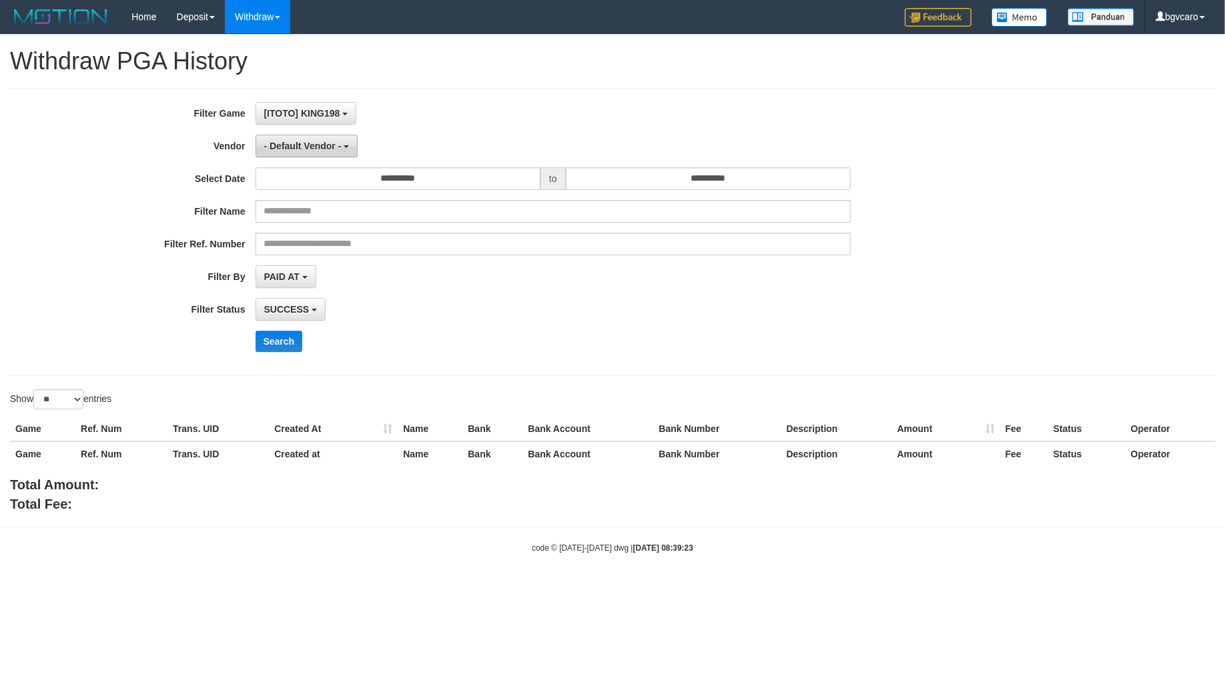
click at [312, 147] on span "- Default Vendor -" at bounding box center [302, 146] width 77 height 11
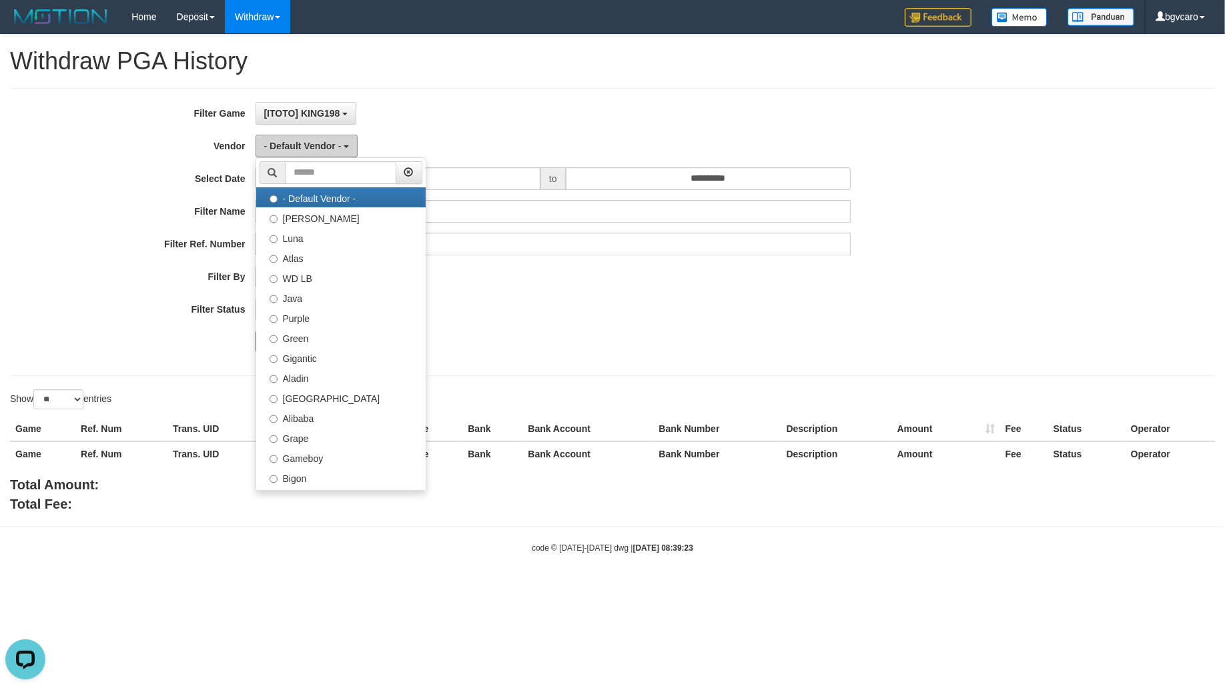
scroll to position [0, 0]
click at [342, 173] on input "text" at bounding box center [341, 172] width 111 height 23
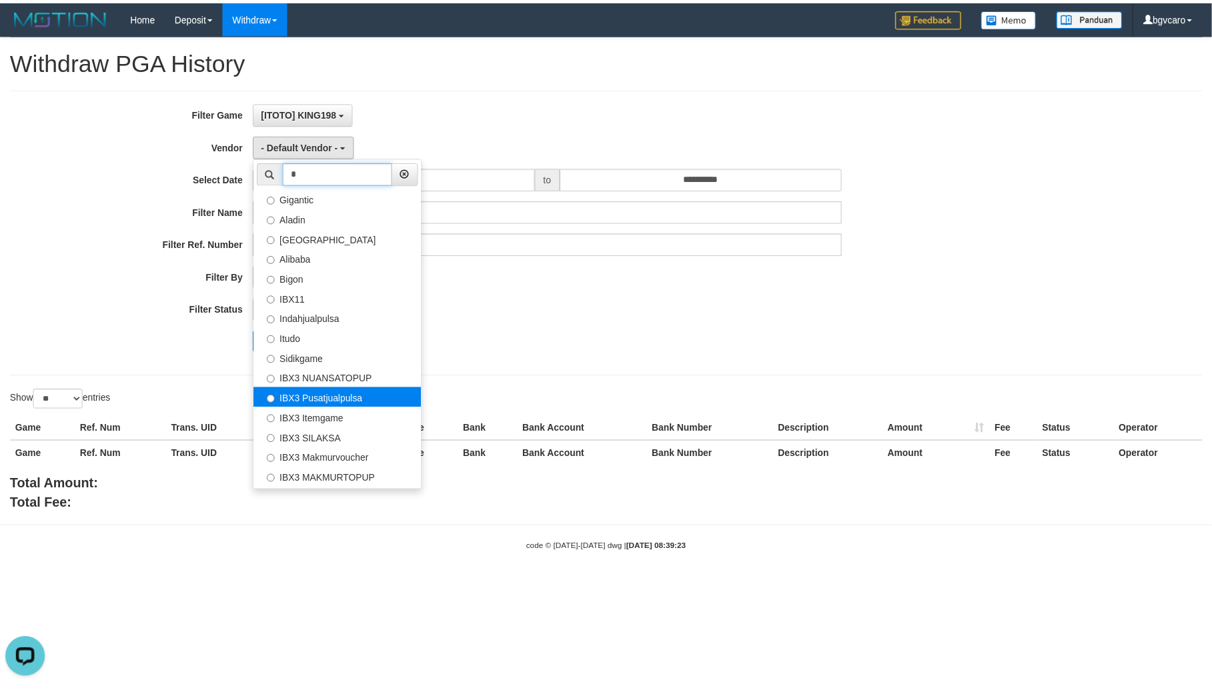
scroll to position [37, 0]
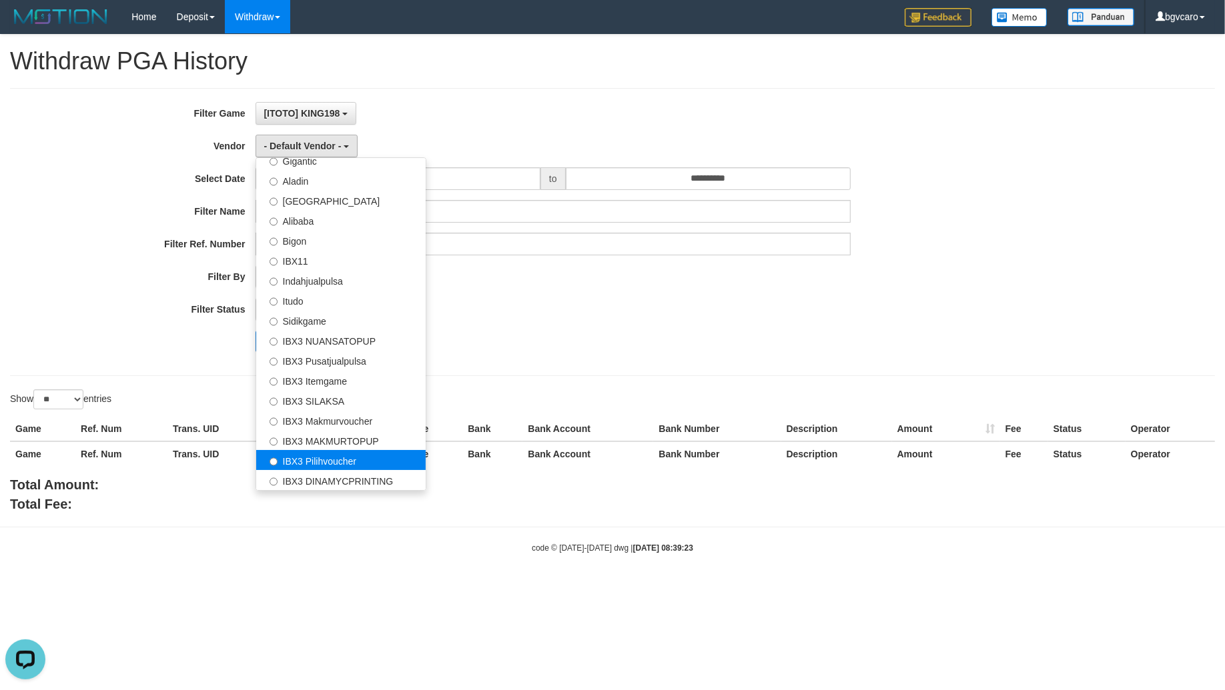
type input "*"
click at [329, 454] on label "IBX3 Pilihvoucher" at bounding box center [340, 460] width 169 height 20
select select "**********"
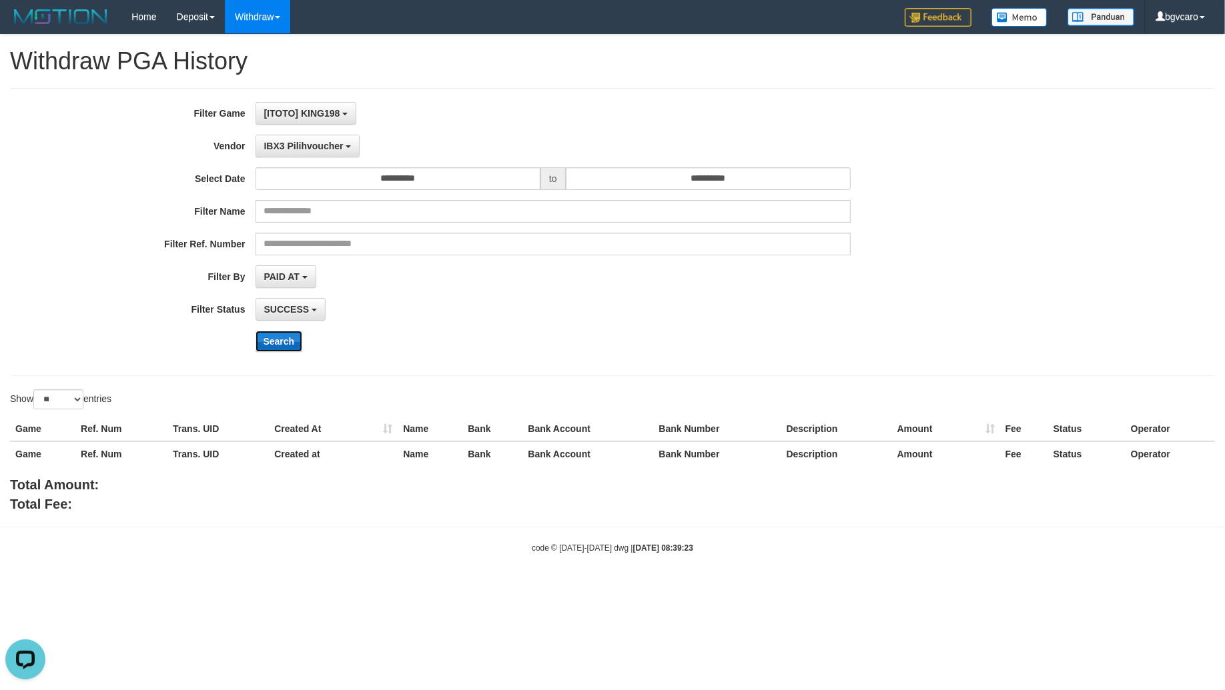
click at [282, 342] on button "Search" at bounding box center [279, 341] width 47 height 21
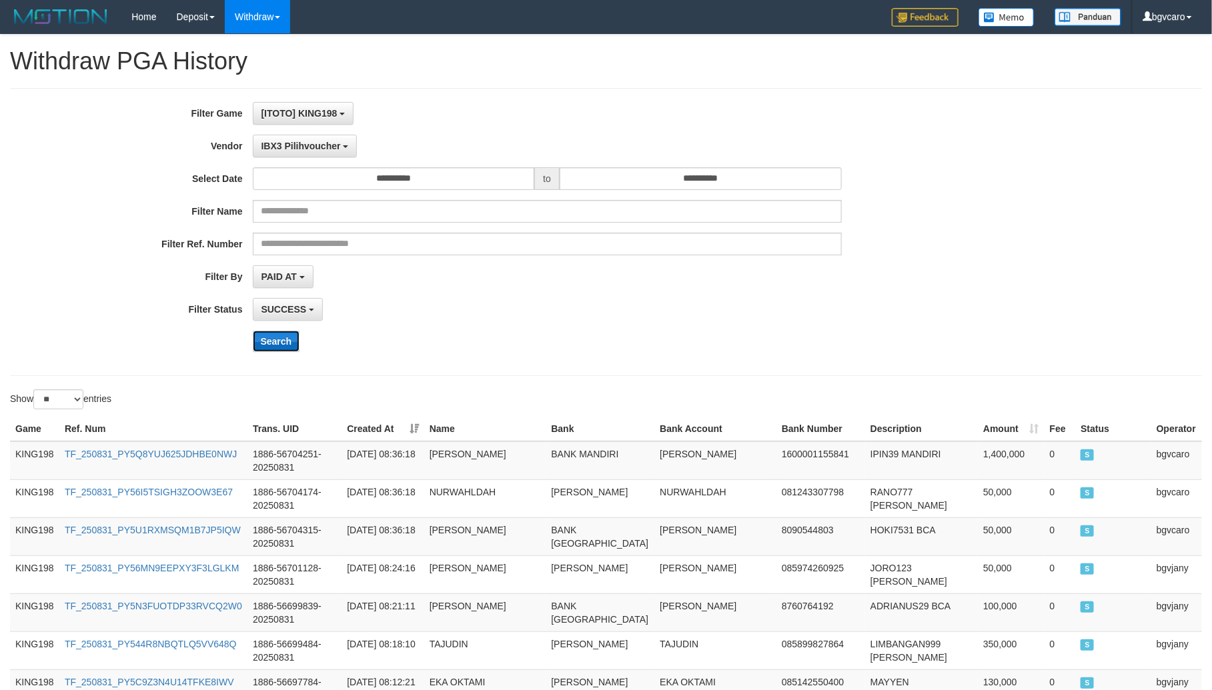
click at [292, 340] on button "Search" at bounding box center [276, 341] width 47 height 21
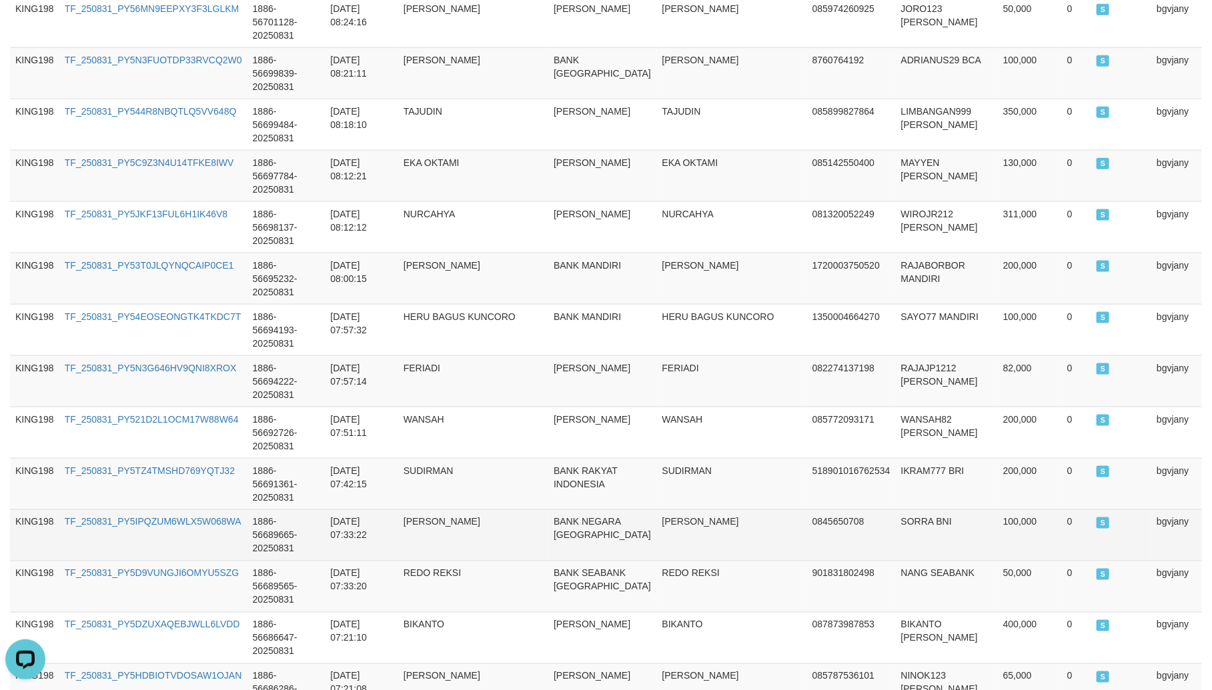
scroll to position [111, 0]
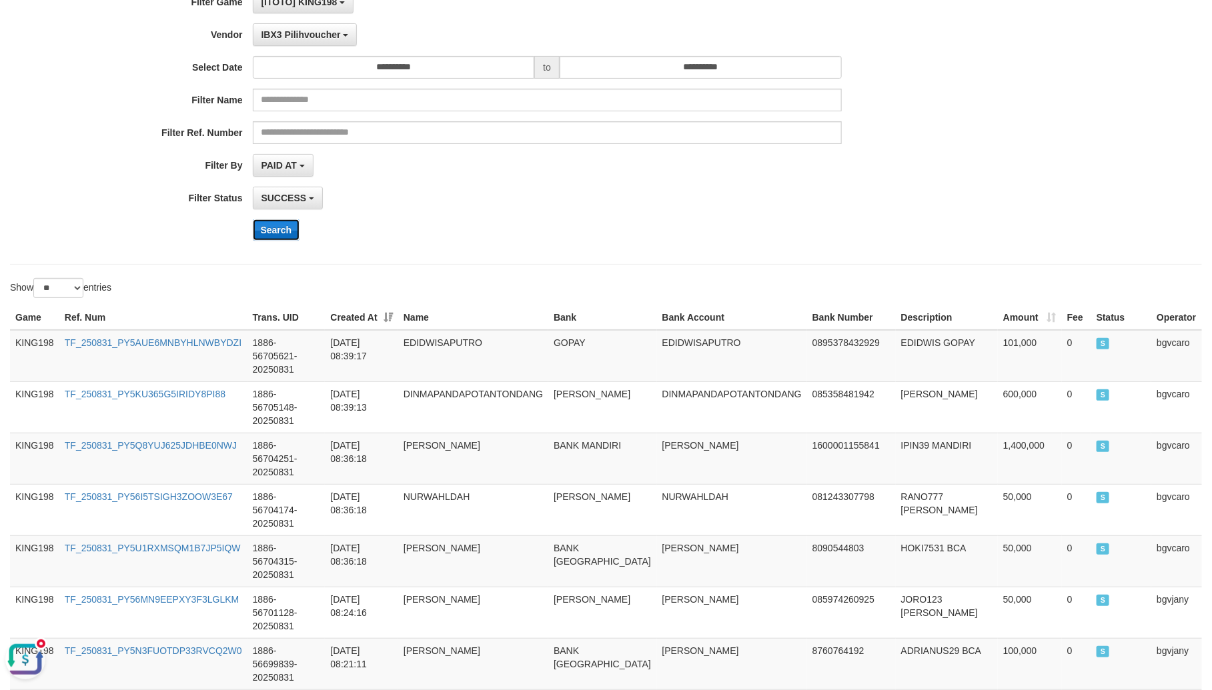
click at [280, 228] on button "Search" at bounding box center [276, 229] width 47 height 21
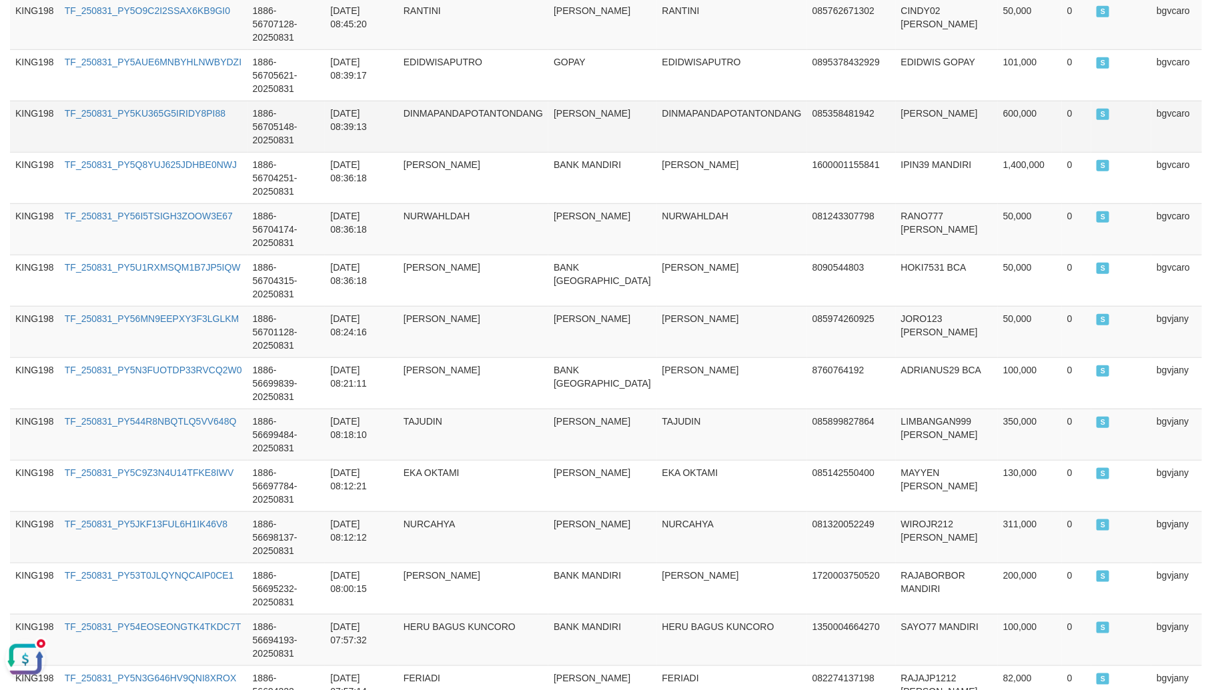
scroll to position [0, 0]
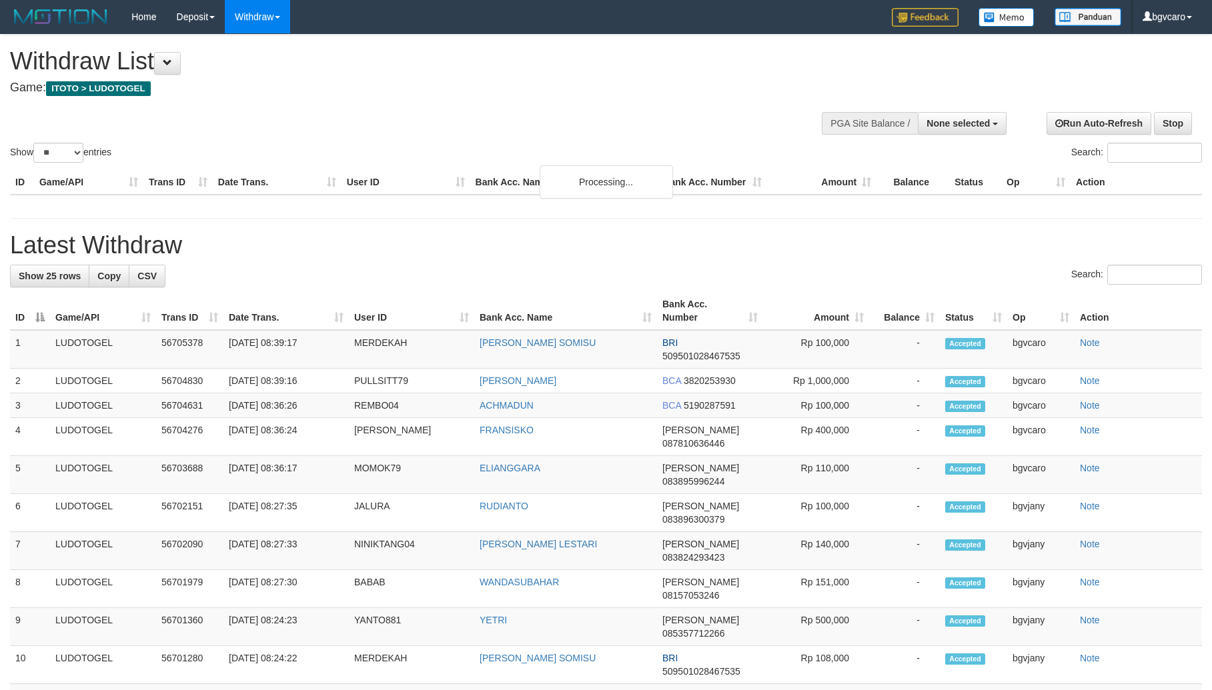
select select
select select "**"
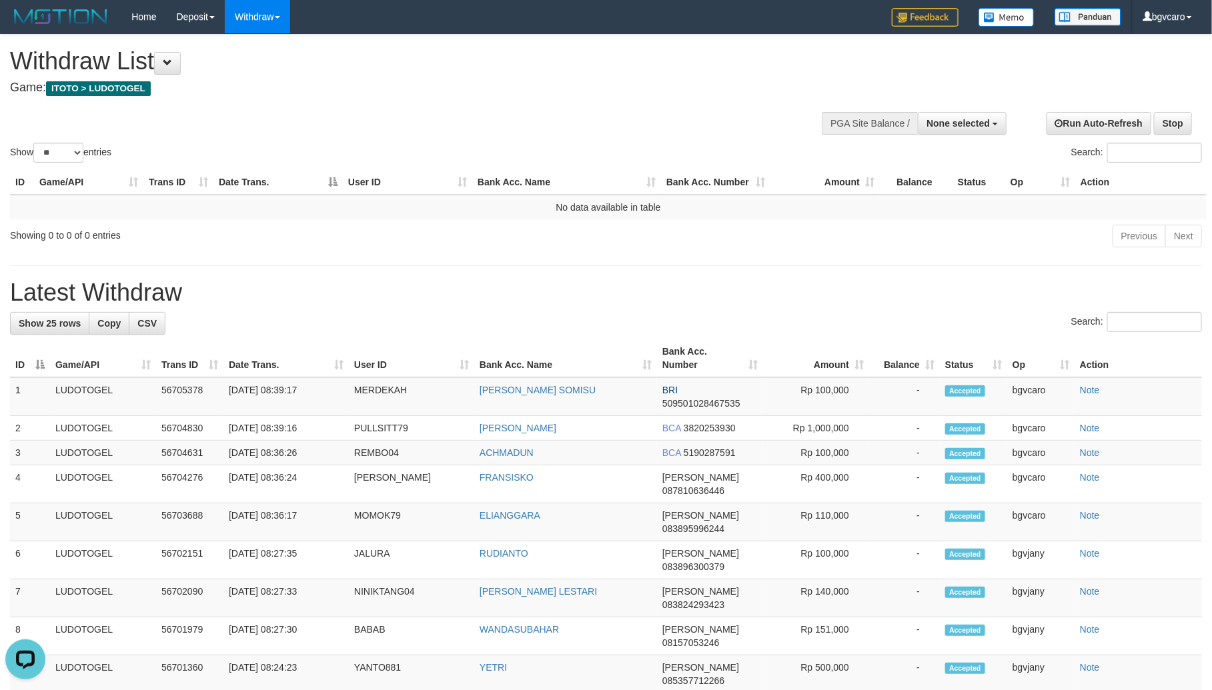
click at [454, 129] on div "Show ** ** ** *** entries Search:" at bounding box center [606, 100] width 1212 height 131
click at [282, 427] on td "[DATE] 08:39:16" at bounding box center [285, 428] width 125 height 25
copy tr "08:39:16 PULLSITT79"
copy tr "08:39:16 PULLSITT79 [PERSON_NAME]"
drag, startPoint x: 282, startPoint y: 427, endPoint x: 559, endPoint y: 427, distance: 276.9
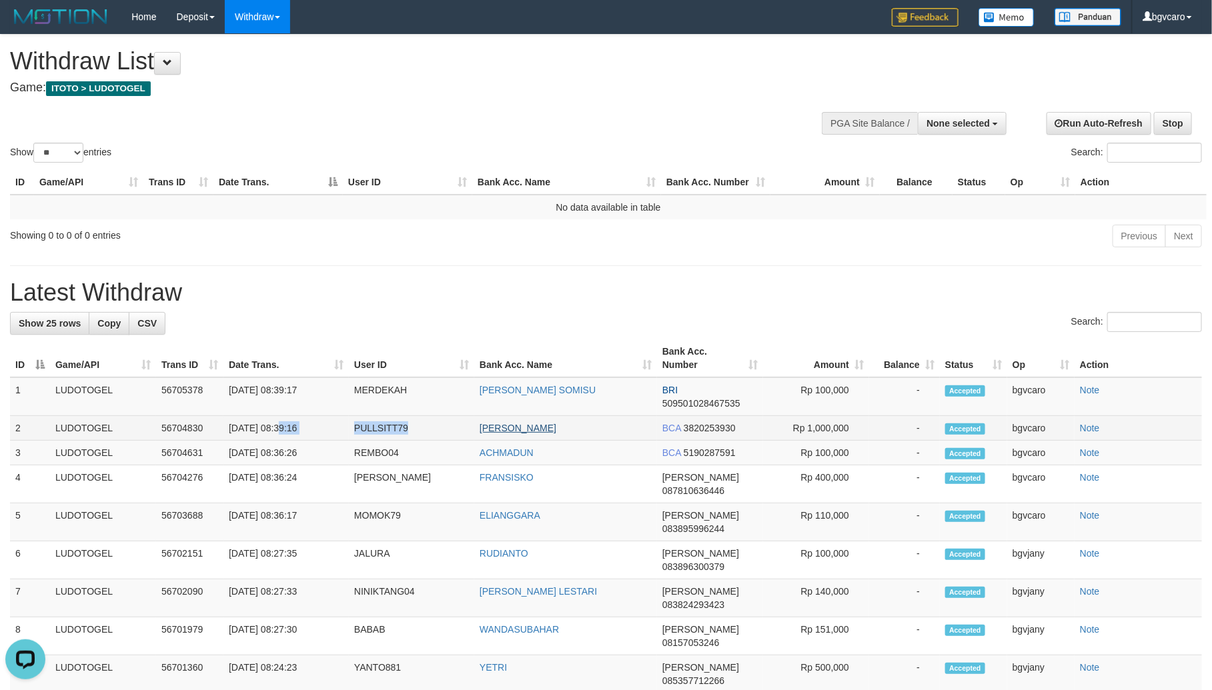
click at [559, 427] on tr "2 LUDOTOGEL 56704830 31/08/2025 08:39:16 PULLSITT79 ALEXANDER KUSUMA BCA 382025…" at bounding box center [606, 428] width 1192 height 25
click at [284, 392] on td "[DATE] 08:39:17" at bounding box center [285, 397] width 125 height 39
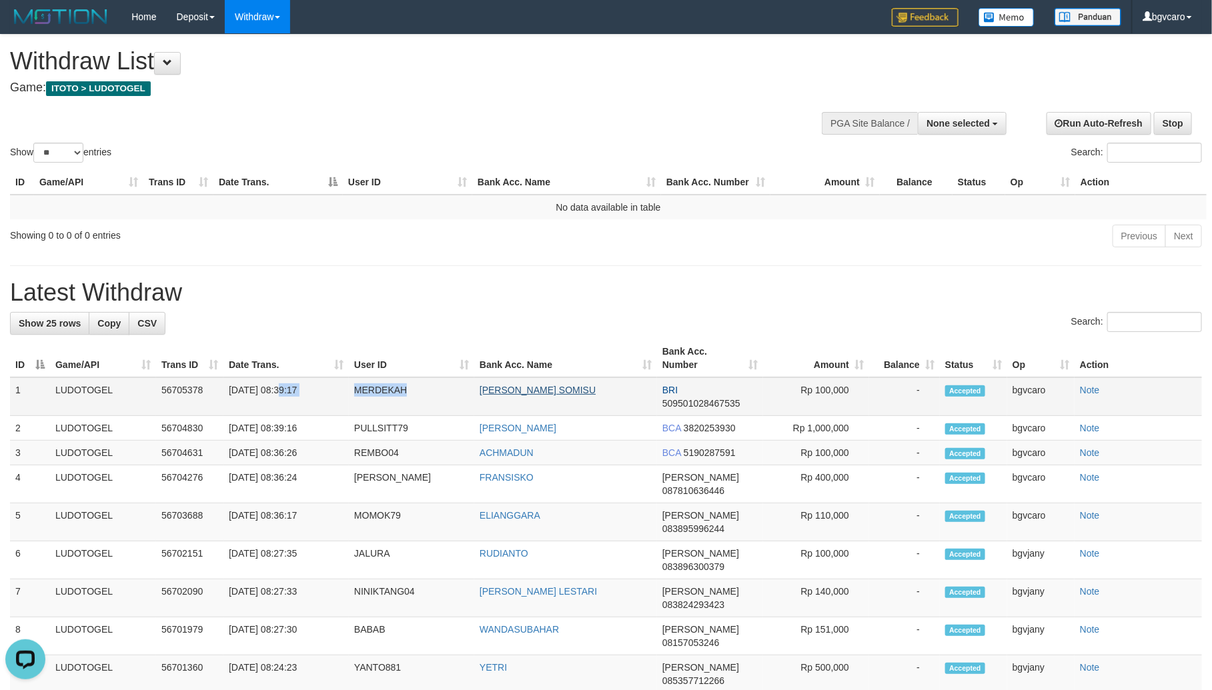
copy tr "08:39:17 MERDEKAH"
copy tr "08:39:17 MERDEKAH ALFONSIUS ELYESER"
copy tr "08:39:17 MERDEKAH ALFONSIUS ELYESER SOMISU"
drag, startPoint x: 284, startPoint y: 392, endPoint x: 594, endPoint y: 387, distance: 309.6
click at [594, 387] on tr "1 LUDOTOGEL 56705378 31/08/2025 08:39:17 MERDEKAH ALFONSIUS ELYESER SOMISU BRI …" at bounding box center [606, 397] width 1192 height 39
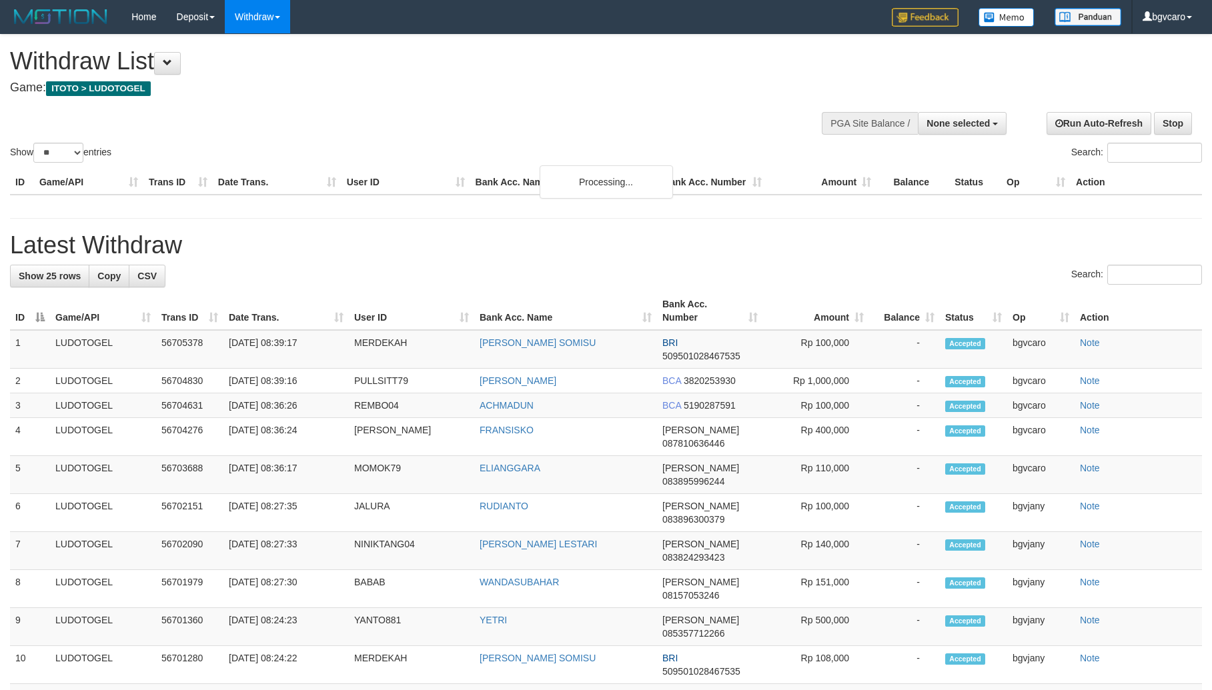
select select
select select "**"
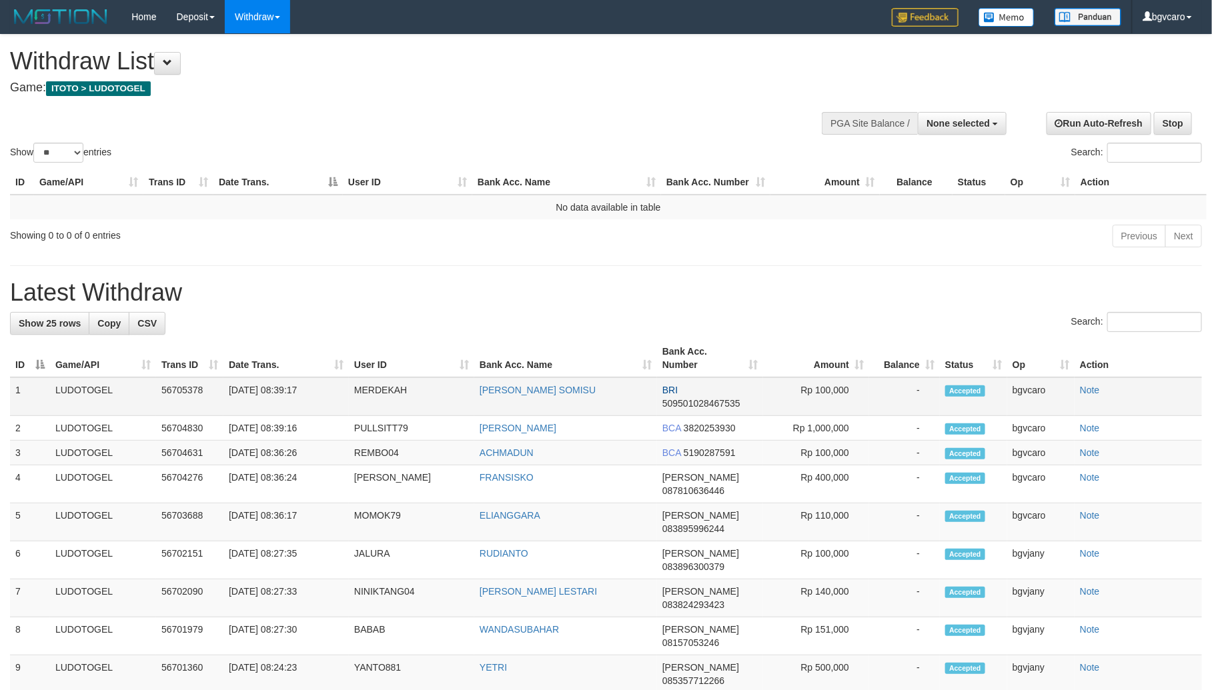
click at [828, 384] on td "Rp 100,000" at bounding box center [816, 397] width 106 height 39
copy td "100,000"
click at [826, 432] on td "Rp 1,000,000" at bounding box center [816, 428] width 106 height 25
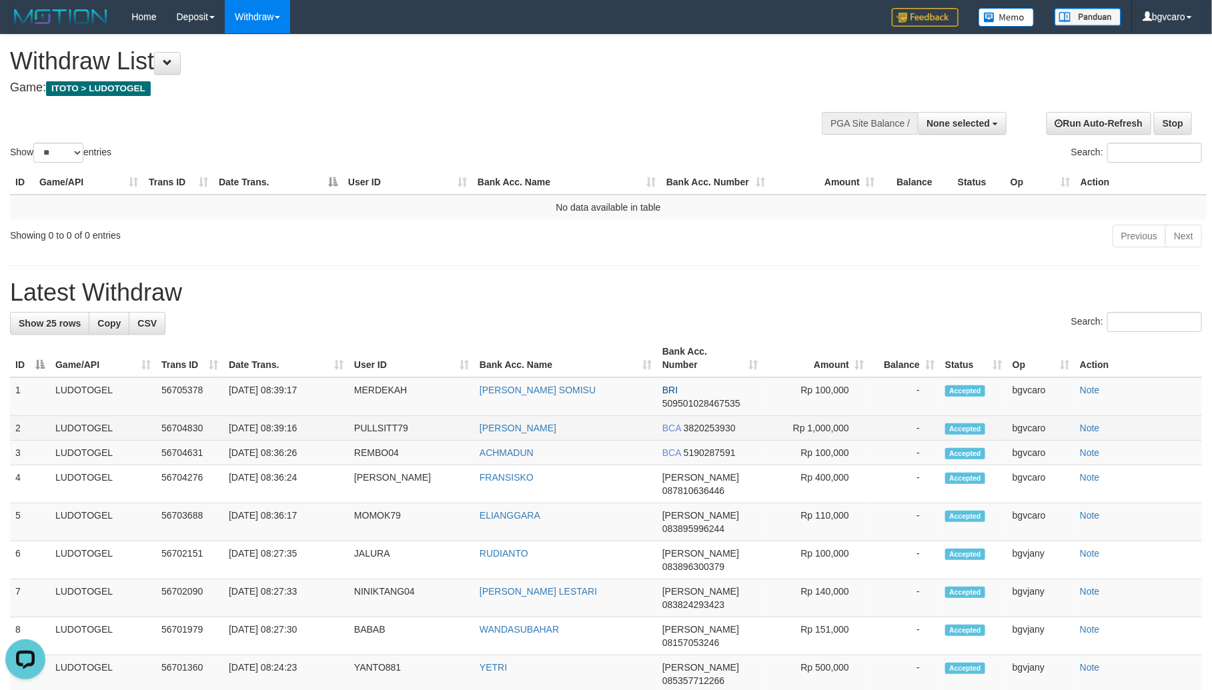
copy td "1,000,000"
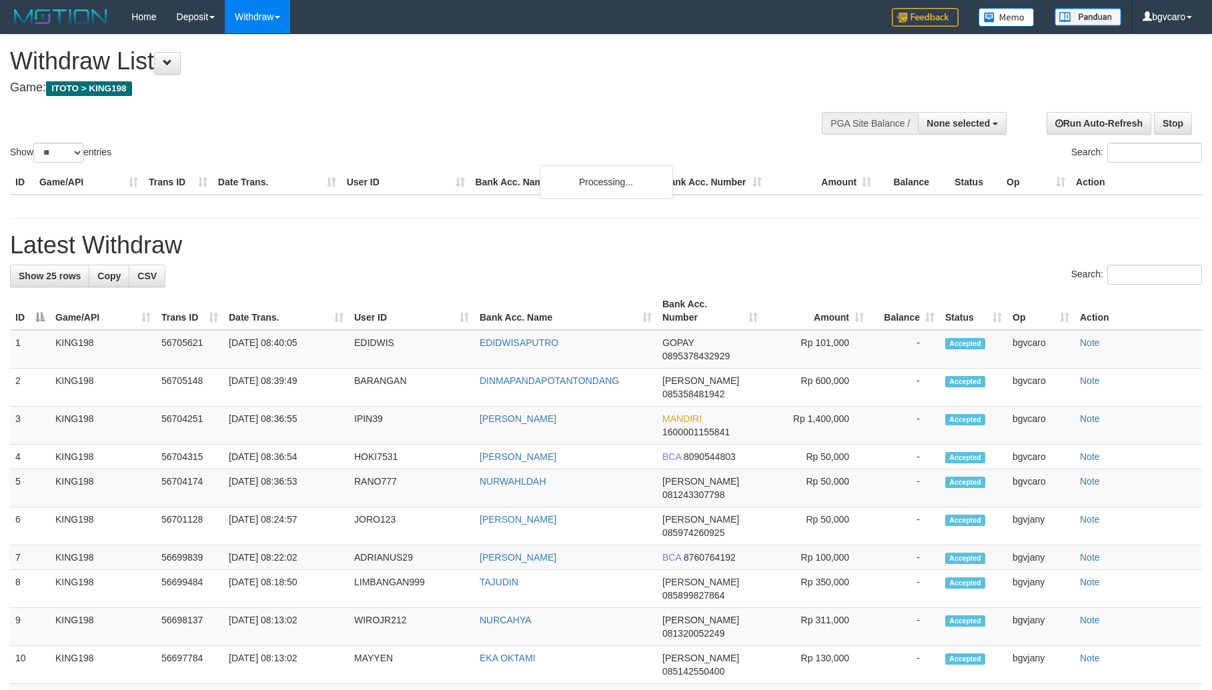
select select
select select "**"
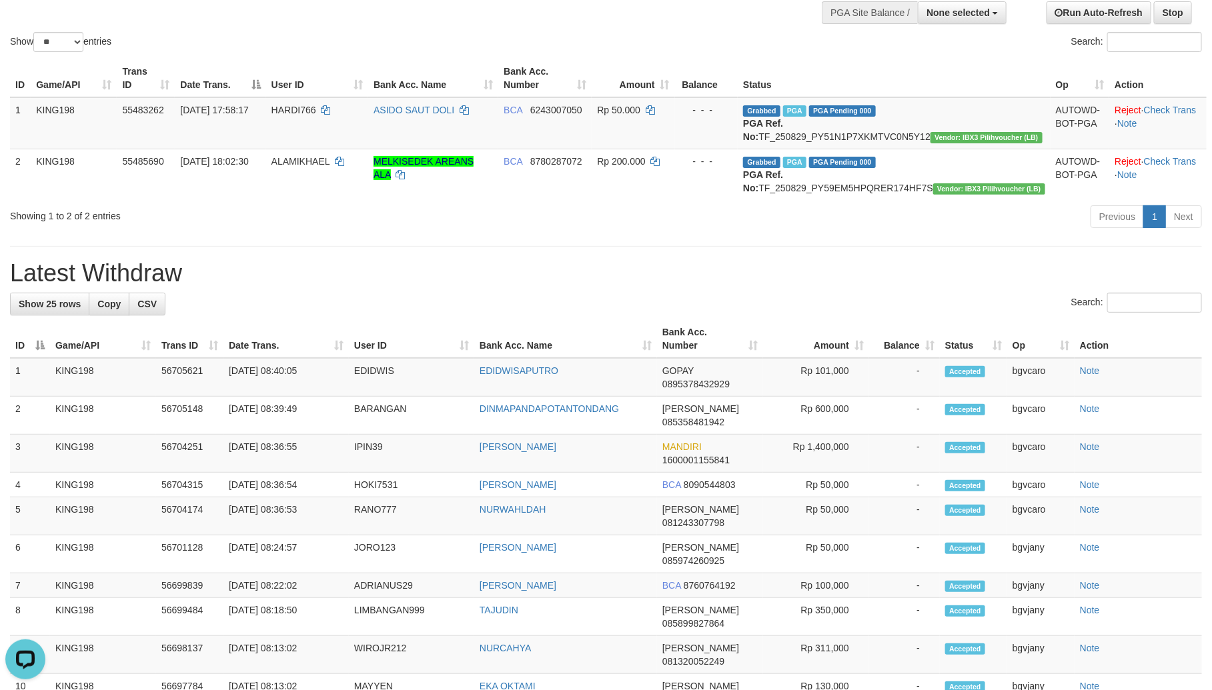
click at [507, 262] on div "**********" at bounding box center [606, 634] width 1212 height 1421
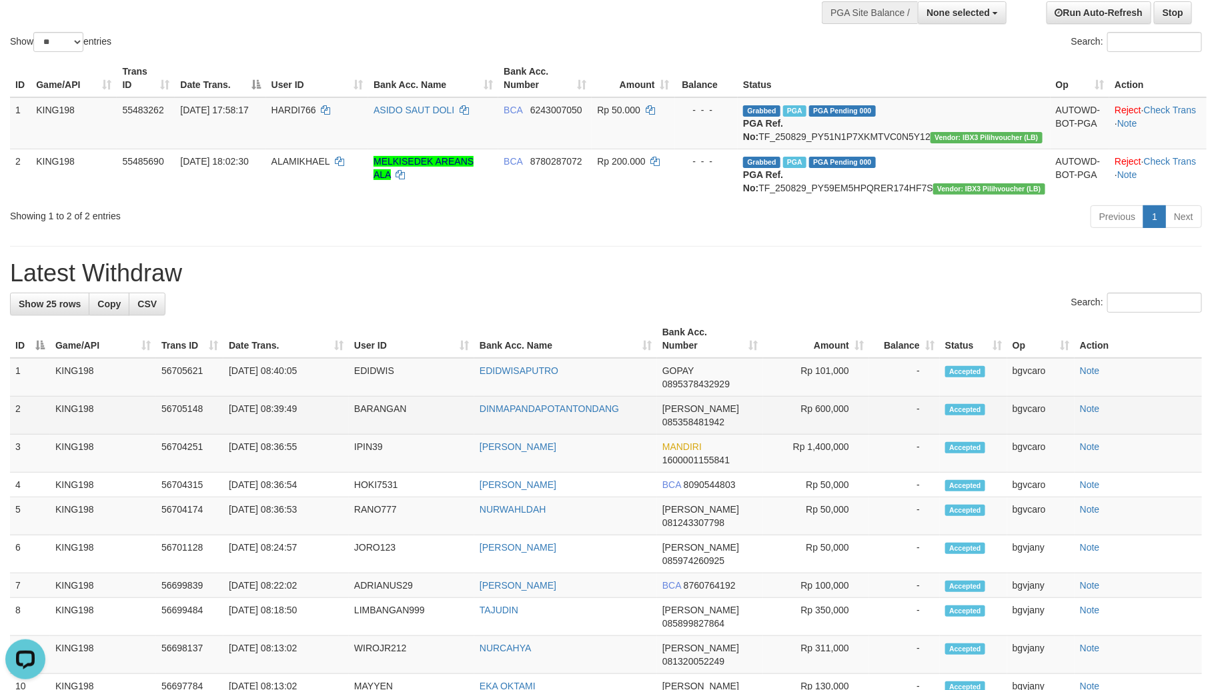
click at [281, 431] on td "[DATE] 08:39:49" at bounding box center [285, 416] width 125 height 38
copy tr "08:39:49 BARANGAN DINMAPANDAPOTANTONDANG"
drag, startPoint x: 281, startPoint y: 431, endPoint x: 580, endPoint y: 431, distance: 299.5
click at [580, 431] on tr "2 KING198 56705148 31/08/2025 08:39:49 BARANGAN DINMAPANDAPOTANTONDANG DANA 085…" at bounding box center [606, 416] width 1192 height 38
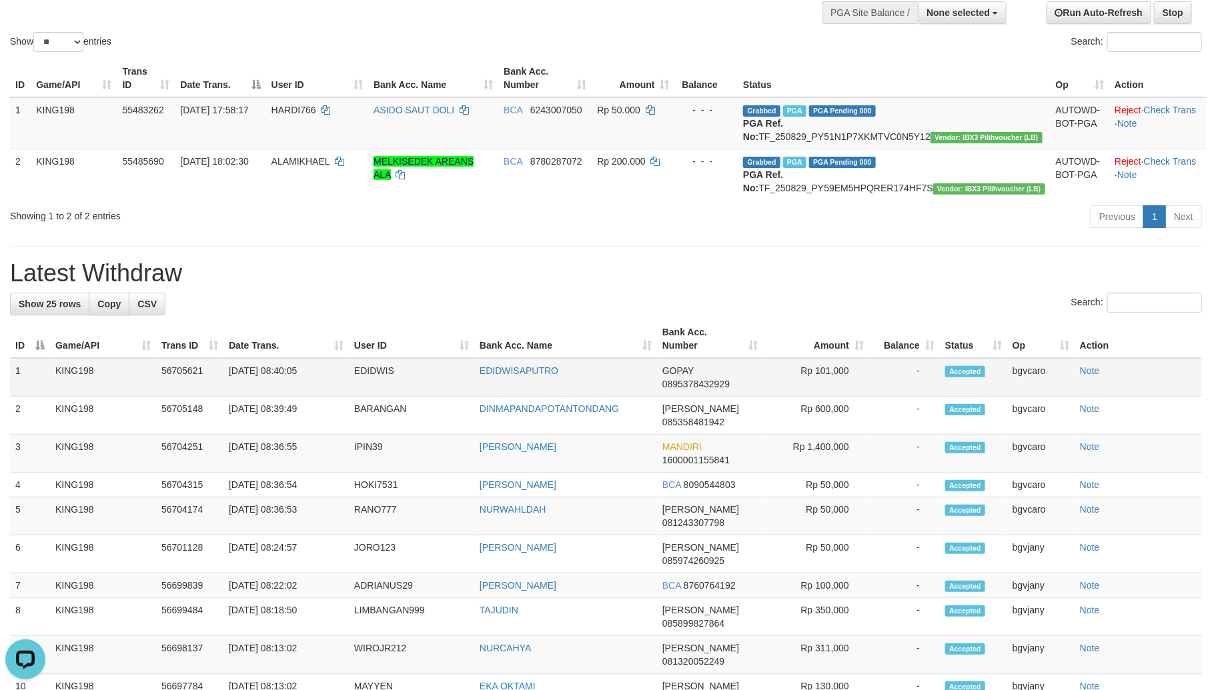
click at [279, 397] on td "[DATE] 08:40:05" at bounding box center [285, 377] width 125 height 39
copy tr "08:40:05 EDIDWIS EDIDWISAPUTRO"
drag, startPoint x: 279, startPoint y: 401, endPoint x: 558, endPoint y: 398, distance: 279.5
click at [558, 397] on tr "1 KING198 56705621 31/08/2025 08:40:05 EDIDWIS EDIDWISAPUTRO GOPAY 089537843292…" at bounding box center [606, 377] width 1192 height 39
click at [821, 397] on td "Rp 101,000" at bounding box center [816, 377] width 106 height 39
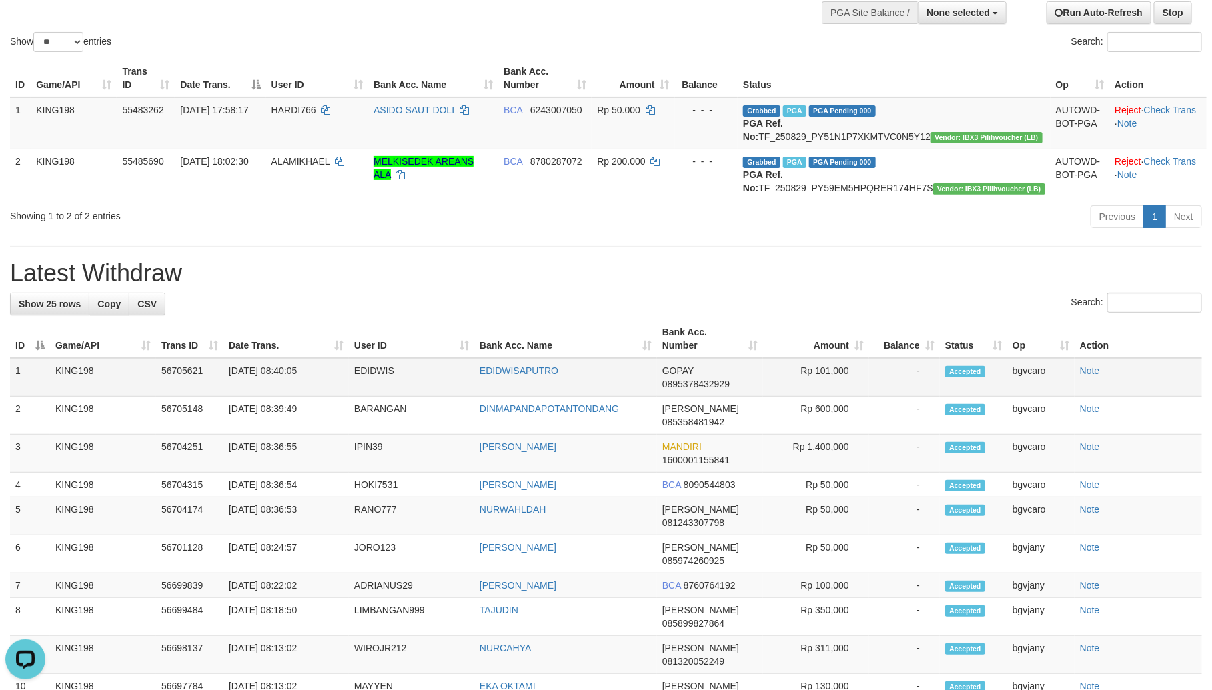
click at [821, 397] on td "Rp 101,000" at bounding box center [816, 377] width 106 height 39
copy td "101,000"
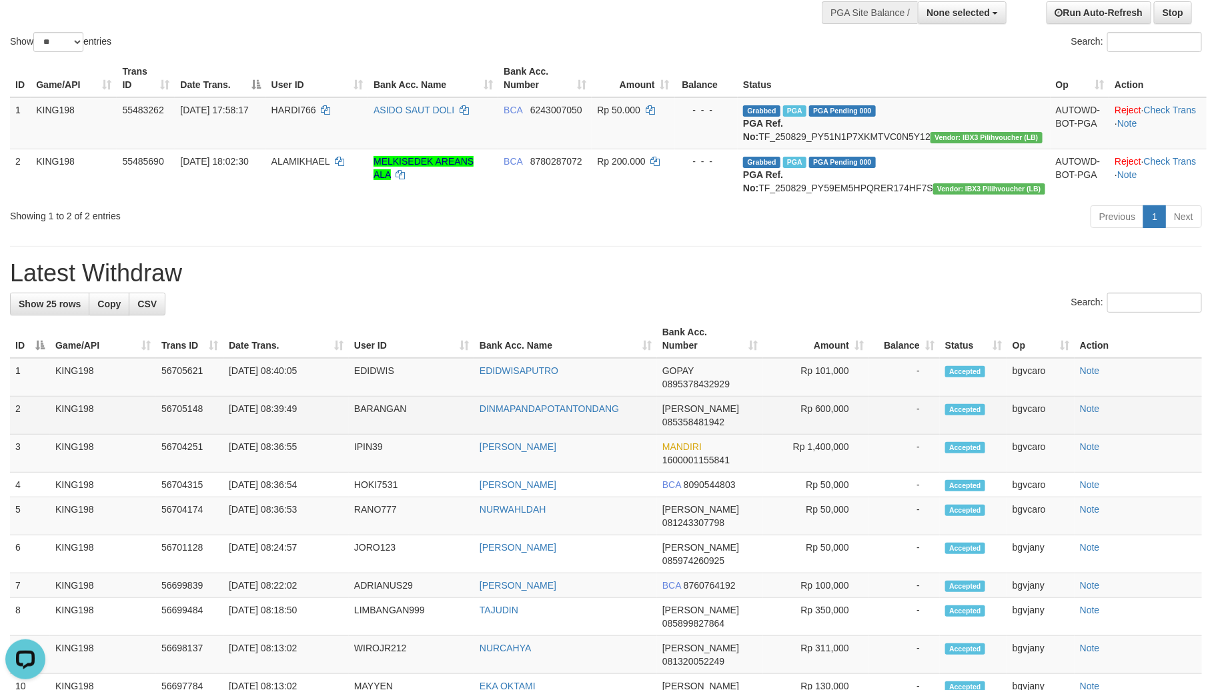
click at [835, 435] on td "Rp 600,000" at bounding box center [816, 416] width 106 height 38
copy td "600,000"
click at [835, 435] on td "Rp 600,000" at bounding box center [816, 416] width 106 height 38
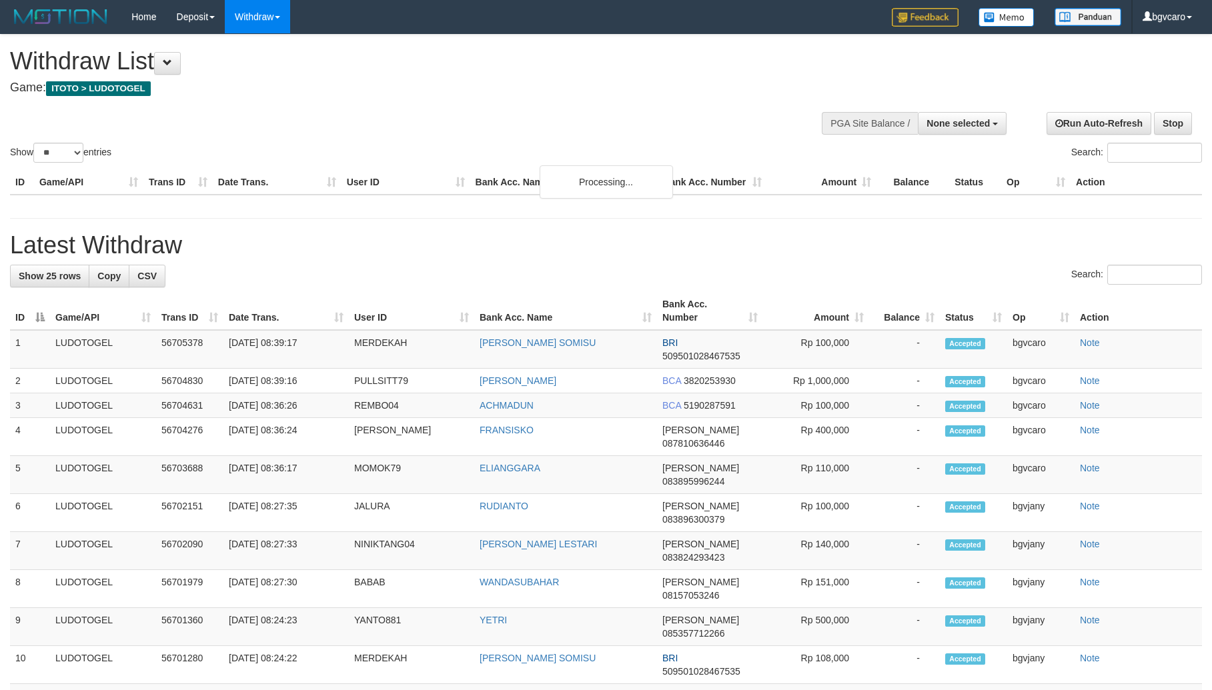
select select
select select "**"
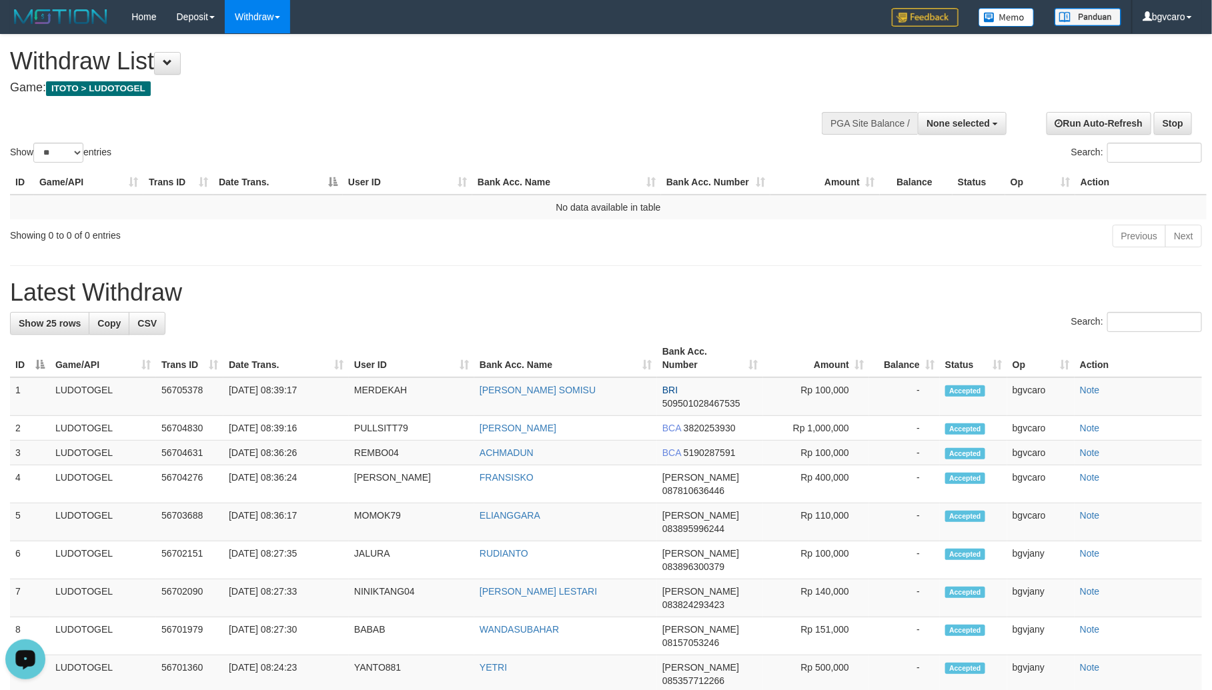
click at [30, 658] on icon "Open LiveChat chat widget" at bounding box center [25, 658] width 13 height 9
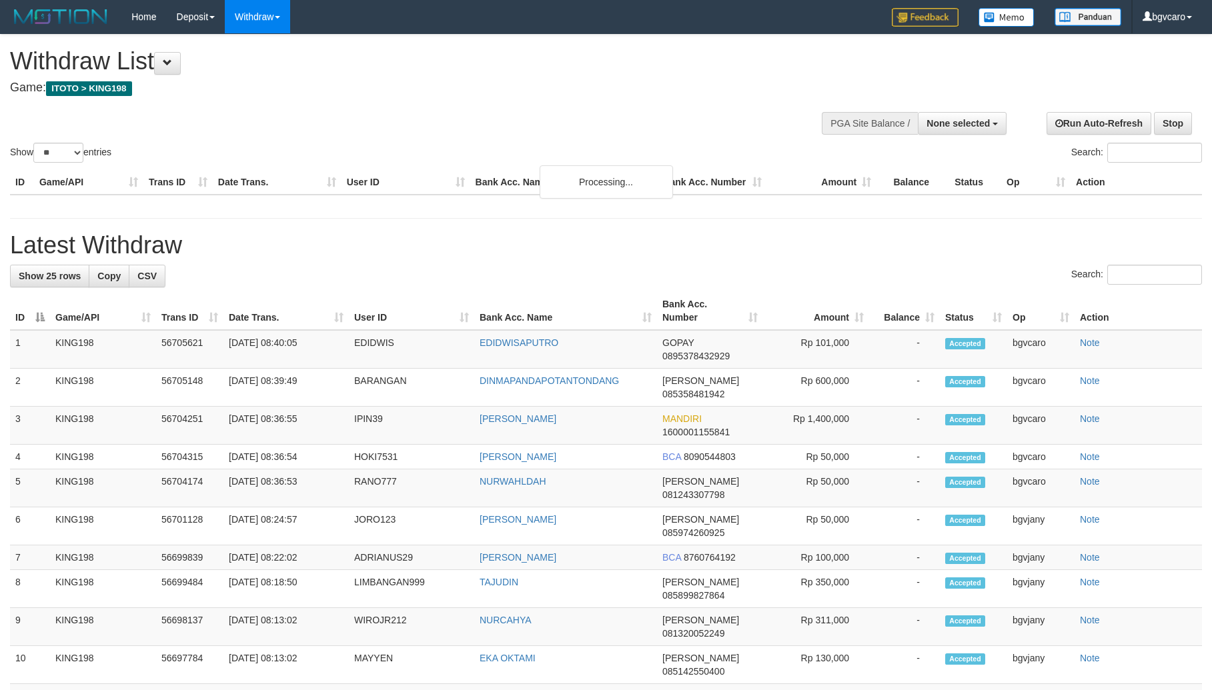
select select
select select "**"
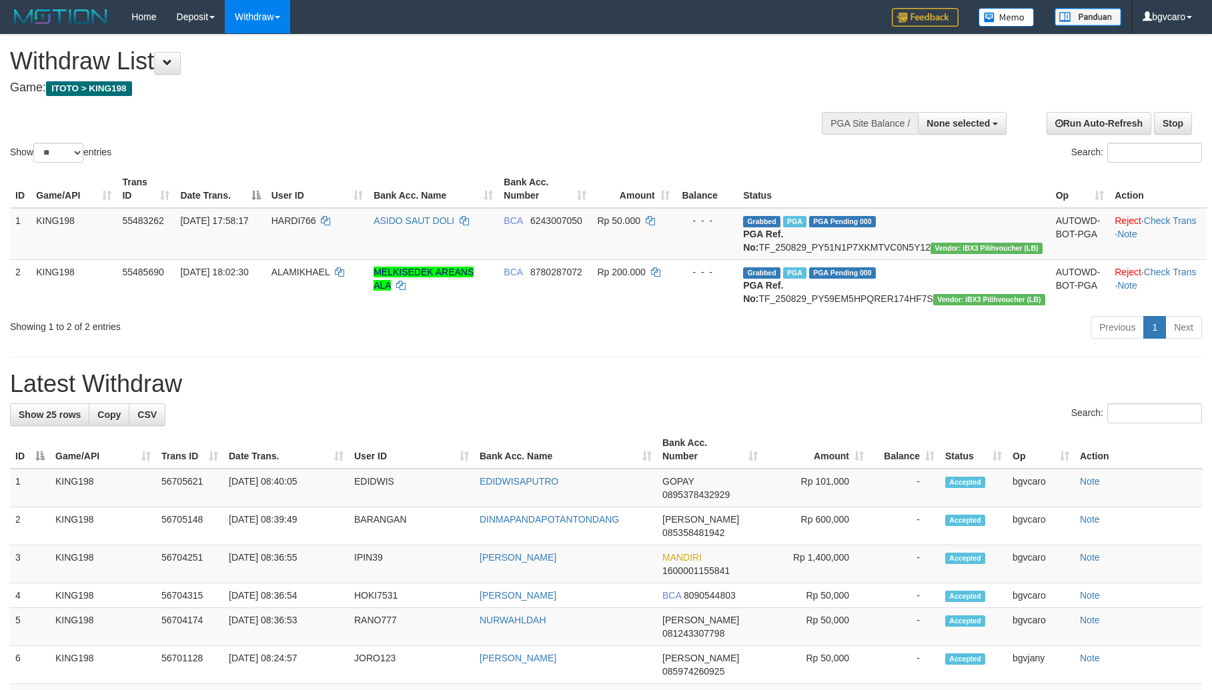
select select
select select "**"
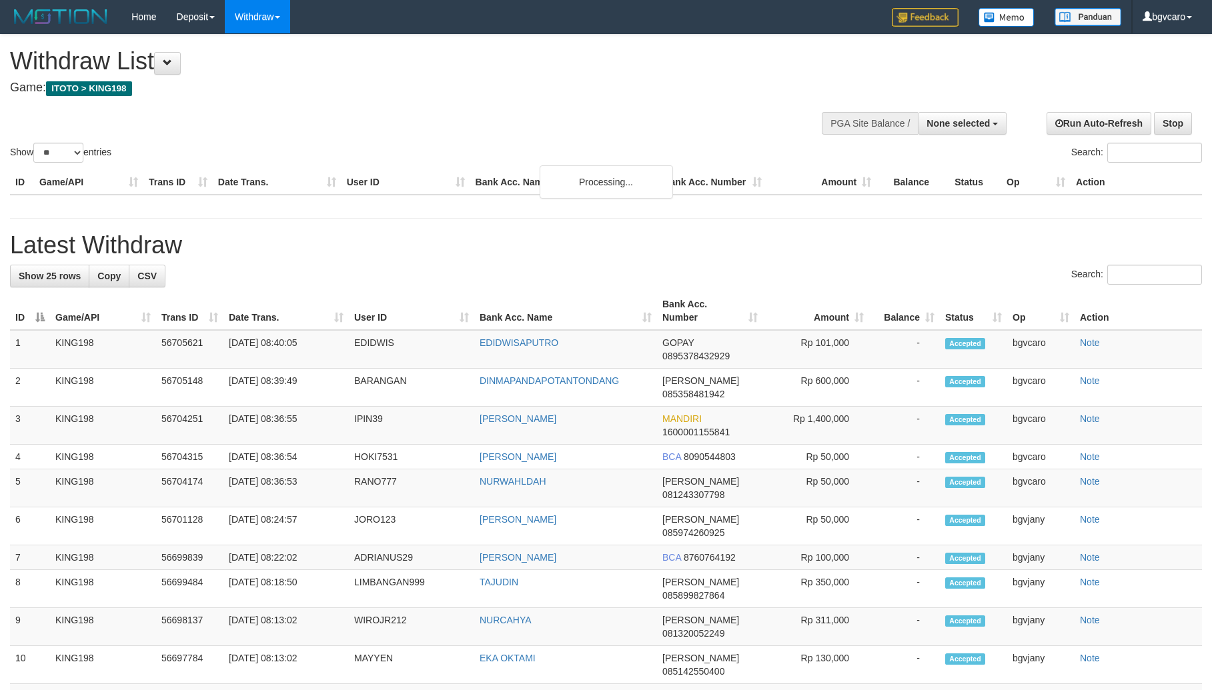
select select
select select "**"
select select
select select "**"
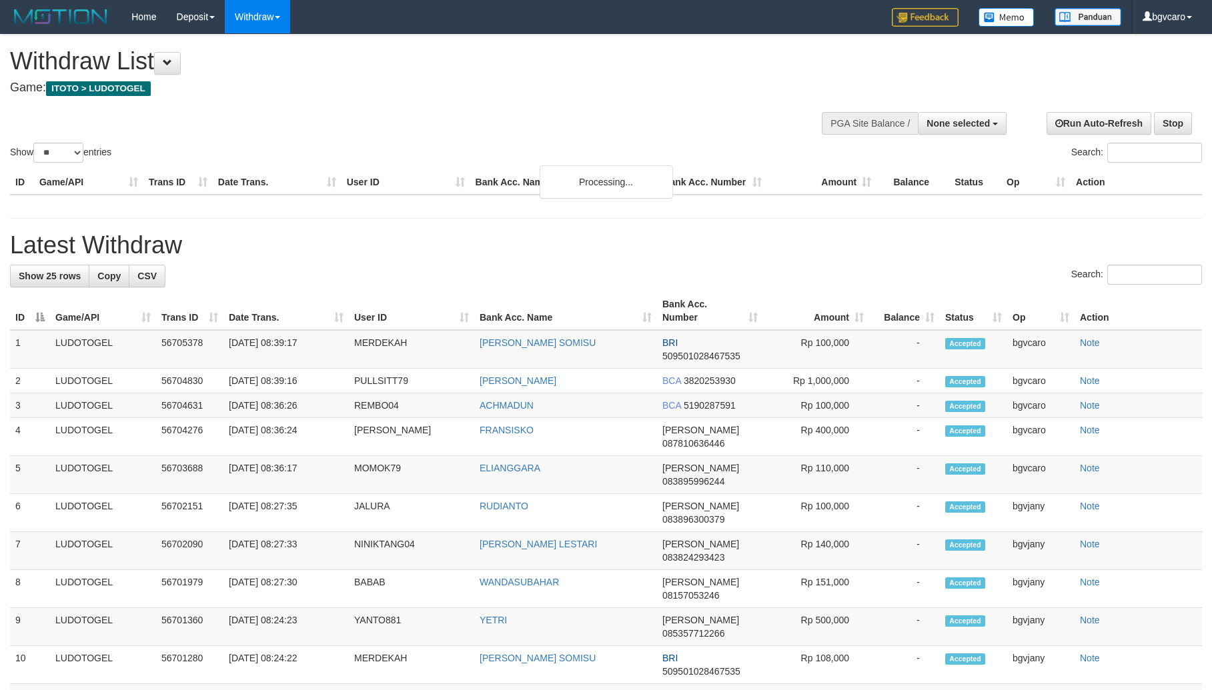
select select
select select "**"
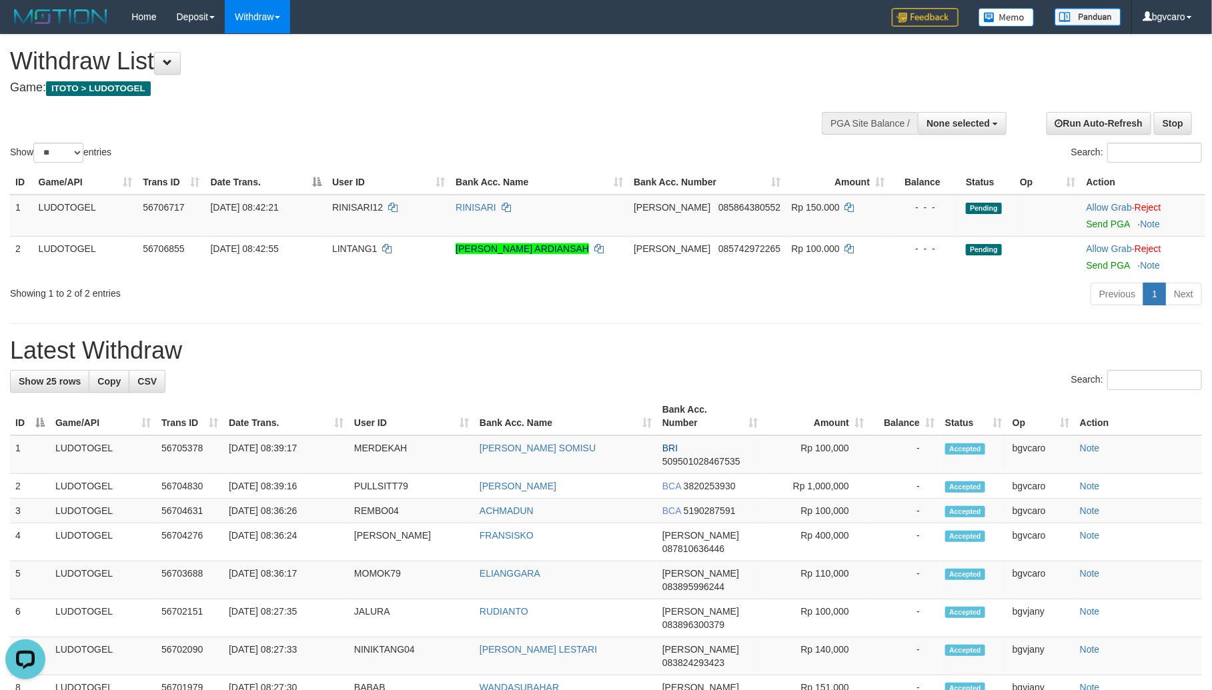
click at [482, 87] on h4 "Game: ITOTO > LUDOTOGEL" at bounding box center [402, 87] width 785 height 13
click at [1087, 224] on link "Send PGA" at bounding box center [1108, 224] width 43 height 11
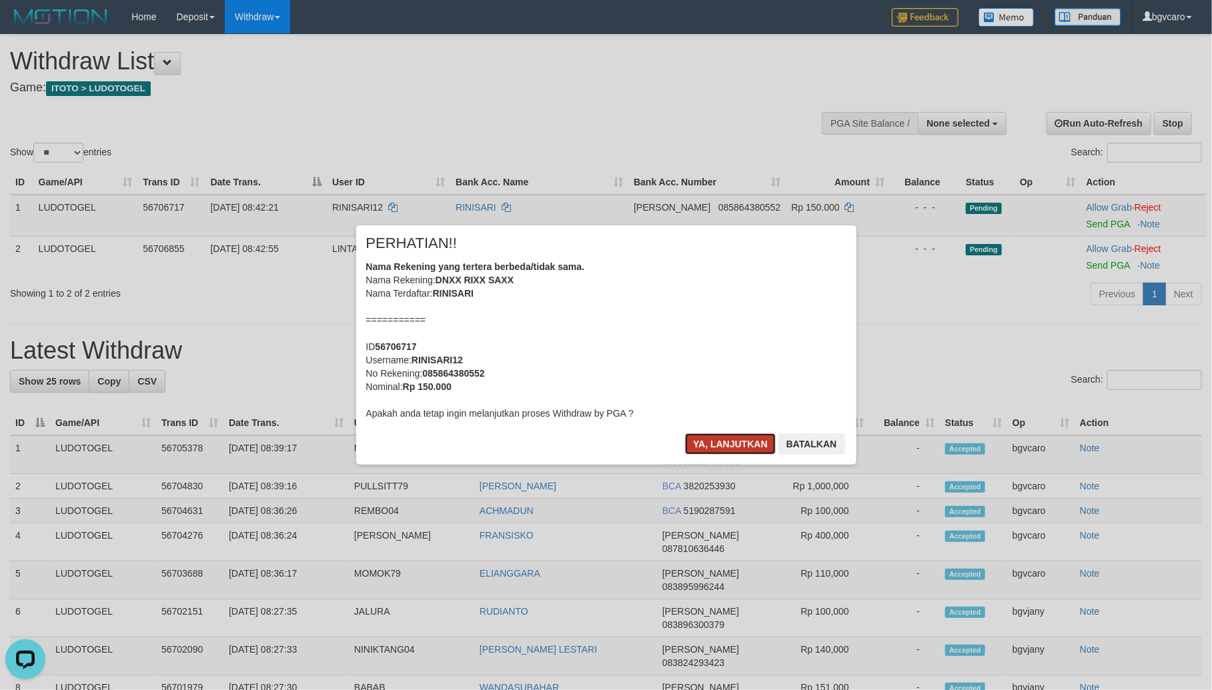
click at [698, 439] on button "Ya, lanjutkan" at bounding box center [730, 444] width 91 height 21
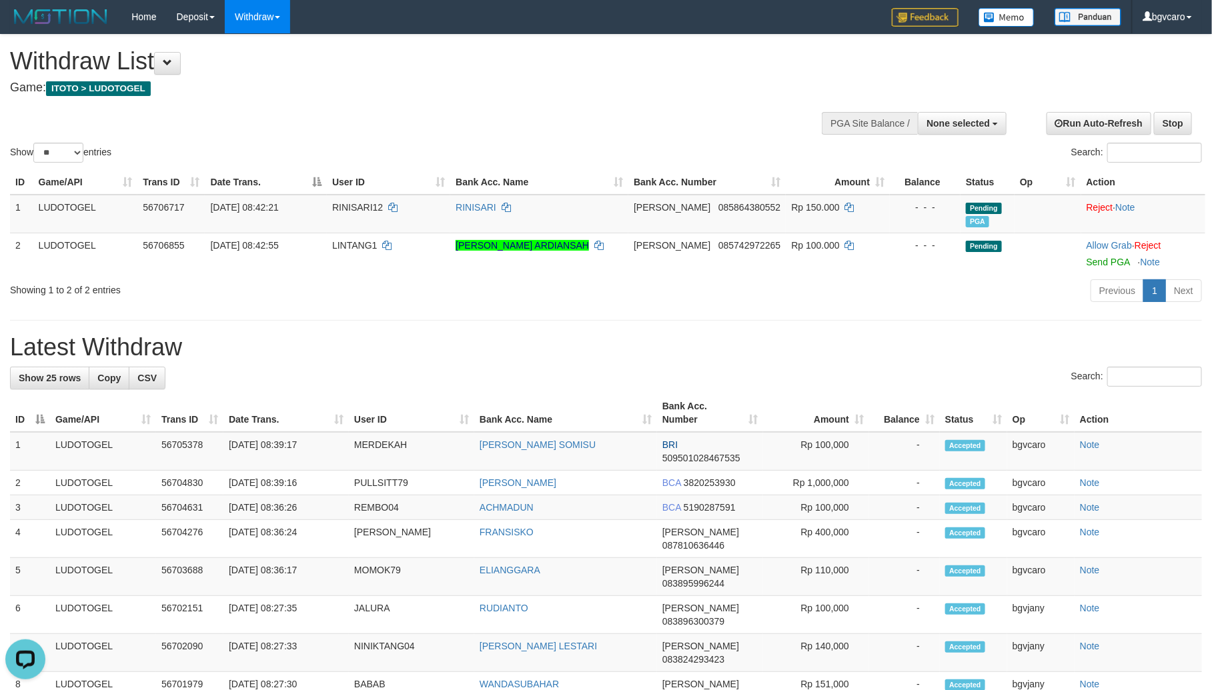
click at [498, 82] on h4 "Game: ITOTO > LUDOTOGEL" at bounding box center [402, 87] width 785 height 13
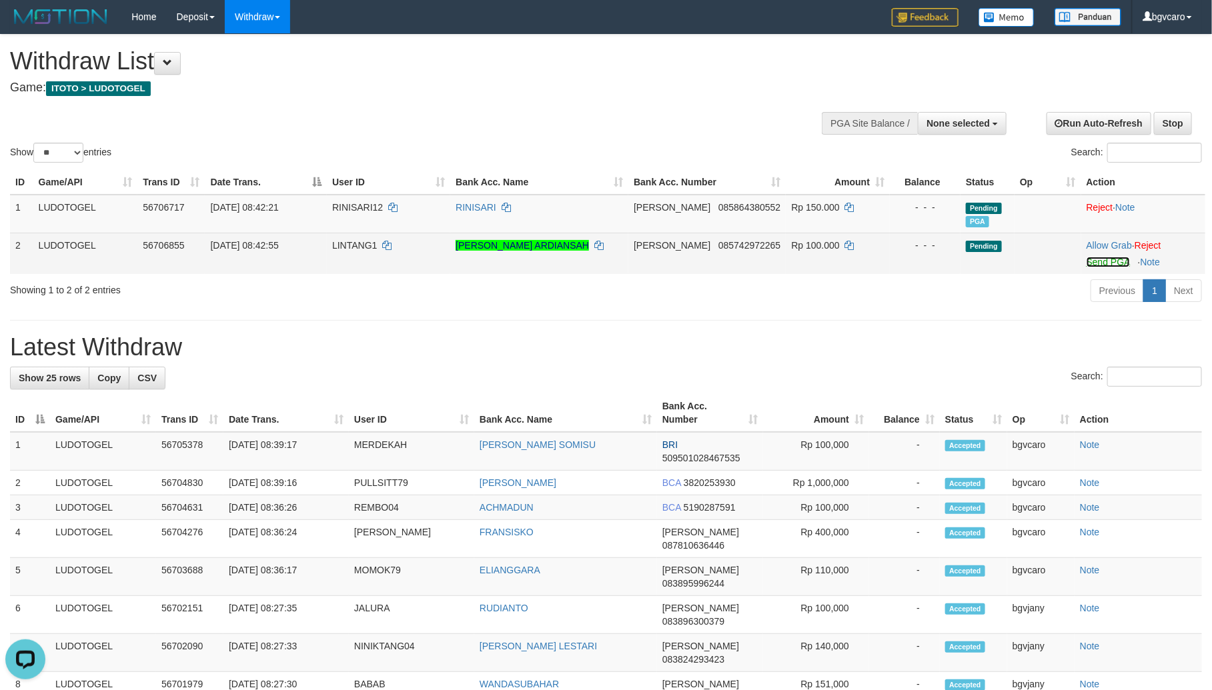
click at [1101, 264] on link "Send PGA" at bounding box center [1108, 262] width 43 height 11
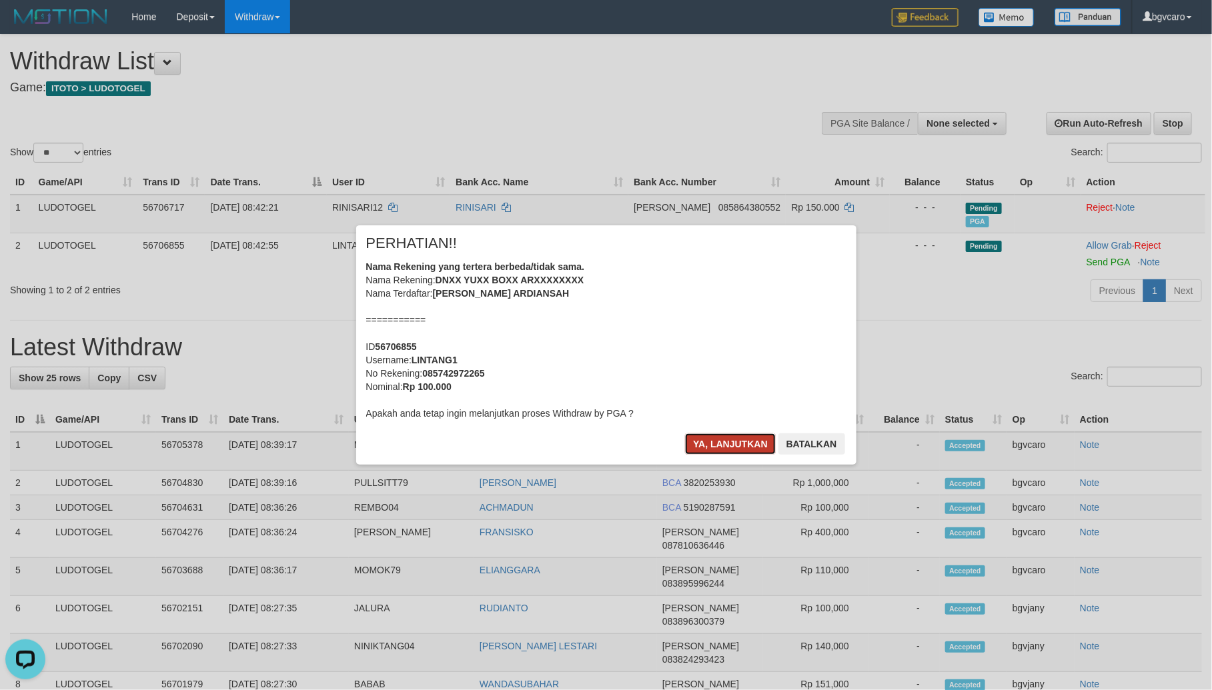
click at [714, 442] on button "Ya, lanjutkan" at bounding box center [730, 444] width 91 height 21
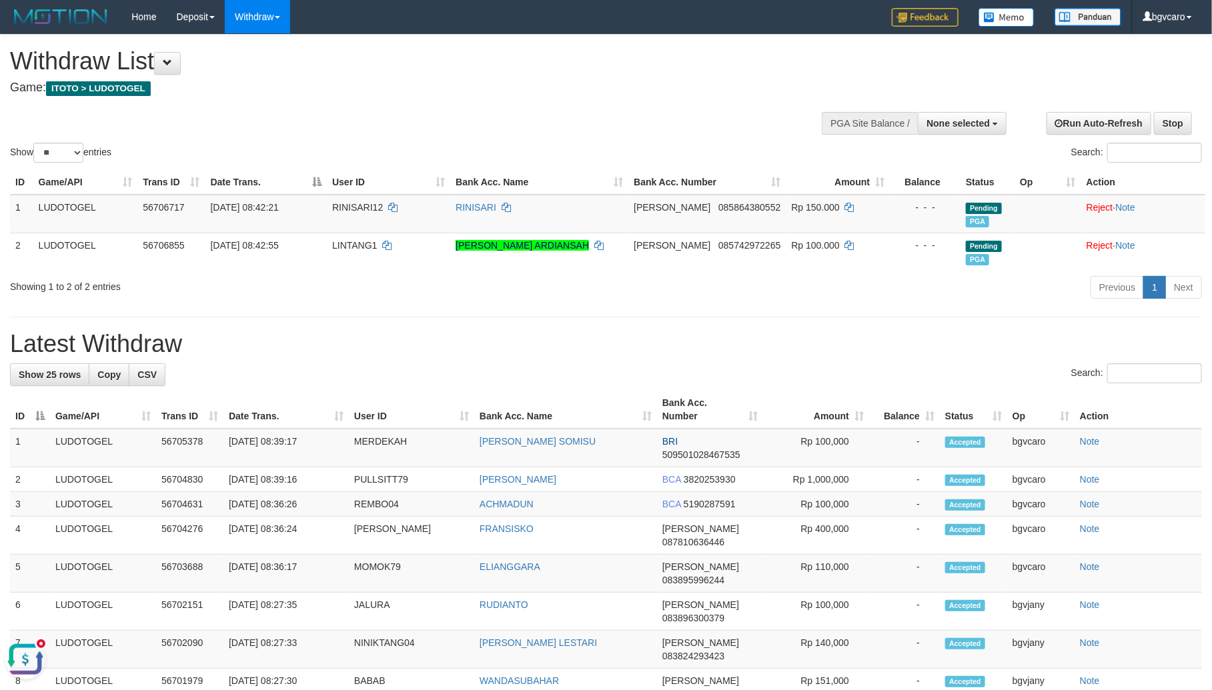
click at [31, 648] on button "Open LiveChat chat widget" at bounding box center [25, 659] width 40 height 40
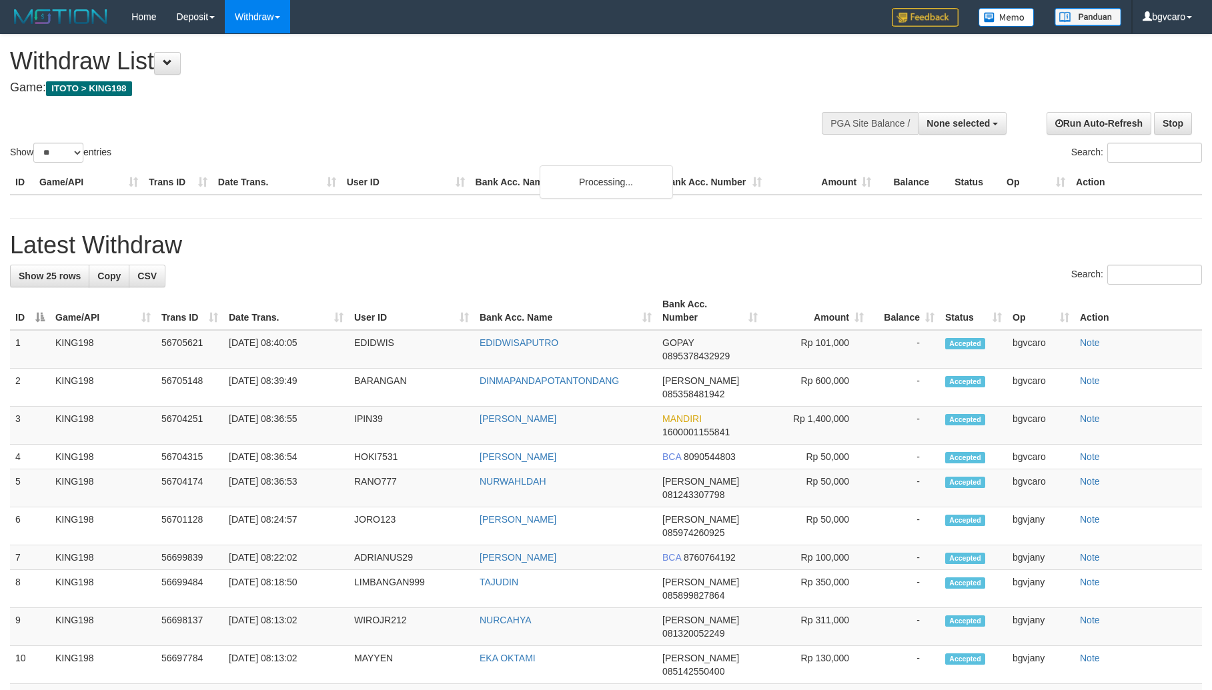
select select
select select "**"
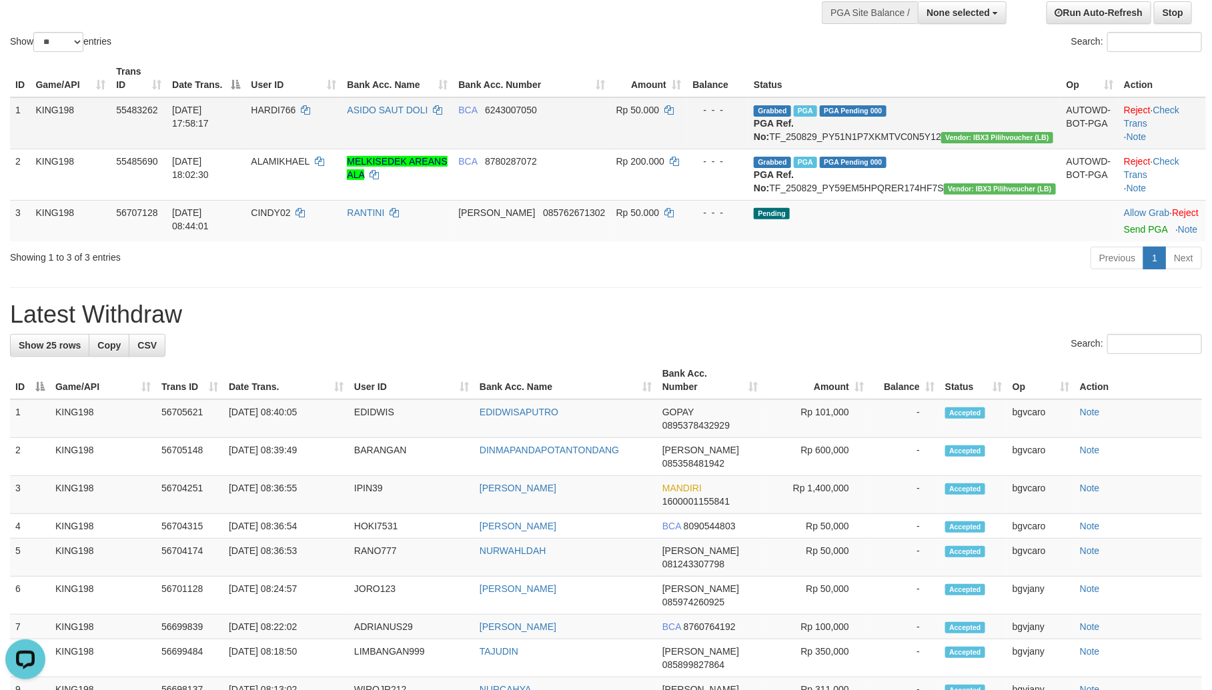
click at [79, 133] on td "KING198" at bounding box center [70, 123] width 81 height 52
click at [1124, 235] on link "Send PGA" at bounding box center [1145, 229] width 43 height 11
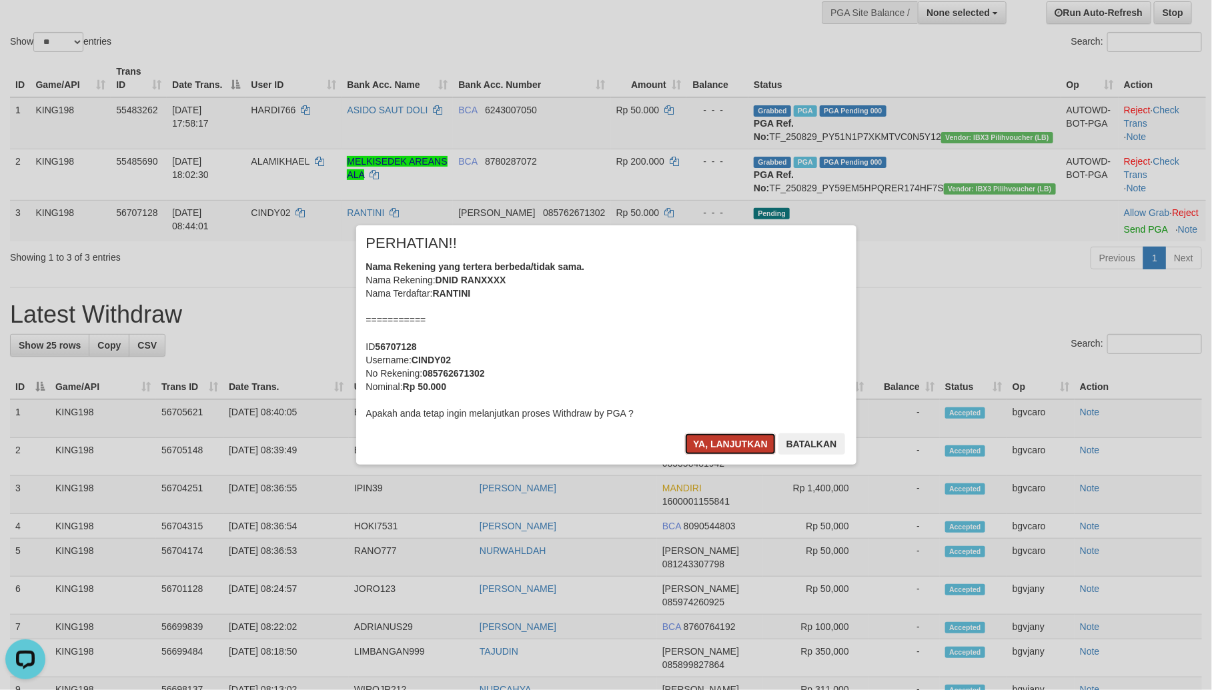
click at [708, 439] on button "Ya, lanjutkan" at bounding box center [730, 444] width 91 height 21
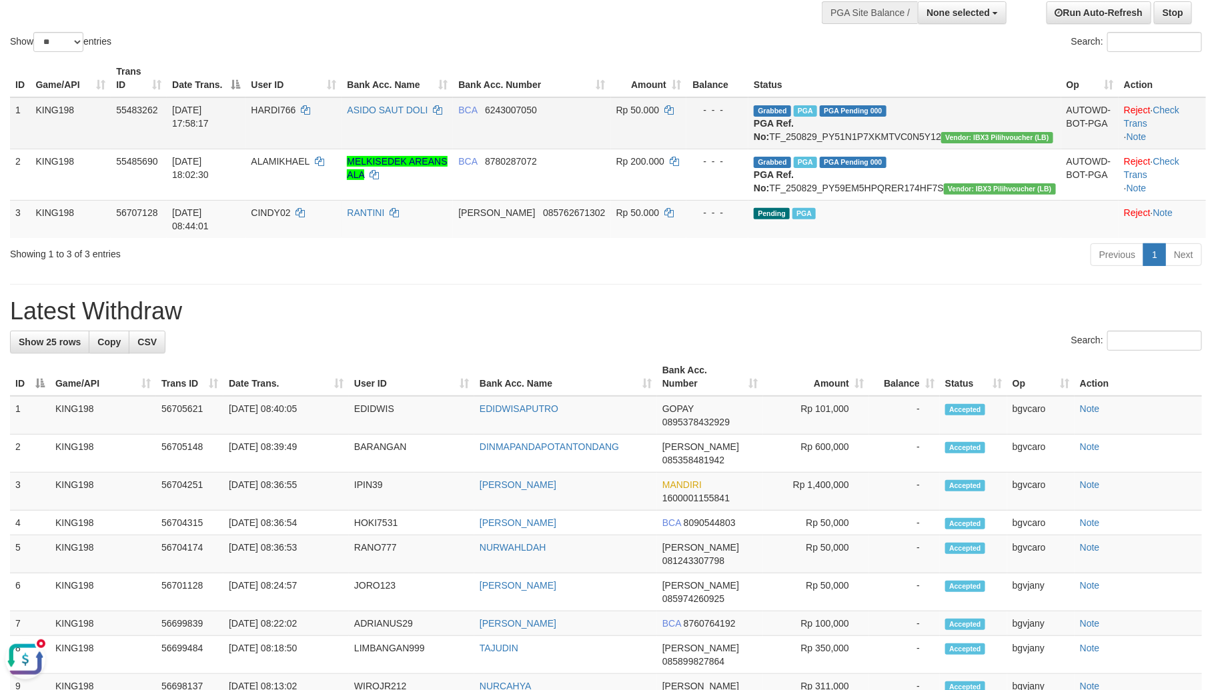
click at [896, 132] on td "Grabbed PGA PGA Pending 000 PGA Ref. No: TF_250829_PY51N1P7XKMTVC0N5Y12 Vendor:…" at bounding box center [905, 123] width 313 height 52
copy td "TF_250829_PY51N1P7XKMTVC0N5Y12"
click at [15, 656] on button "Open LiveChat chat widget" at bounding box center [25, 659] width 40 height 40
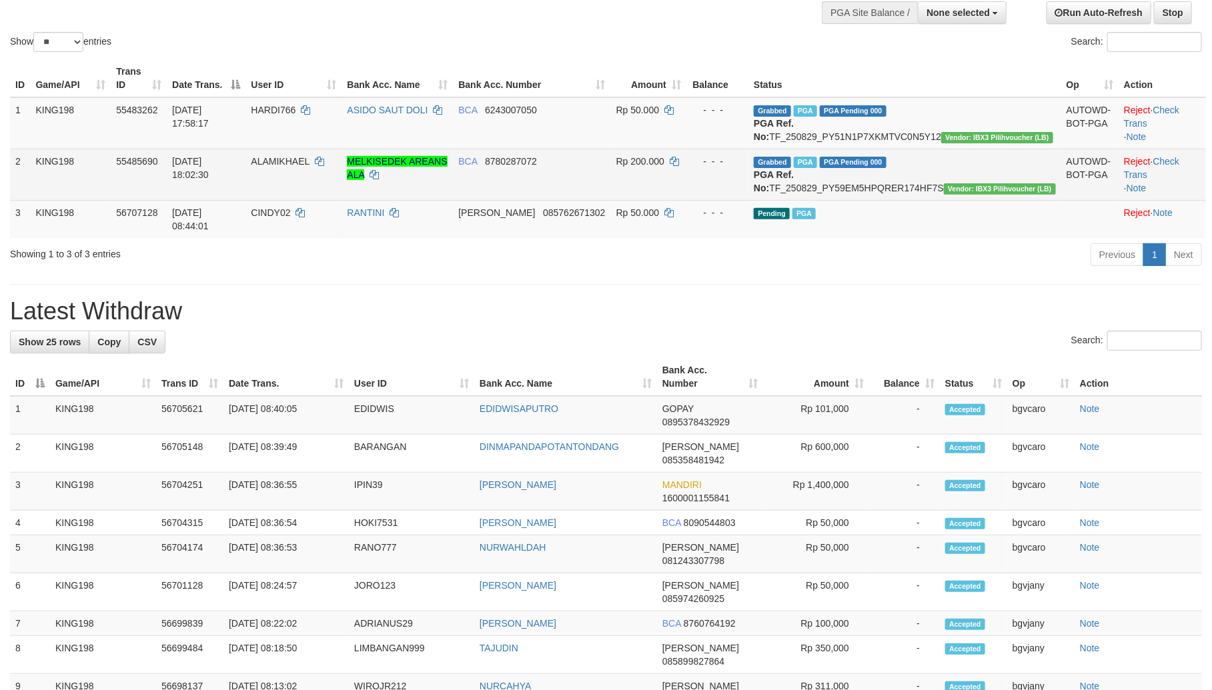
click at [949, 198] on td "Grabbed PGA PGA Pending 000 PGA Ref. No: TF_250829_PY59EM5HPQRER174HF7S Vendor:…" at bounding box center [905, 174] width 313 height 51
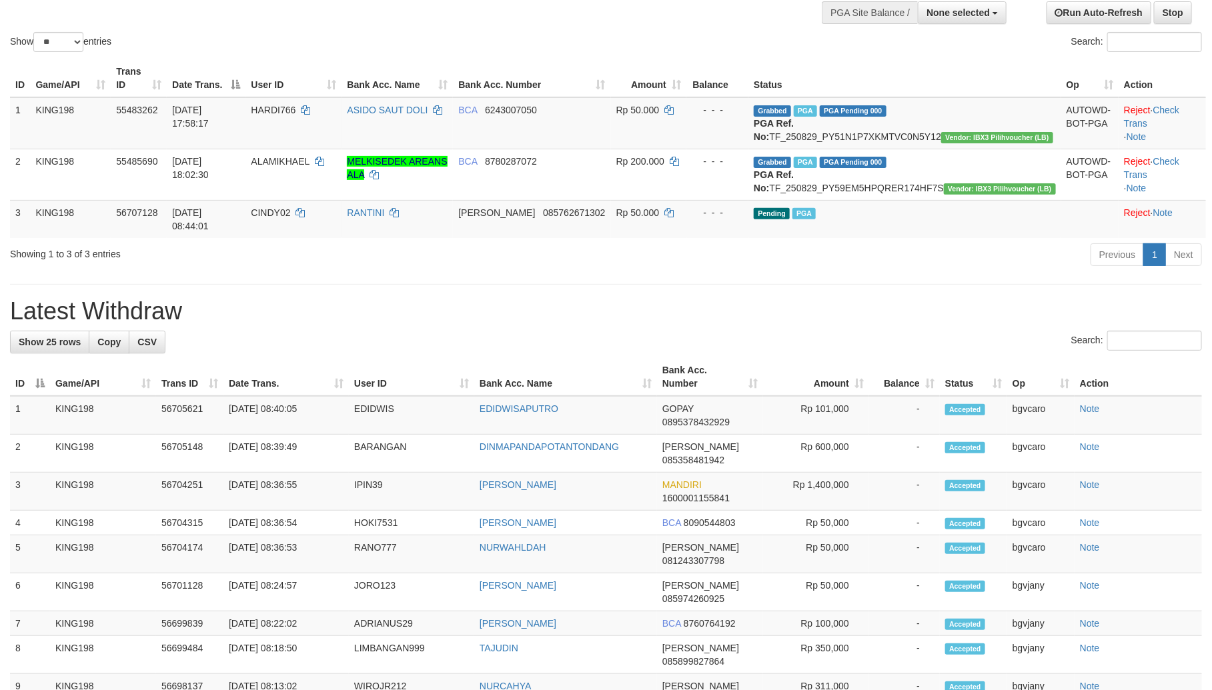
copy td "TF_250829_PY59EM5HPQRER174HF7S"
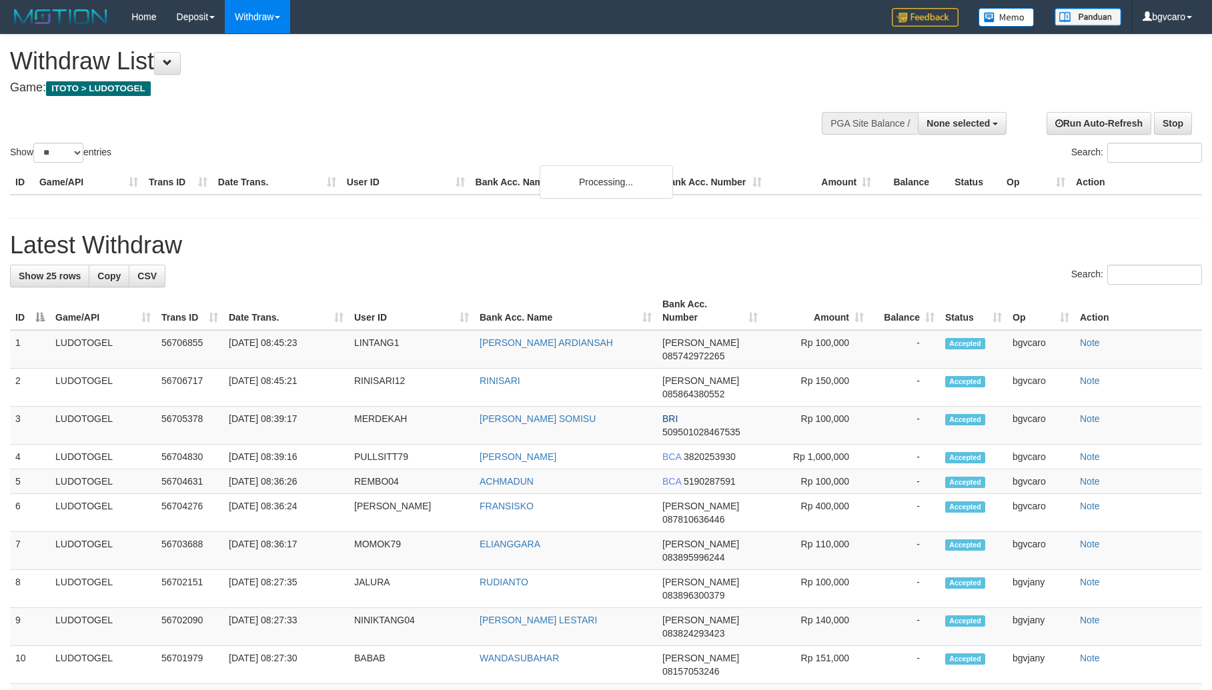
select select
select select "**"
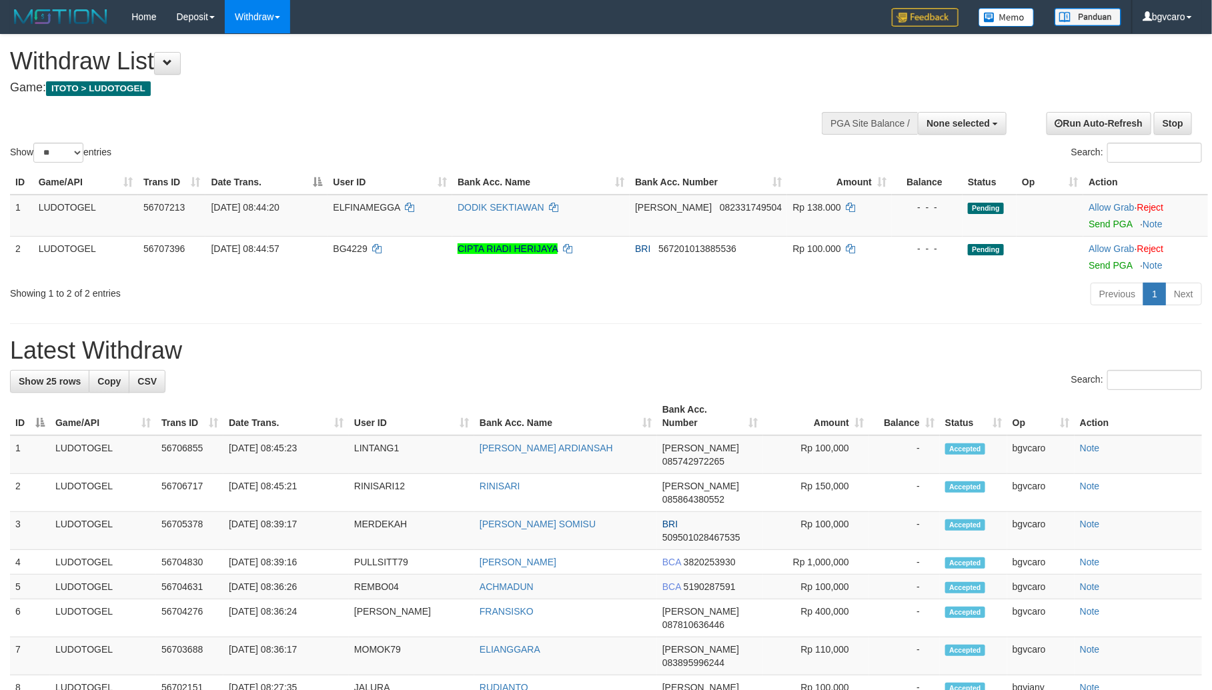
click at [475, 85] on h4 "Game: ITOTO > LUDOTOGEL" at bounding box center [402, 87] width 785 height 13
click at [1105, 225] on link "Send PGA" at bounding box center [1110, 224] width 43 height 11
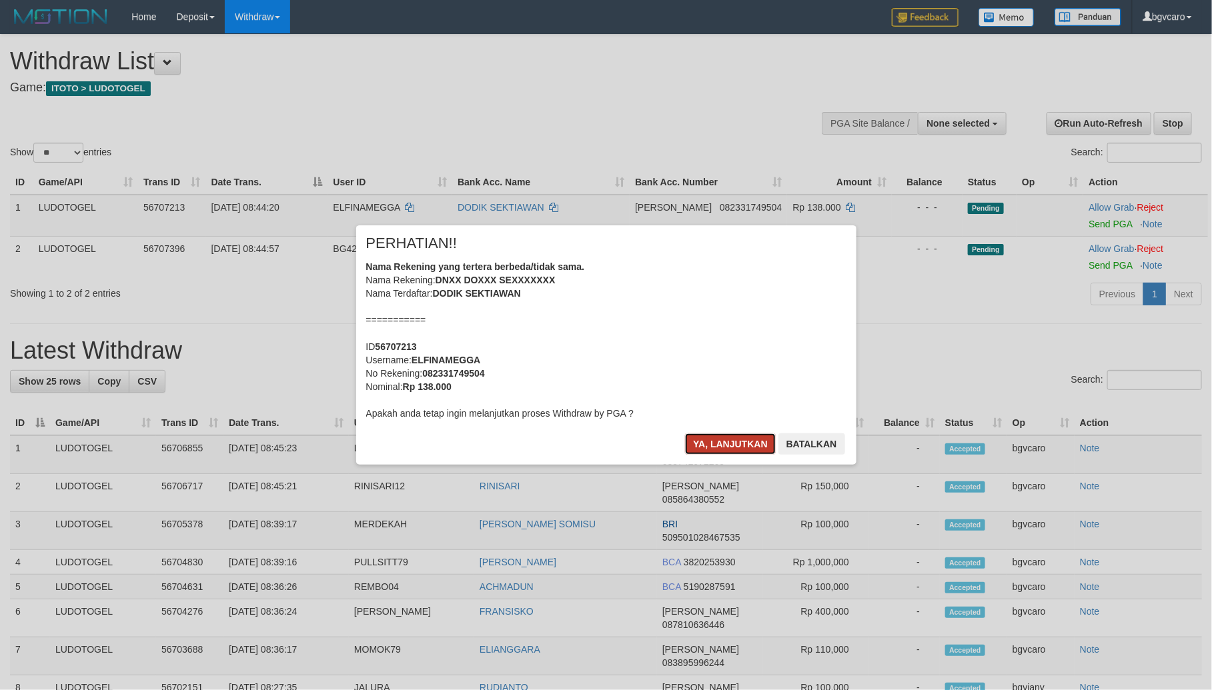
click at [697, 440] on button "Ya, lanjutkan" at bounding box center [730, 444] width 91 height 21
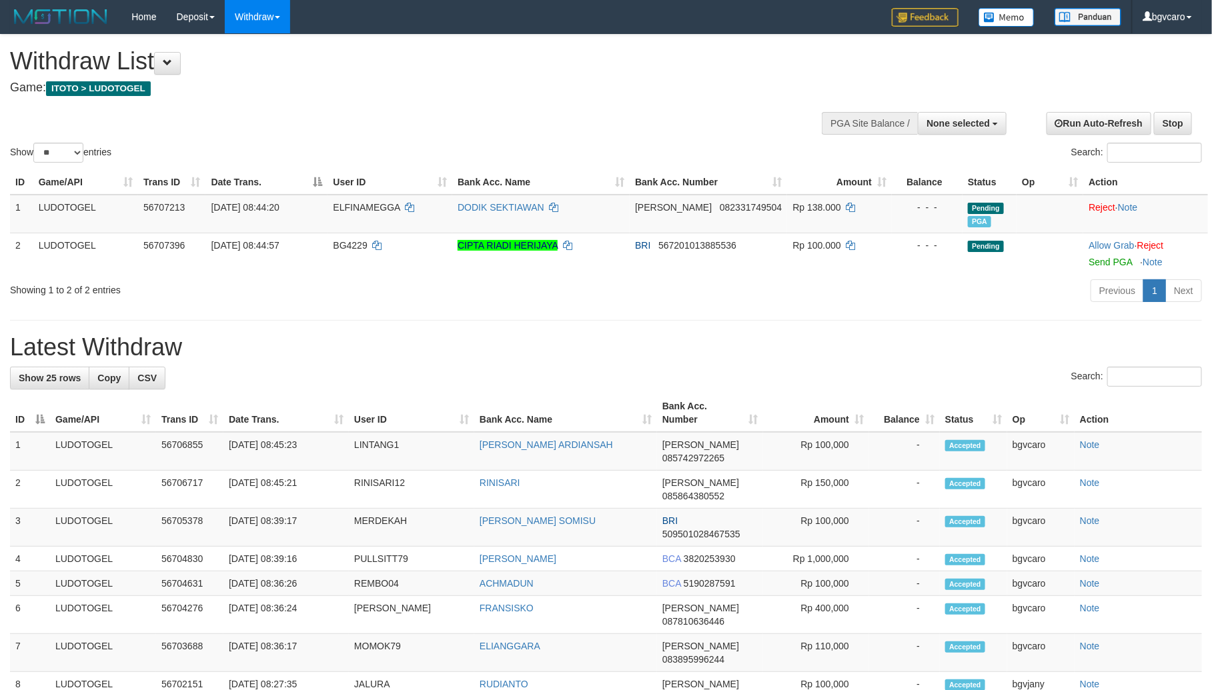
click at [538, 82] on h4 "Game: ITOTO > LUDOTOGEL" at bounding box center [402, 87] width 785 height 13
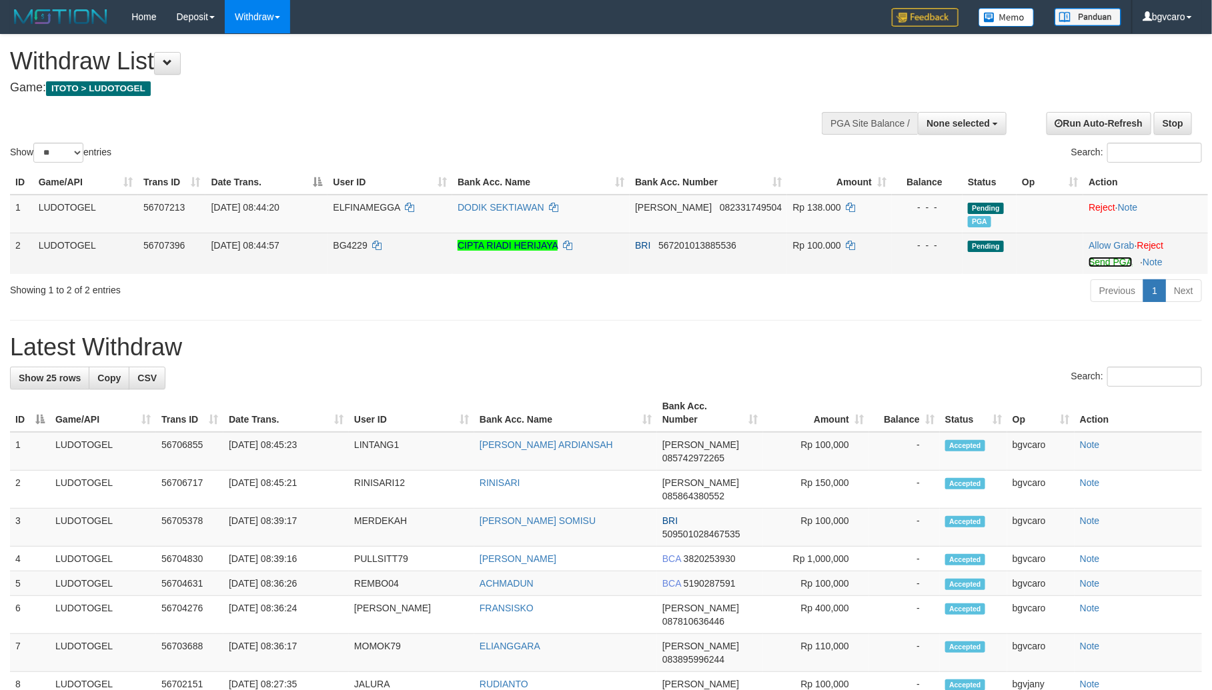
drag, startPoint x: 1089, startPoint y: 262, endPoint x: 1066, endPoint y: 264, distance: 23.4
click at [1089, 262] on link "Send PGA" at bounding box center [1110, 262] width 43 height 11
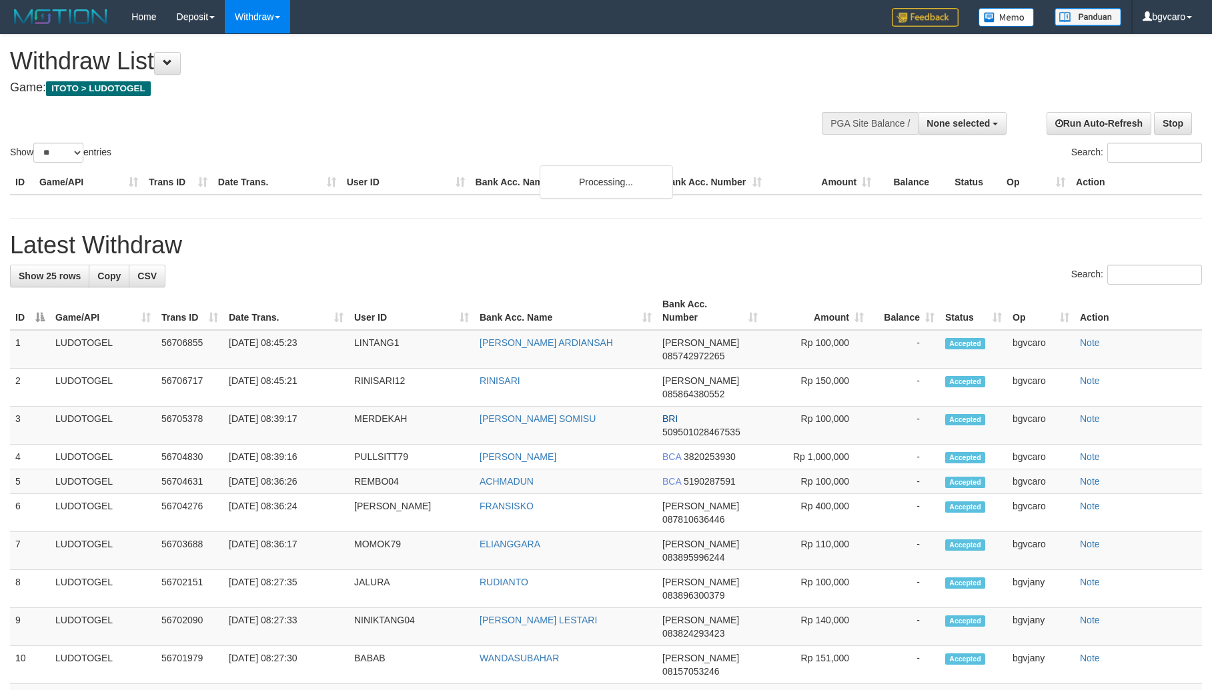
select select
select select "**"
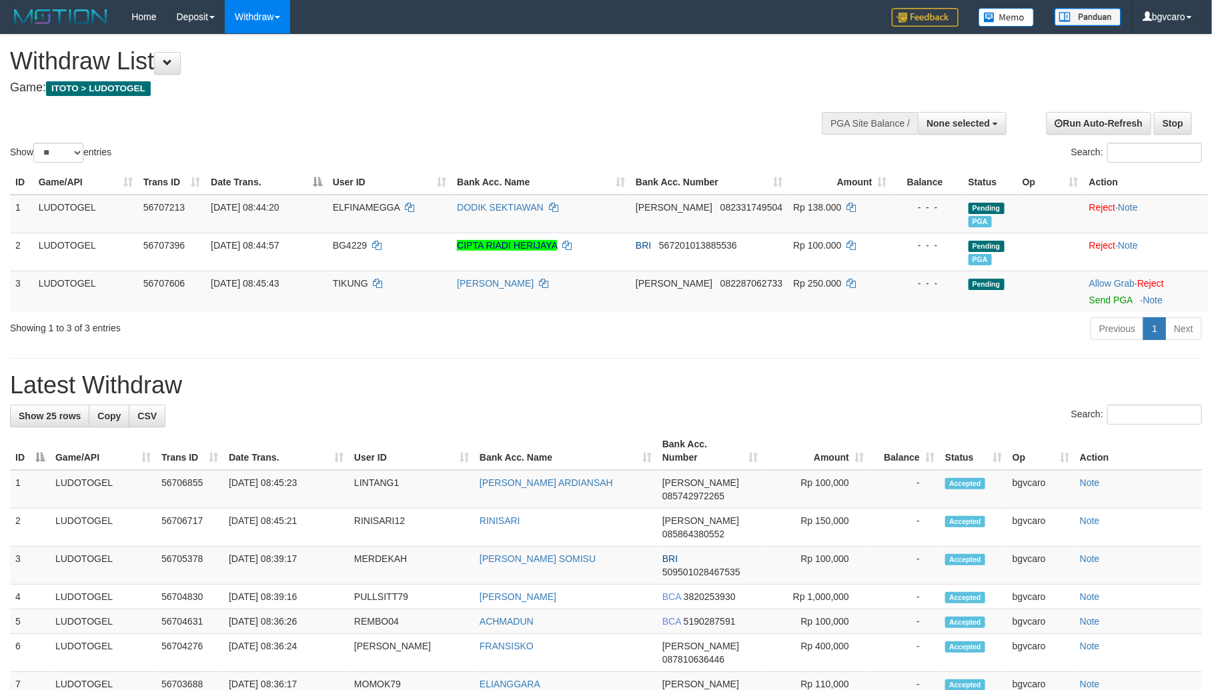
drag, startPoint x: 370, startPoint y: 47, endPoint x: 170, endPoint y: 110, distance: 209.7
click at [344, 47] on div "**********" at bounding box center [407, 68] width 795 height 66
click at [307, 97] on div "**********" at bounding box center [407, 68] width 795 height 66
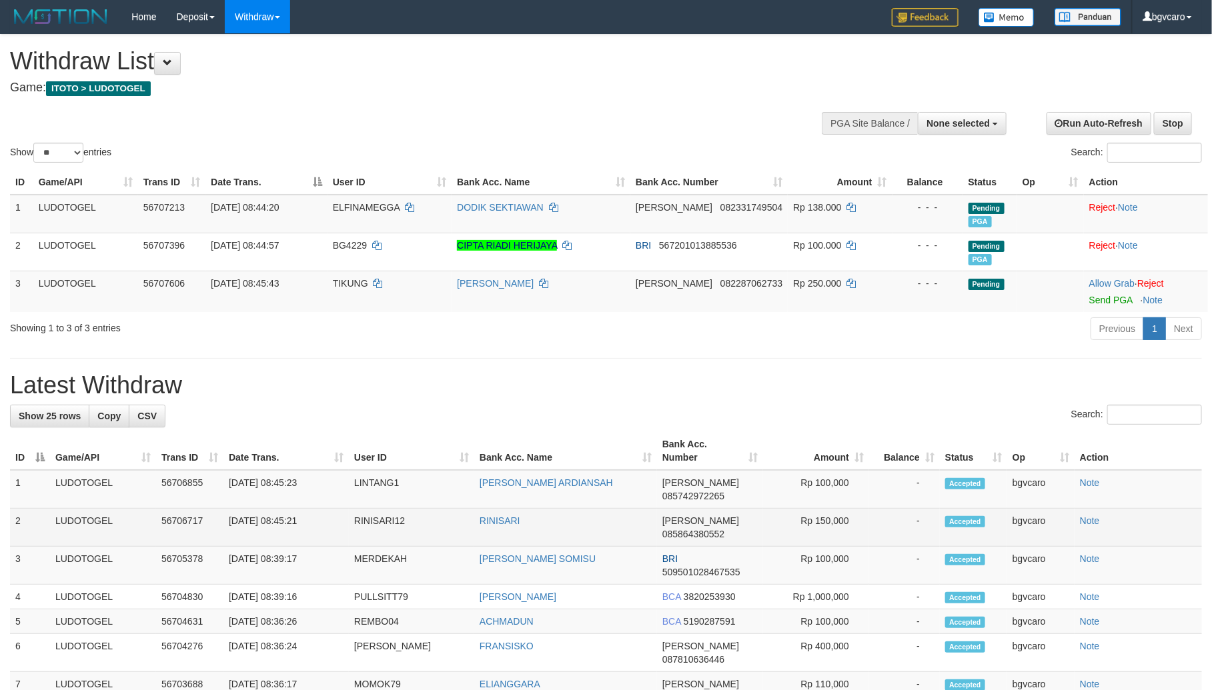
click at [281, 509] on td "[DATE] 08:45:21" at bounding box center [285, 528] width 125 height 38
copy tr "08:45:21 RINISARI12 RINISARI"
drag, startPoint x: 281, startPoint y: 508, endPoint x: 511, endPoint y: 508, distance: 230.2
click at [511, 509] on tr "2 LUDOTOGEL 56706717 31/08/2025 08:45:21 RINISARI12 RINISARI DANA 085864380552 …" at bounding box center [606, 528] width 1192 height 38
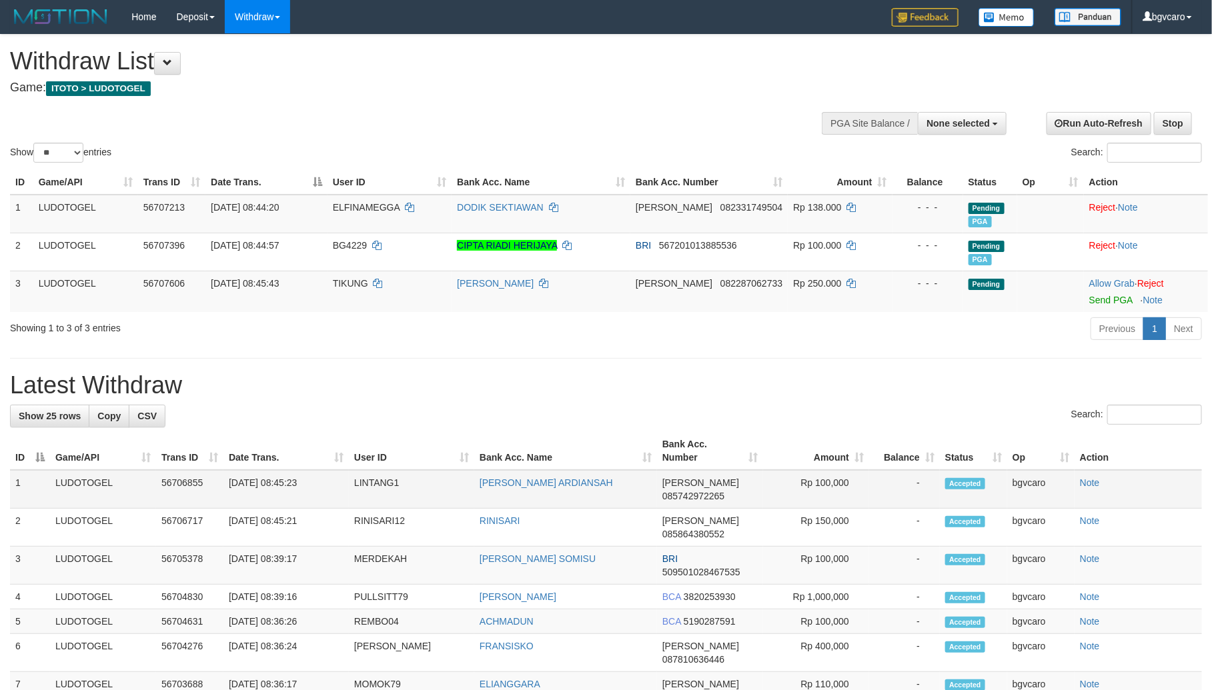
click at [286, 484] on td "[DATE] 08:45:23" at bounding box center [285, 489] width 125 height 39
drag, startPoint x: 286, startPoint y: 484, endPoint x: 426, endPoint y: 481, distance: 140.1
click at [444, 481] on tr "1 LUDOTOGEL 56706855 31/08/2025 08:45:23 LINTANG1 YUDA BOMA ARDIANSAH DANA 0857…" at bounding box center [606, 489] width 1192 height 39
click at [278, 484] on td "[DATE] 08:45:23" at bounding box center [285, 489] width 125 height 39
copy tr "08:45:23 LINTANG1 YUDA BOMA"
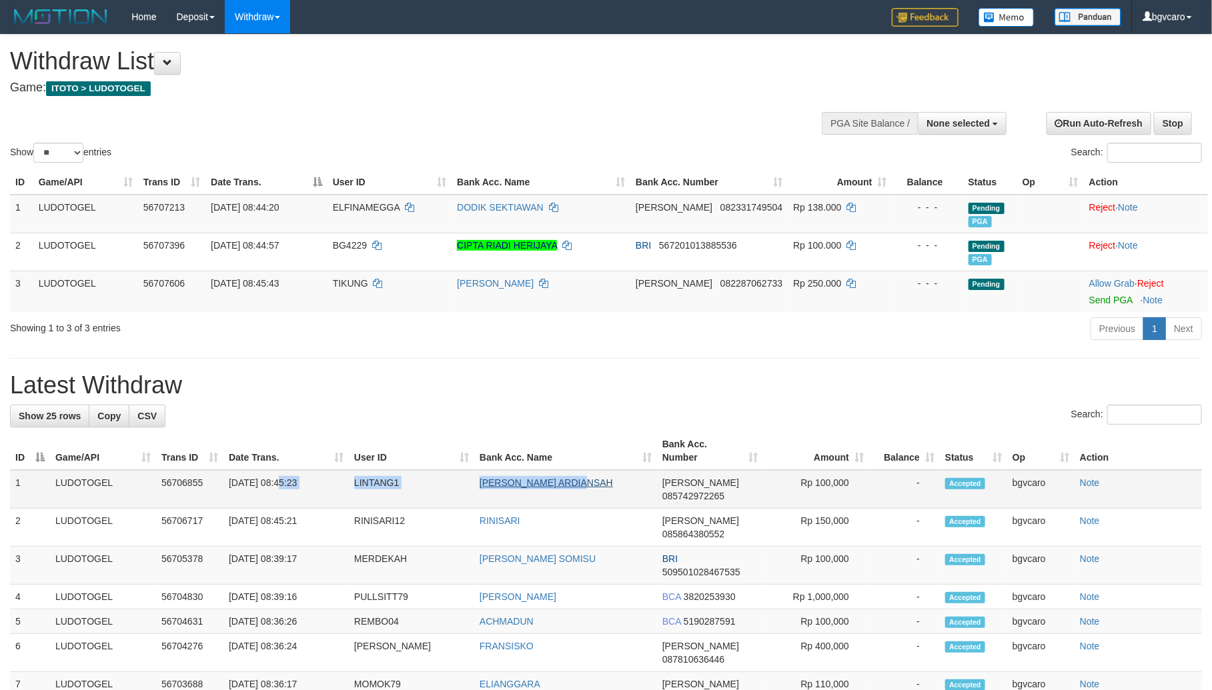
copy tr "08:45:23 LINTANG1 YUDA BOMA ARDIANSAH"
drag, startPoint x: 278, startPoint y: 484, endPoint x: 566, endPoint y: 482, distance: 287.5
click at [566, 482] on tr "1 LUDOTOGEL 56706855 31/08/2025 08:45:23 LINTANG1 YUDA BOMA ARDIANSAH DANA 0857…" at bounding box center [606, 489] width 1192 height 39
click at [829, 484] on td "Rp 100,000" at bounding box center [816, 489] width 106 height 39
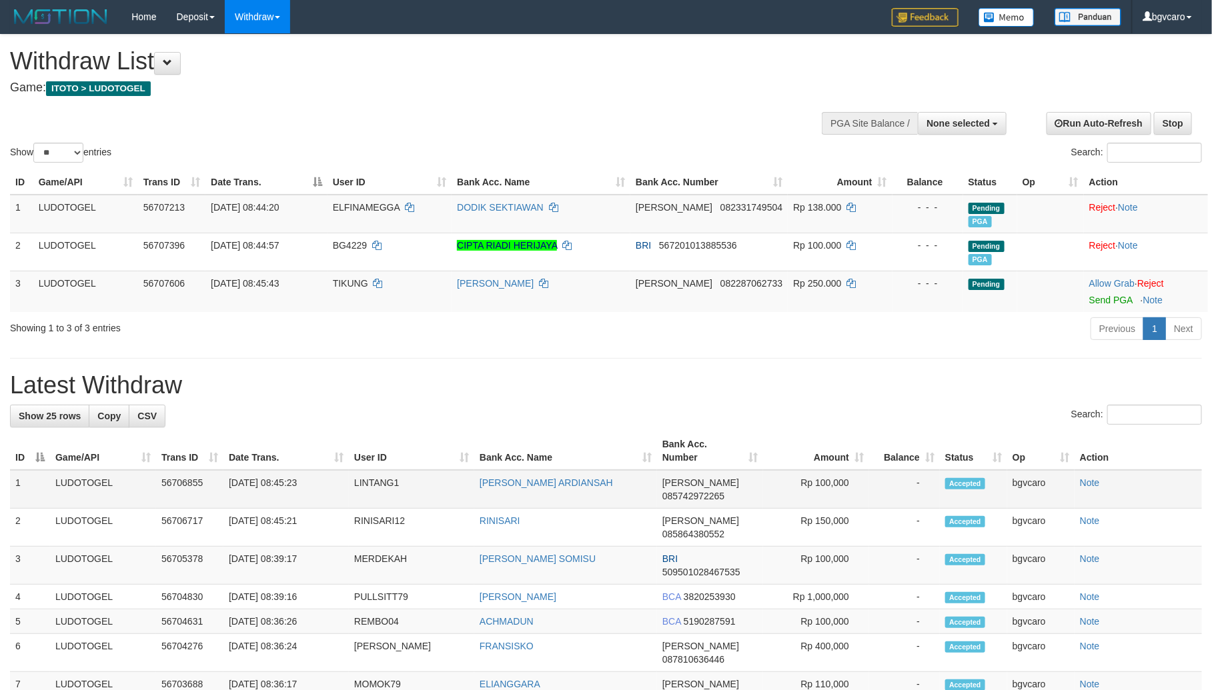
copy td "100,000"
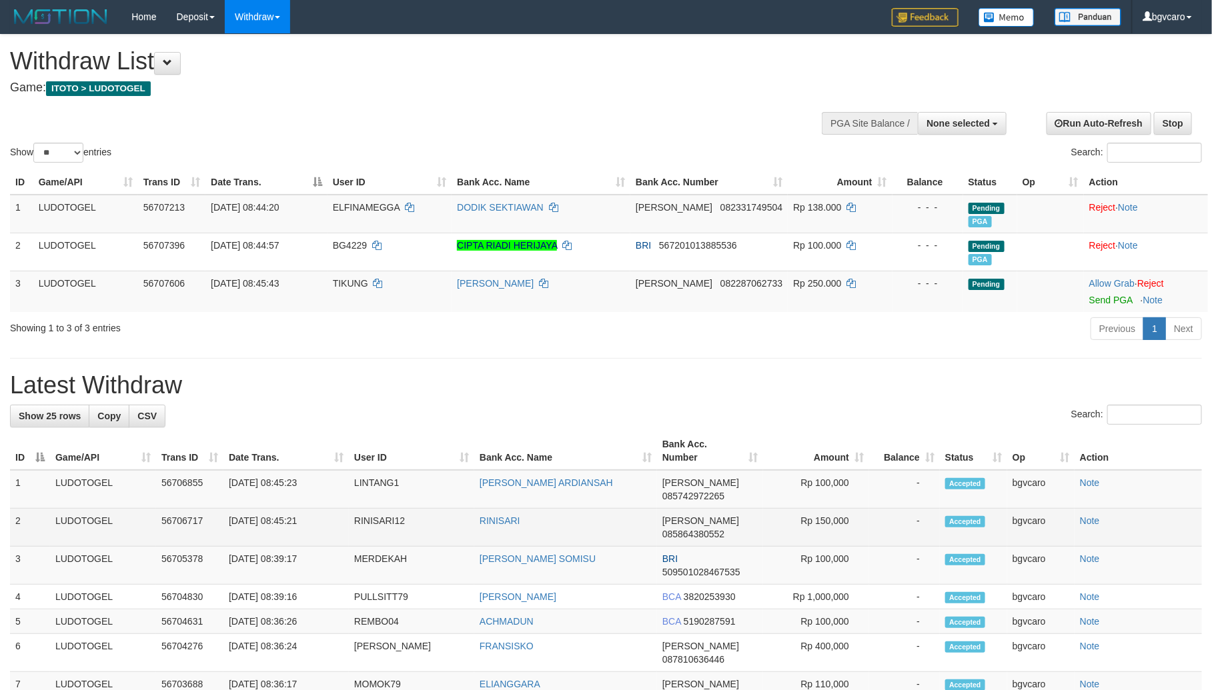
click at [832, 512] on td "Rp 150,000" at bounding box center [816, 528] width 106 height 38
copy td "150,000"
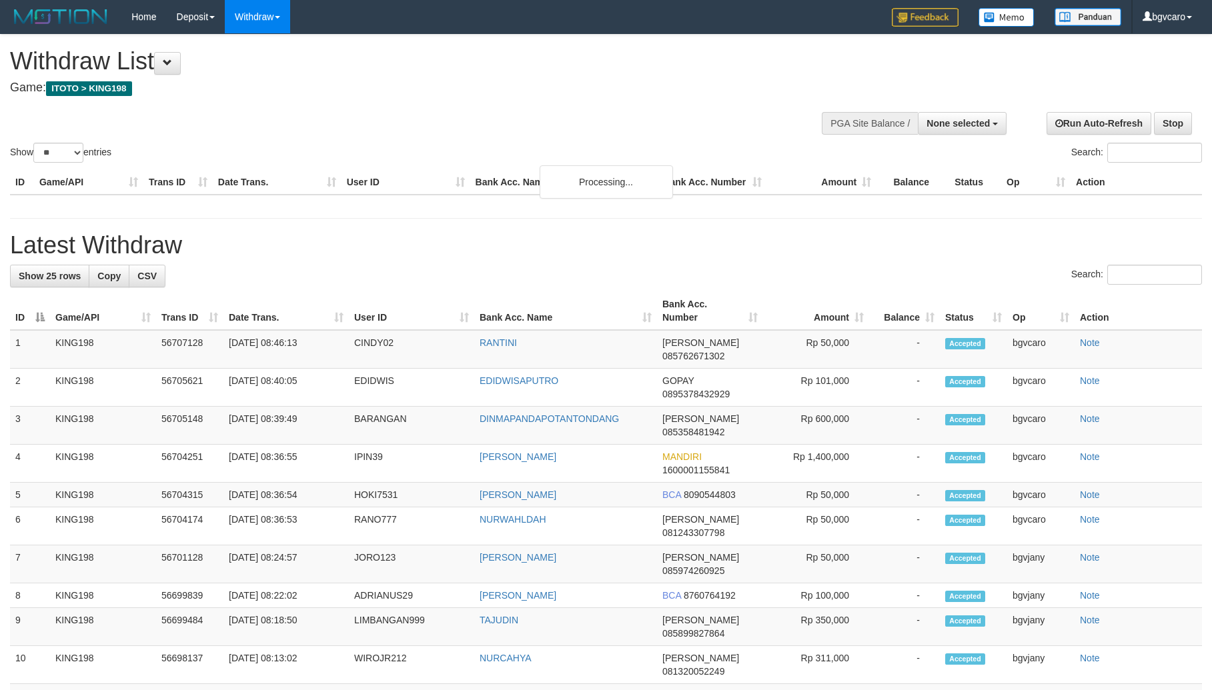
select select
select select "**"
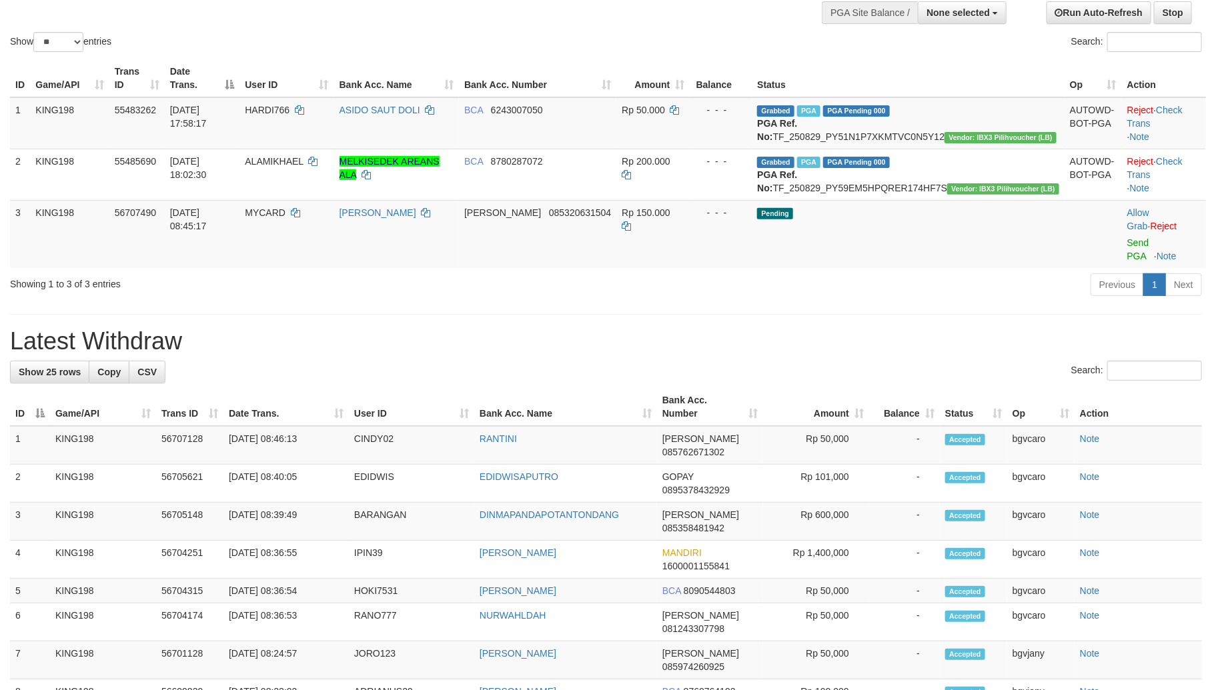
click at [458, 336] on h1 "Latest Withdraw" at bounding box center [606, 341] width 1192 height 27
click at [279, 436] on td "31/08/2025 08:46:13" at bounding box center [285, 445] width 125 height 39
copy tr "08:46:13 CINDY02 RANTINI"
drag, startPoint x: 279, startPoint y: 436, endPoint x: 504, endPoint y: 436, distance: 225.5
click at [504, 436] on tr "1 KING198 56707128 31/08/2025 08:46:13 CINDY02 RANTINI DANA 085762671302 Rp 50,…" at bounding box center [606, 445] width 1192 height 39
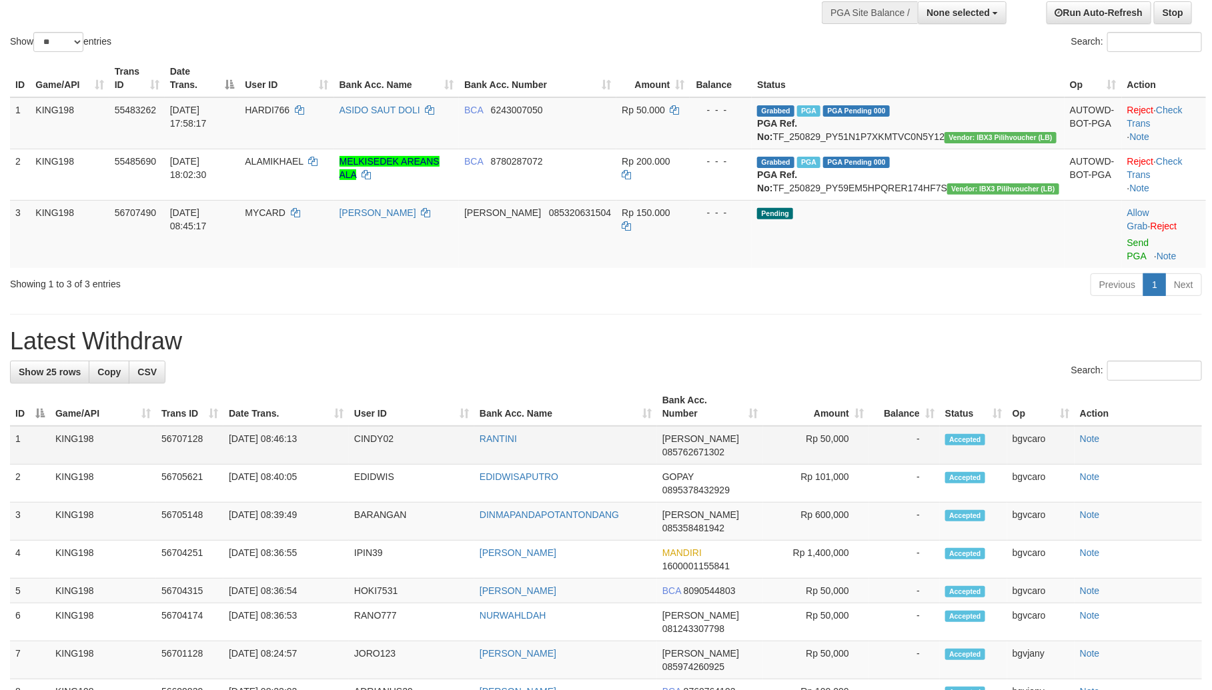
click at [829, 439] on td "Rp 50,000" at bounding box center [816, 445] width 106 height 39
copy td "50,000"
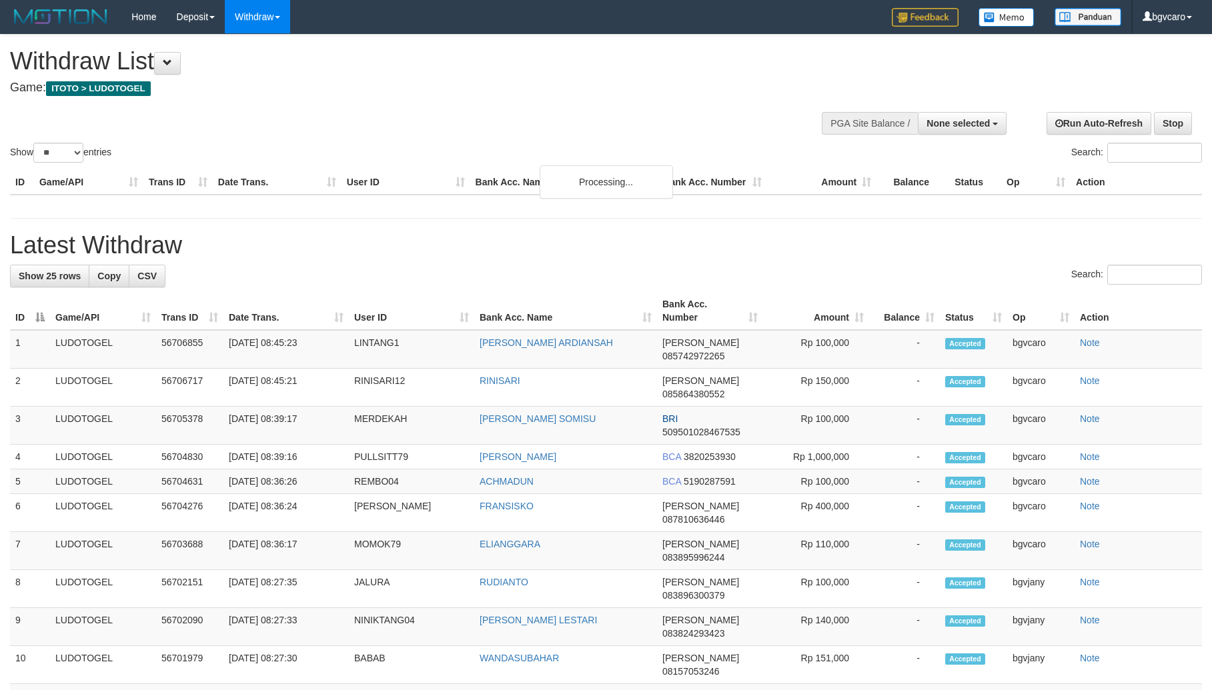
select select
select select "**"
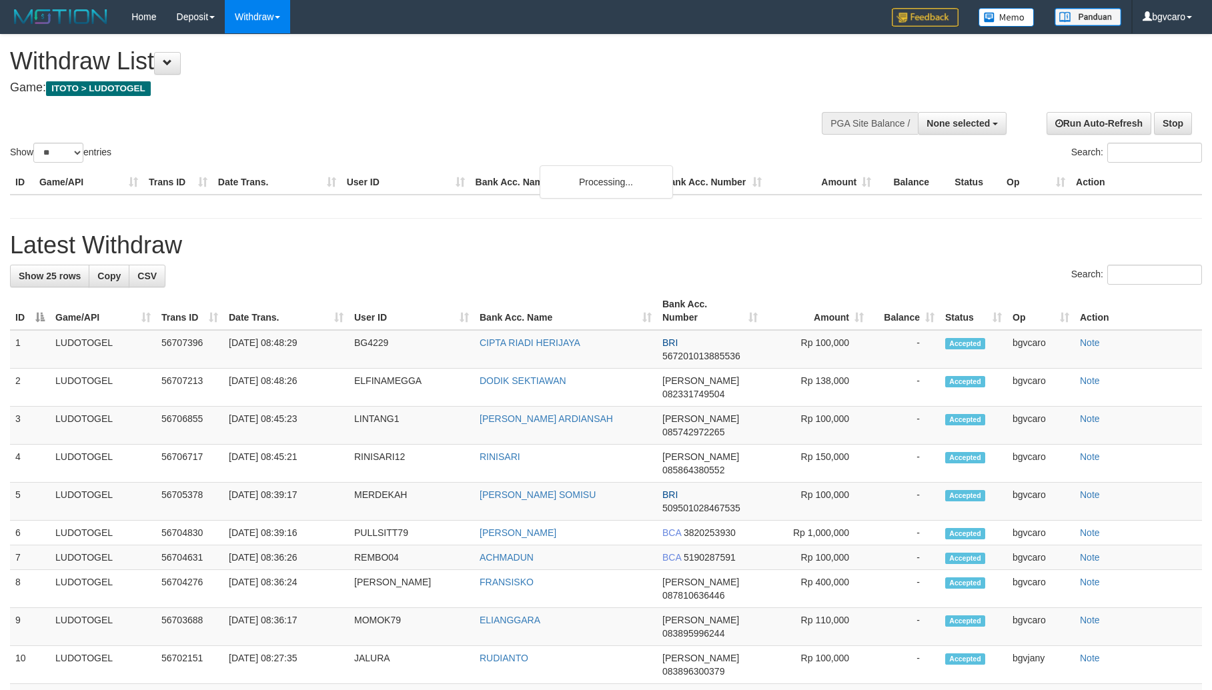
select select
select select "**"
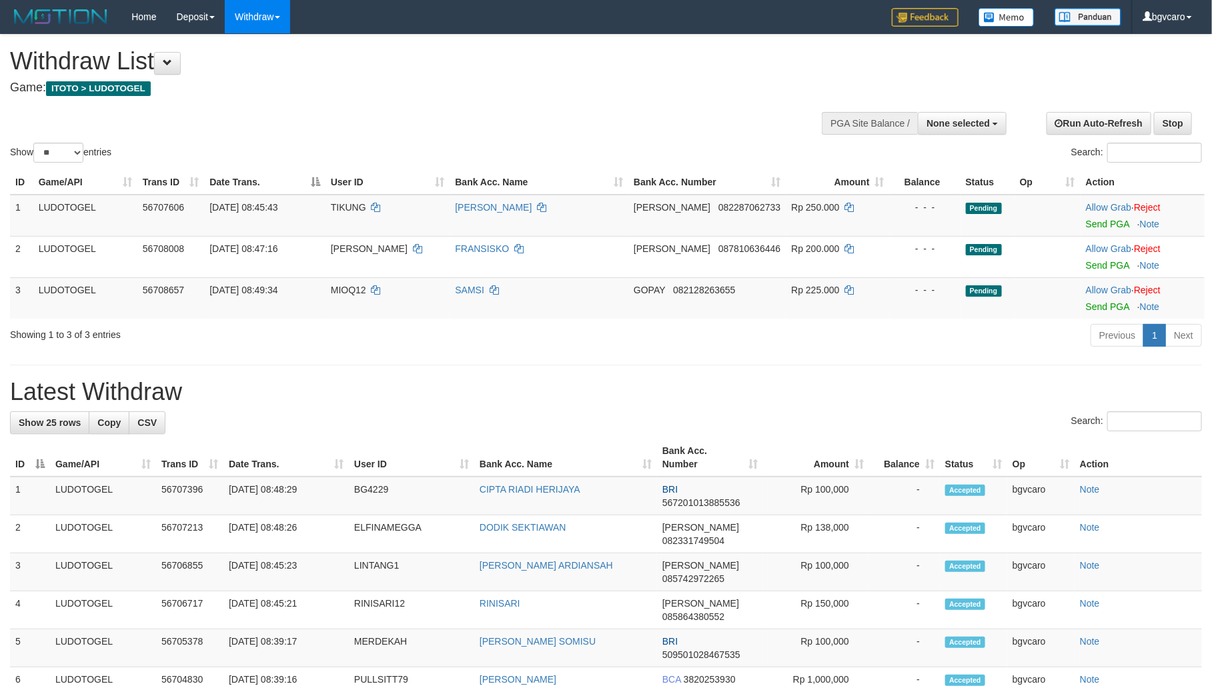
click at [498, 127] on div "Show ** ** ** *** entries Search:" at bounding box center [606, 100] width 1212 height 131
click at [510, 105] on div "Show ** ** ** *** entries Search:" at bounding box center [606, 100] width 1212 height 131
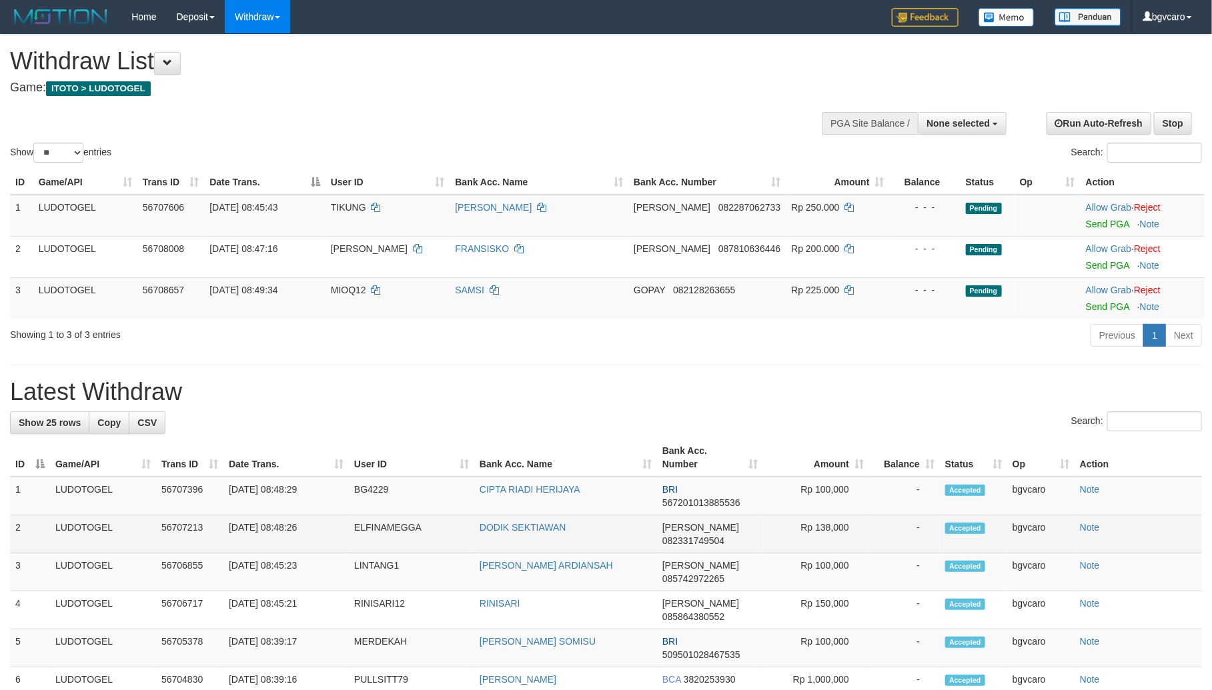
click at [282, 528] on td "[DATE] 08:48:26" at bounding box center [285, 535] width 125 height 38
copy tr "08:48:26 ELFINAMEGGA DODIK"
copy tr "08:48:26 ELFINAMEGGA [PERSON_NAME]"
drag, startPoint x: 282, startPoint y: 528, endPoint x: 531, endPoint y: 528, distance: 249.5
click at [531, 528] on tr "2 LUDOTOGEL 56707213 [DATE] 08:48:26 ELFINAMEGGA DODIK SEKTIAWAN [PERSON_NAME] …" at bounding box center [606, 535] width 1192 height 38
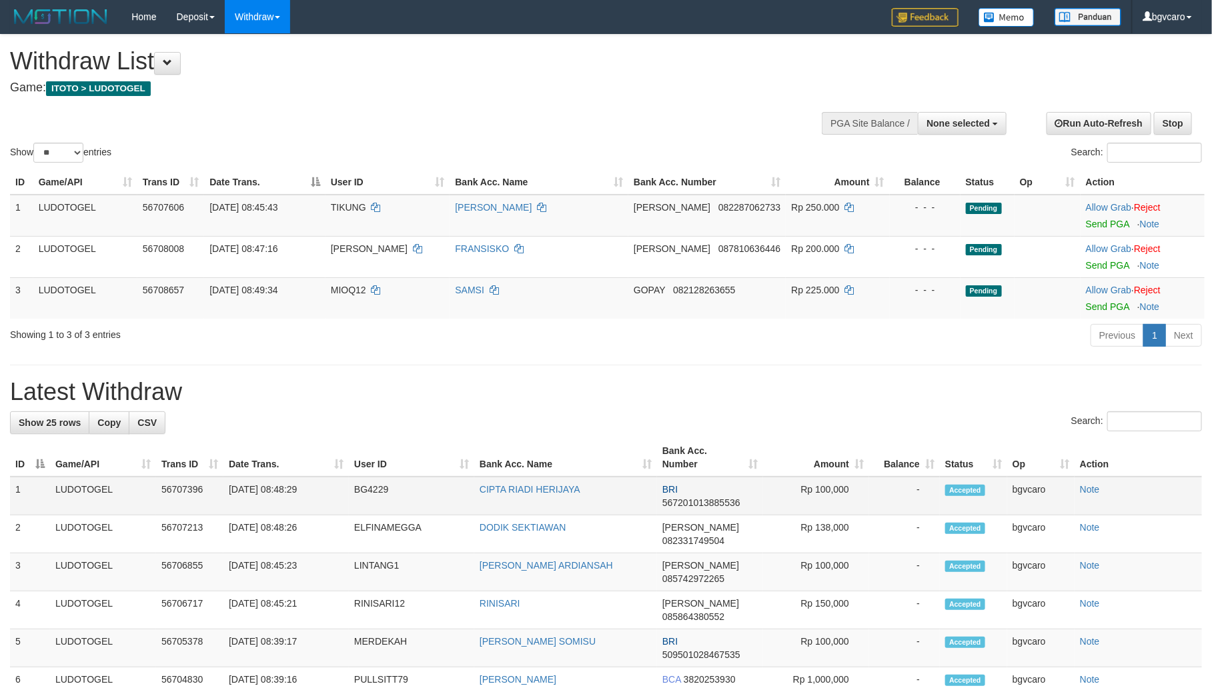
click at [280, 492] on td "[DATE] 08:48:29" at bounding box center [285, 496] width 125 height 39
copy tr "08:48:29 BG4229 CIPTA"
copy tr "08:48:29 BG4229 CIPTA RIADI"
copy tr "08:48:29 BG4229 CIPTA RIADI HERIJAYA"
drag, startPoint x: 280, startPoint y: 492, endPoint x: 556, endPoint y: 499, distance: 275.6
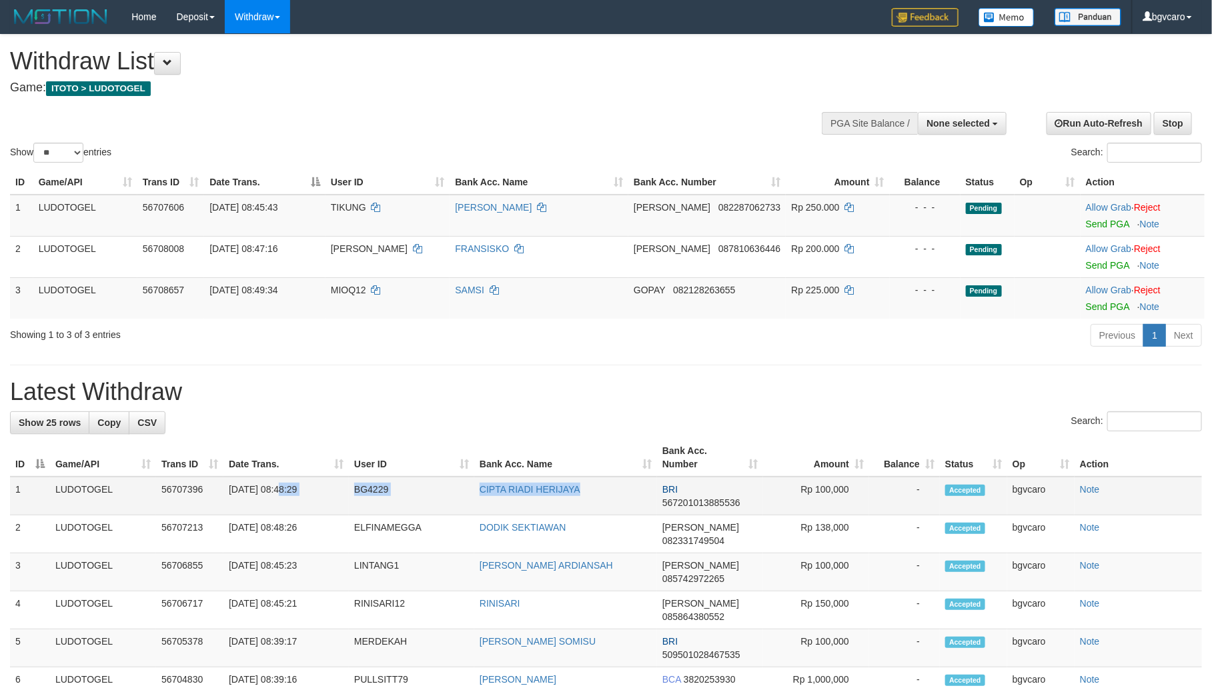
click at [556, 499] on tr "1 LUDOTOGEL 56707396 [DATE] 08:48:29 BG4229 CIPTA RIADI HERIJAYA BRI 5672010138…" at bounding box center [606, 496] width 1192 height 39
click at [829, 494] on td "Rp 100,000" at bounding box center [816, 496] width 106 height 39
copy td "100,000"
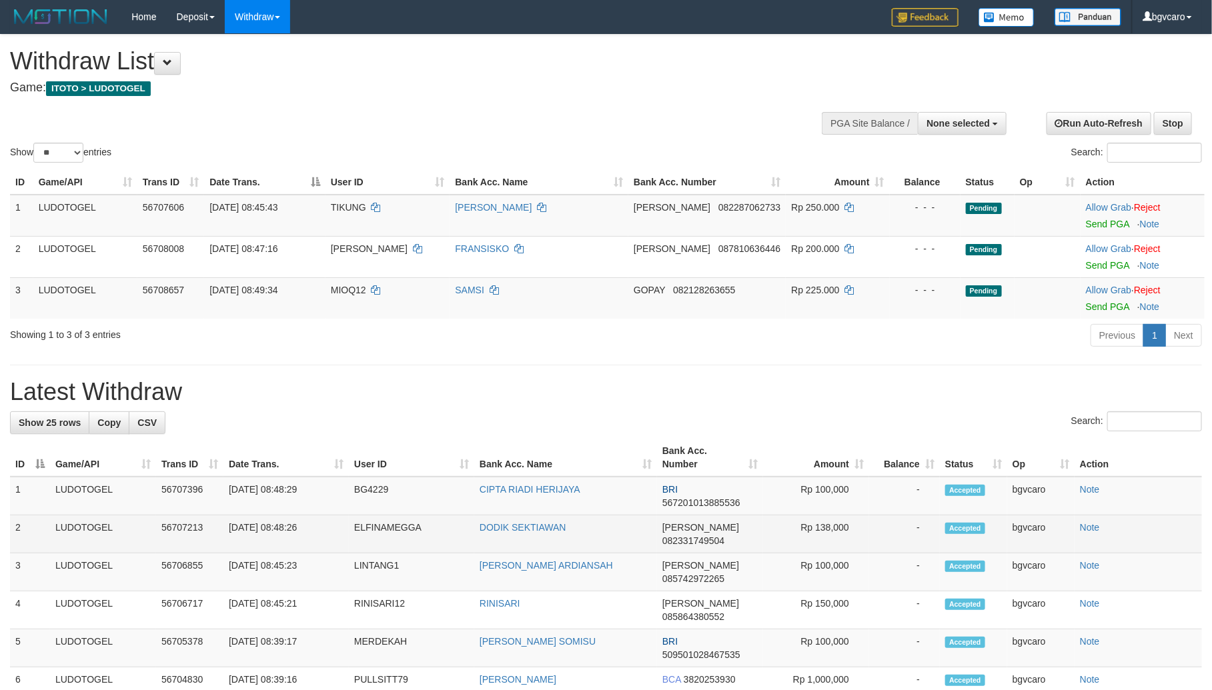
click at [832, 527] on td "Rp 138,000" at bounding box center [816, 535] width 106 height 38
copy td ","
click at [828, 524] on td "Rp 138,000" at bounding box center [816, 535] width 106 height 38
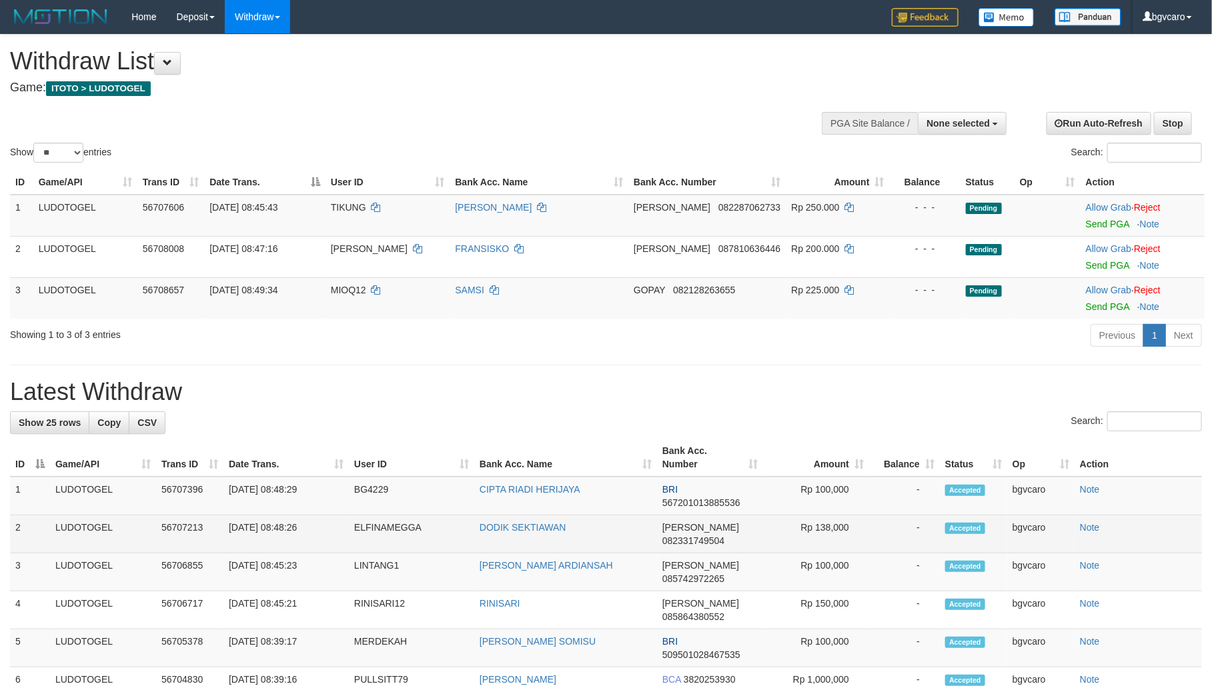
copy td "138,000"
